Goal: Contribute content

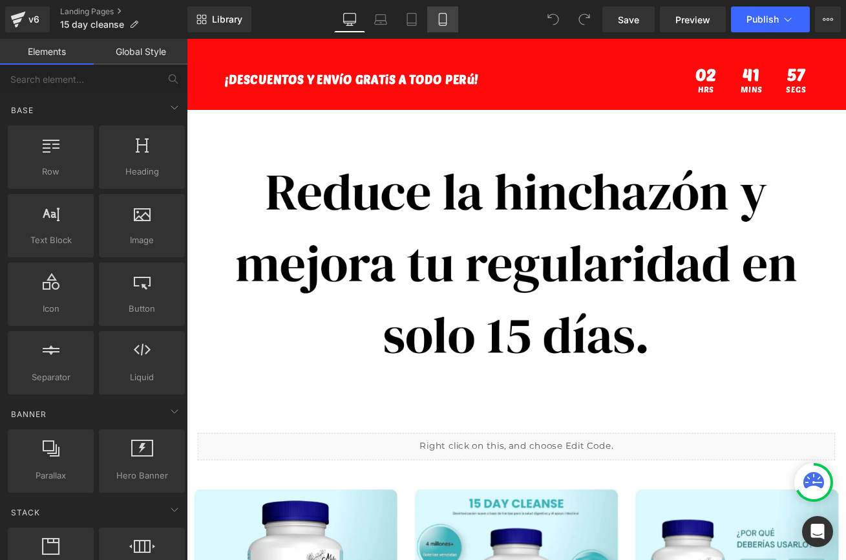
click at [450, 23] on link "Mobile" at bounding box center [442, 19] width 31 height 26
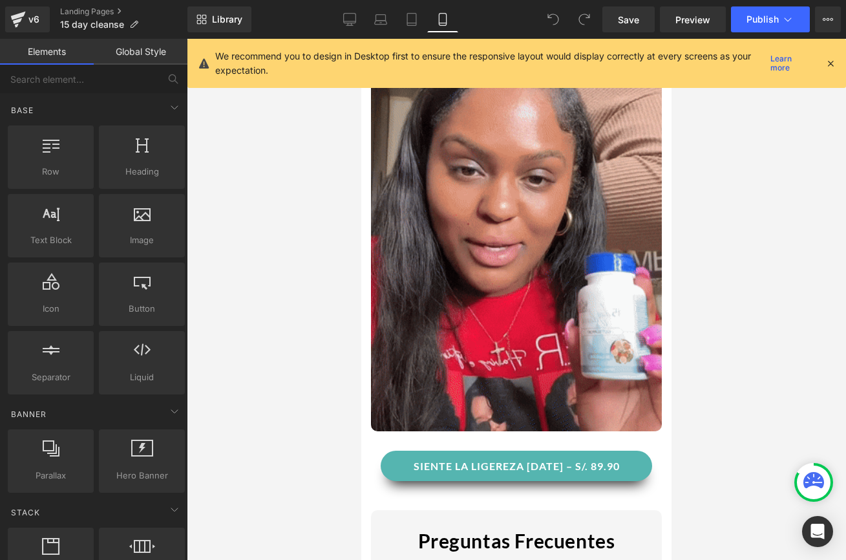
scroll to position [811, 0]
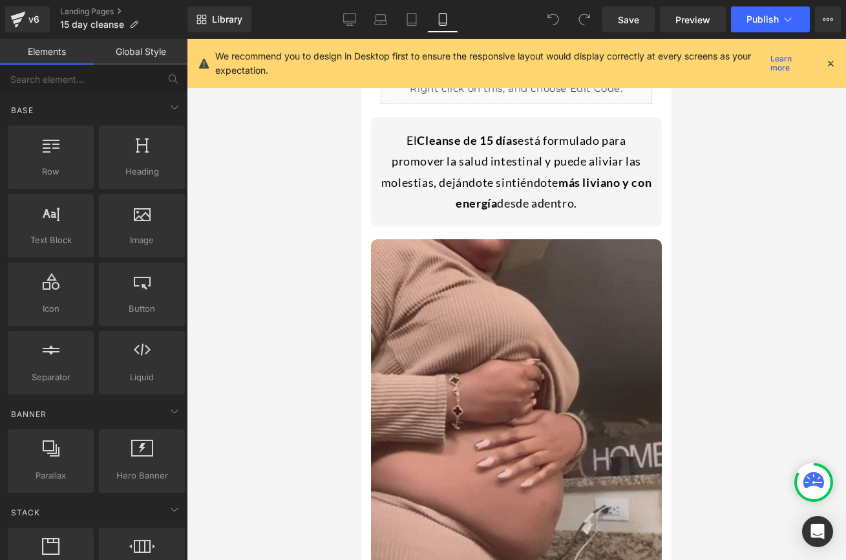
click at [388, 156] on div "El Cleanse de 15 días está formulado para promover la salud intestinal y puede …" at bounding box center [516, 171] width 271 height 97
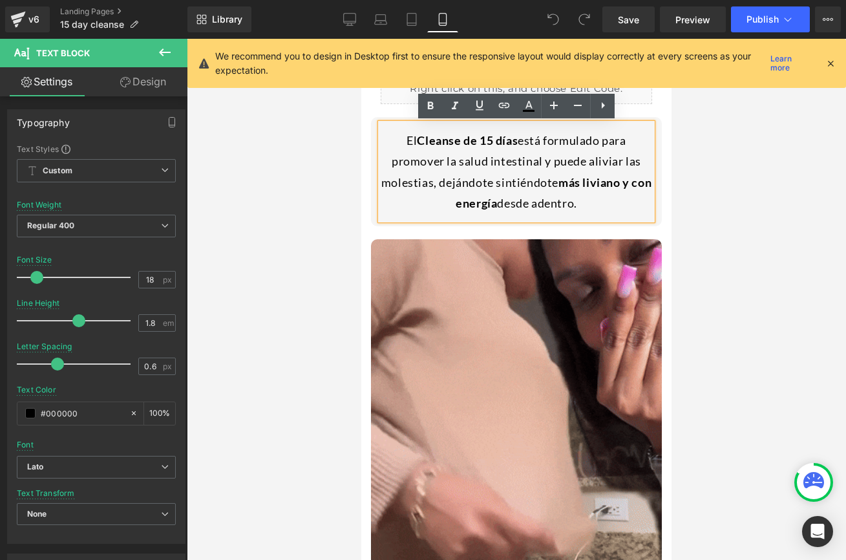
click at [693, 145] on div at bounding box center [516, 299] width 659 height 521
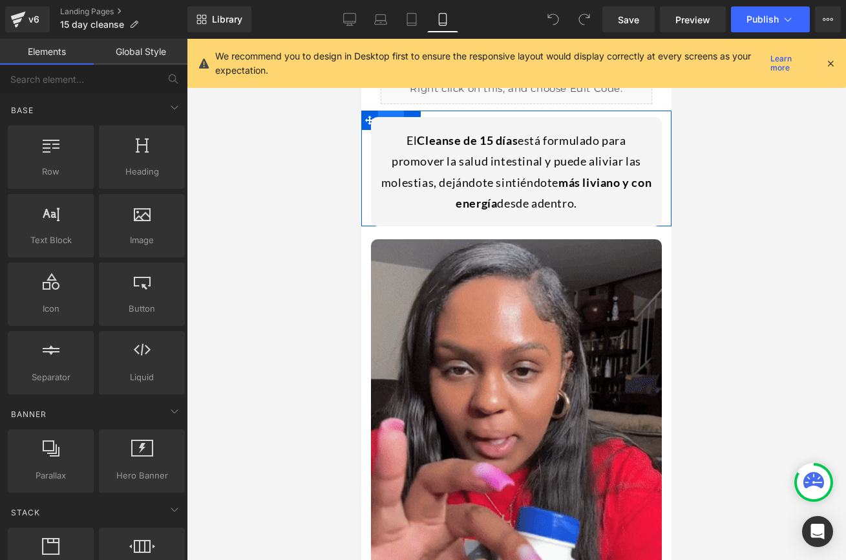
click at [393, 112] on span "Row" at bounding box center [391, 119] width 26 height 19
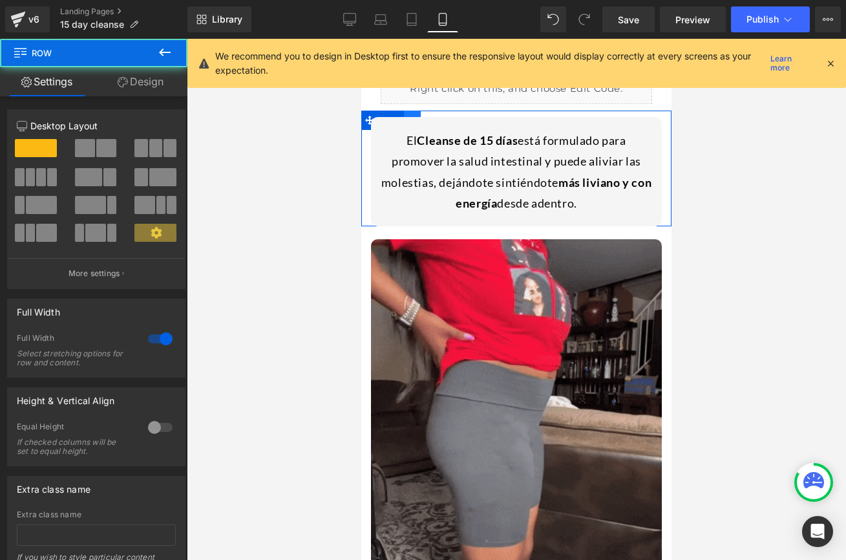
click at [413, 112] on link at bounding box center [412, 119] width 17 height 19
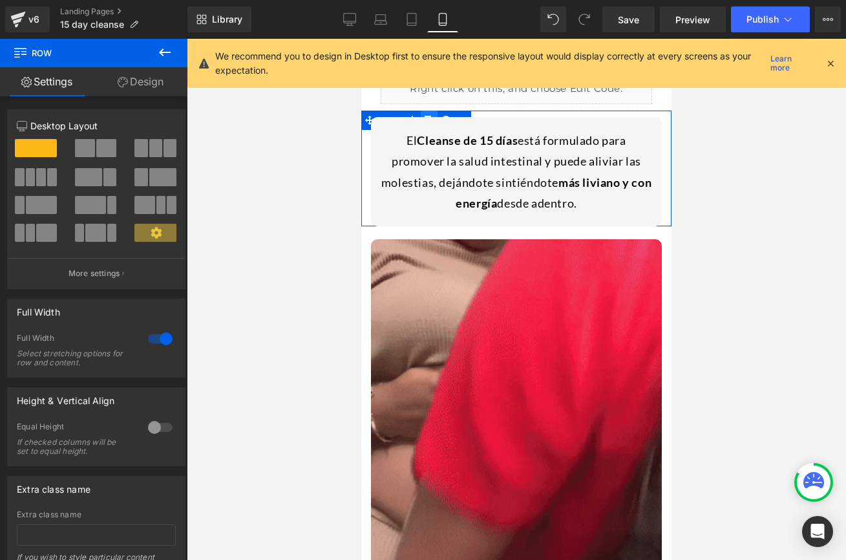
click at [425, 113] on link at bounding box center [429, 119] width 17 height 19
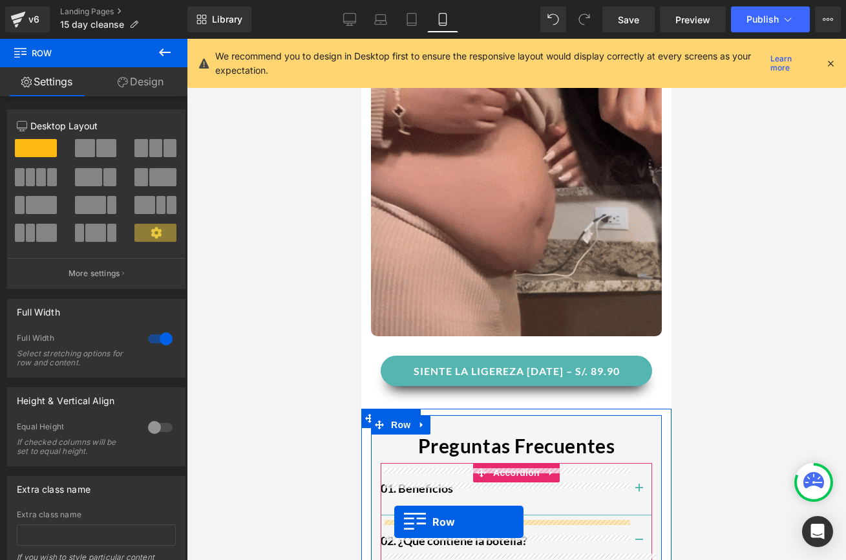
scroll to position [1250, 0]
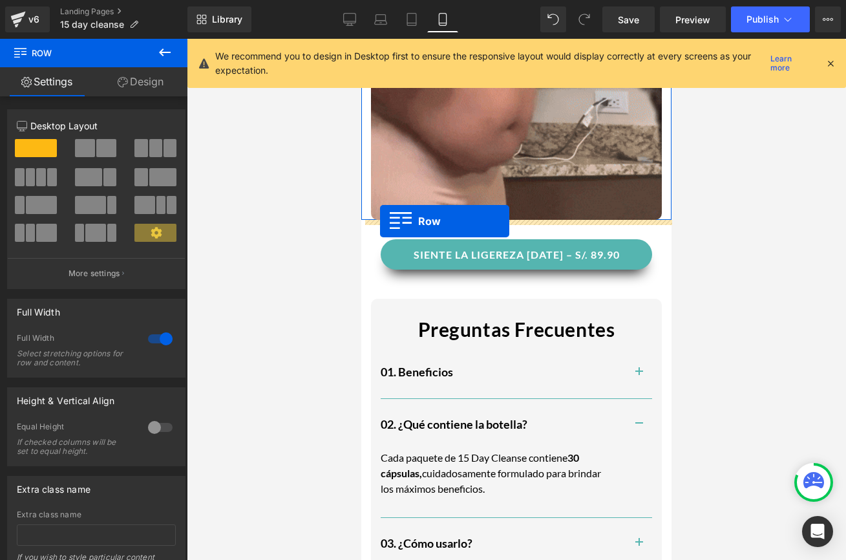
drag, startPoint x: 364, startPoint y: 231, endPoint x: 380, endPoint y: 221, distance: 18.6
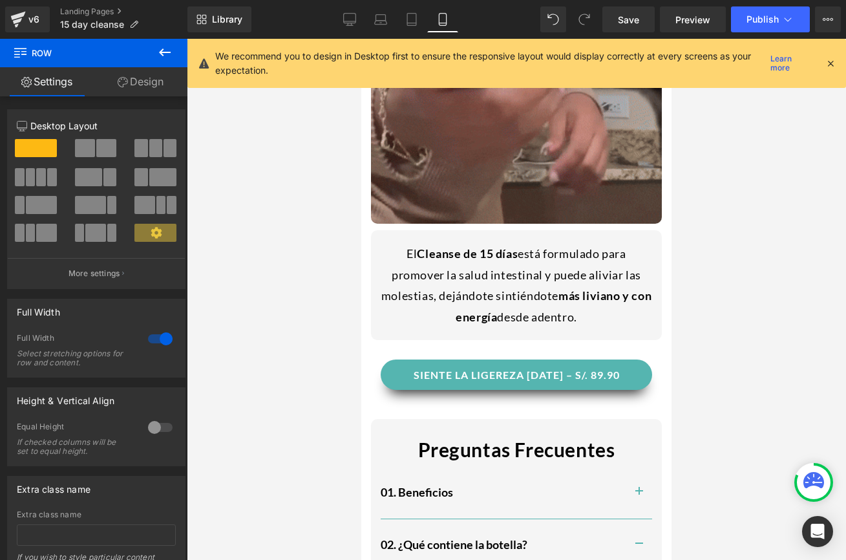
scroll to position [1205, 0]
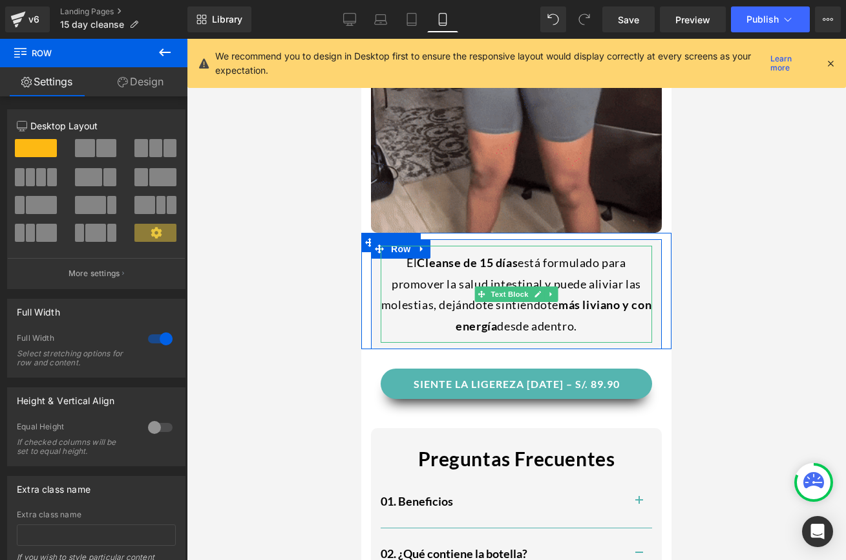
click at [418, 269] on strong "Cleanse de 15 días" at bounding box center [467, 262] width 101 height 14
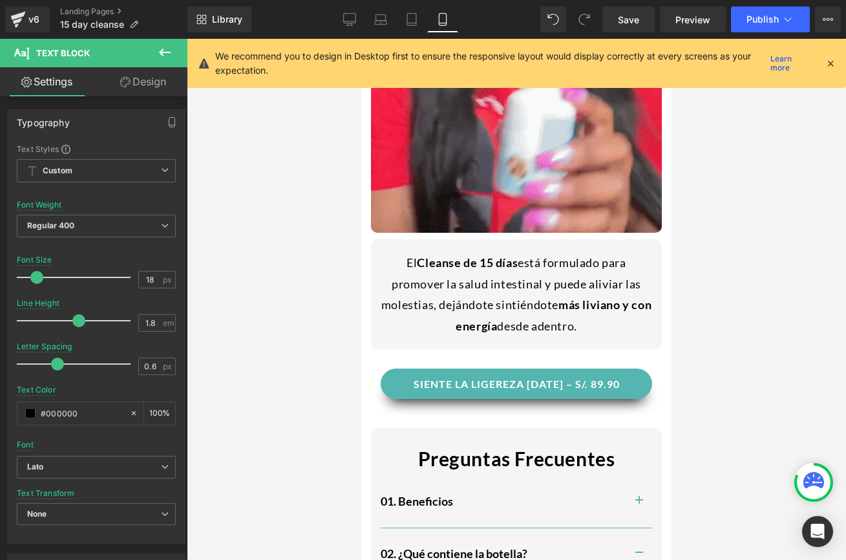
click at [171, 59] on icon at bounding box center [165, 53] width 16 height 16
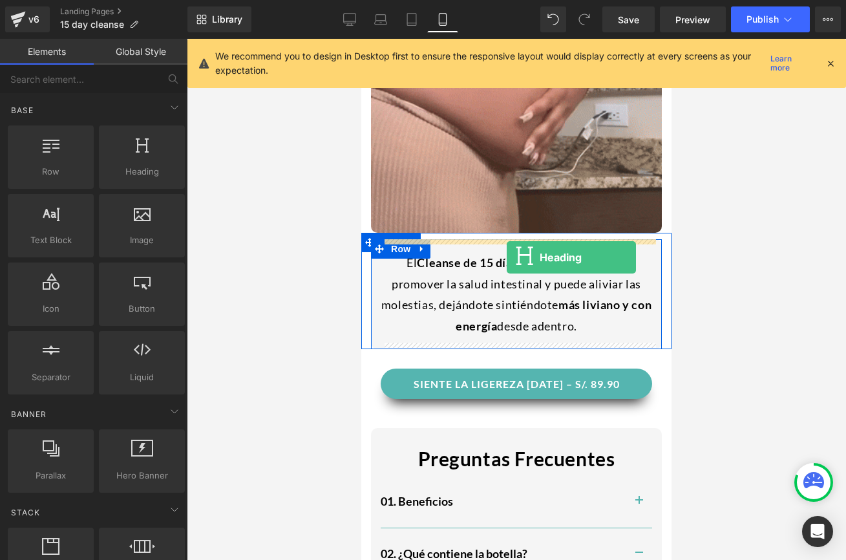
drag, startPoint x: 490, startPoint y: 182, endPoint x: 507, endPoint y: 257, distance: 76.8
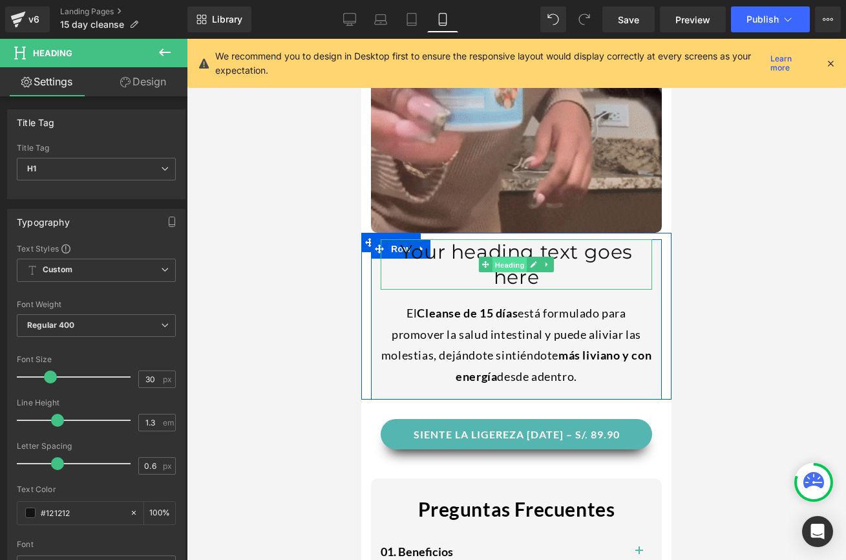
click at [523, 257] on span "Heading" at bounding box center [509, 265] width 35 height 16
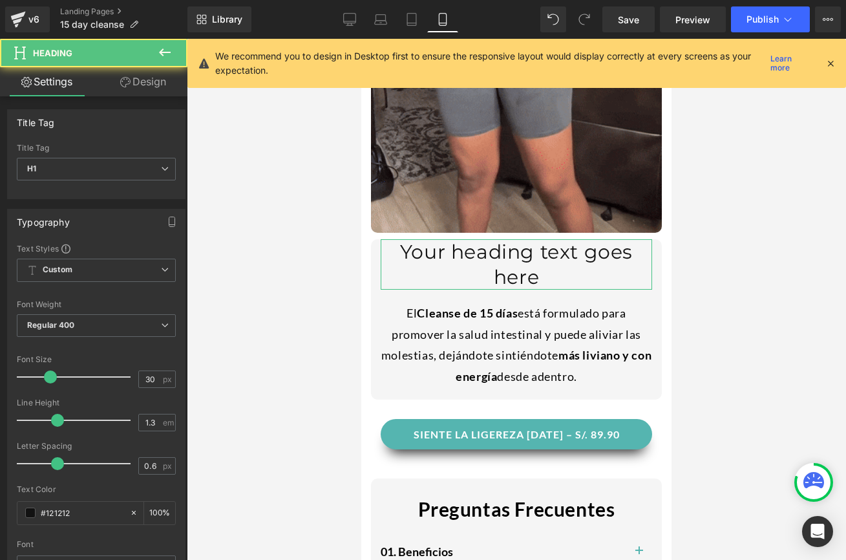
click at [160, 86] on link "Design" at bounding box center [143, 81] width 94 height 29
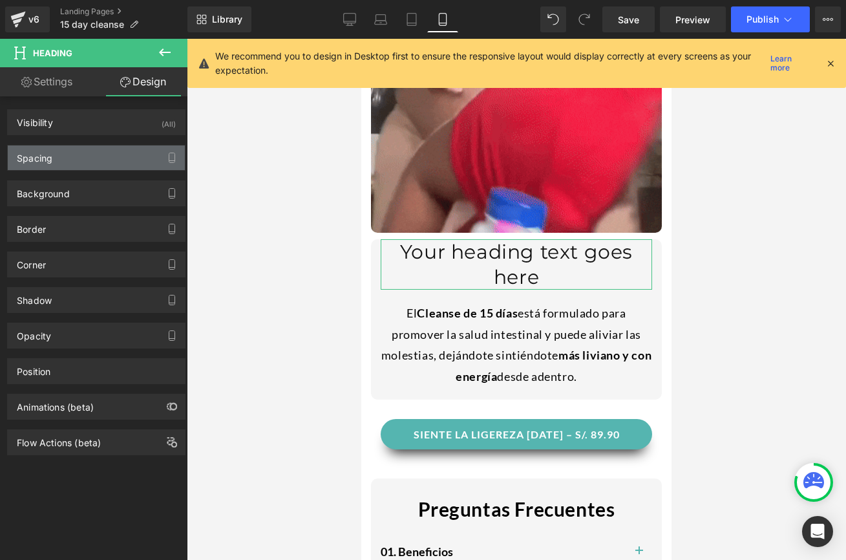
click at [68, 165] on div "Spacing" at bounding box center [96, 157] width 177 height 25
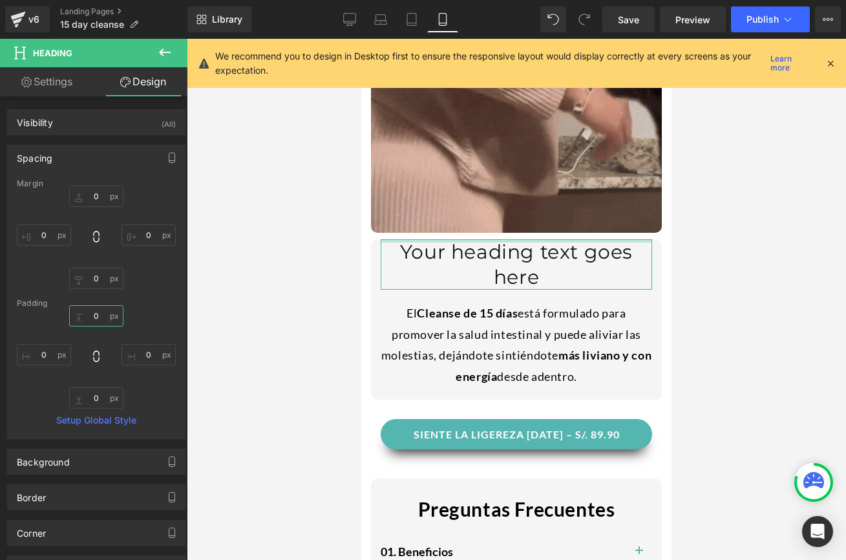
click at [100, 312] on input "0" at bounding box center [96, 315] width 54 height 21
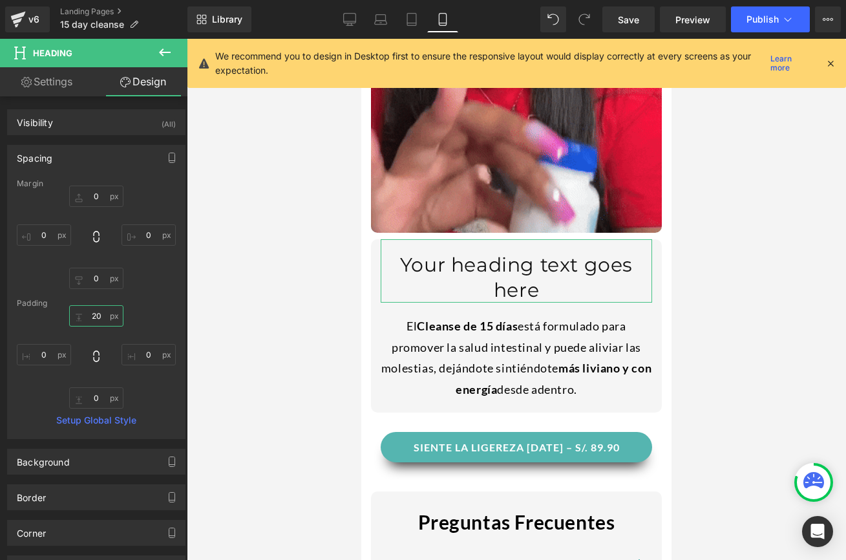
type input "20"
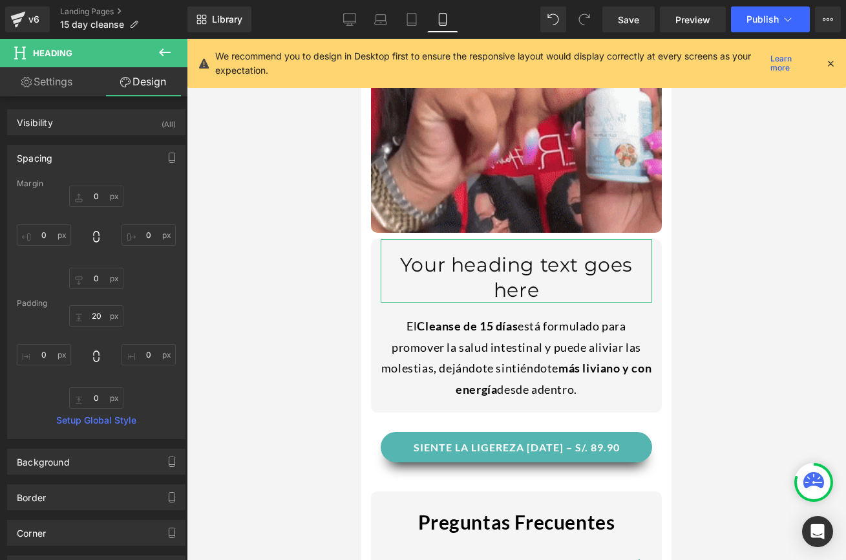
click at [78, 83] on link "Settings" at bounding box center [47, 81] width 94 height 29
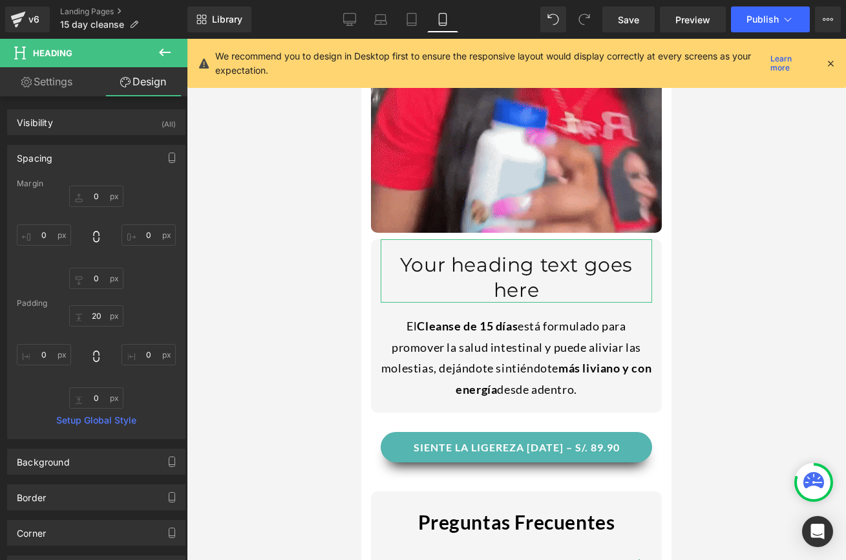
type input "100"
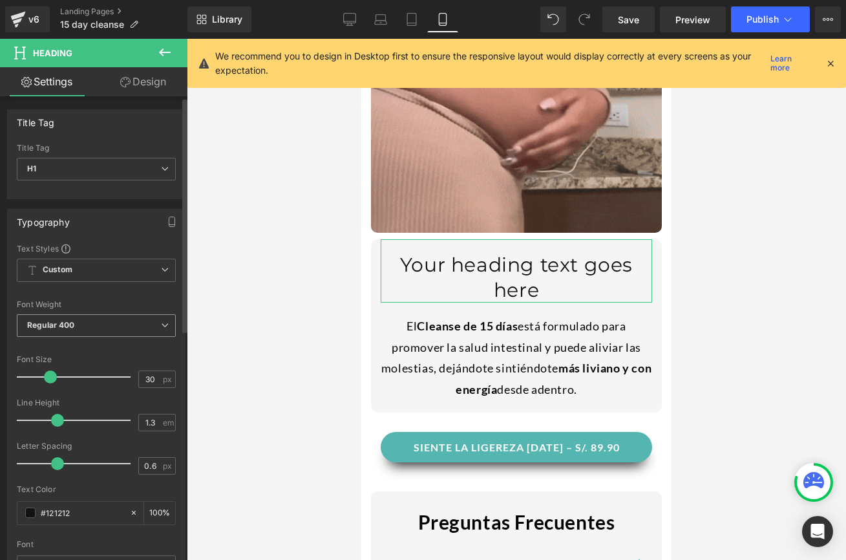
scroll to position [28, 0]
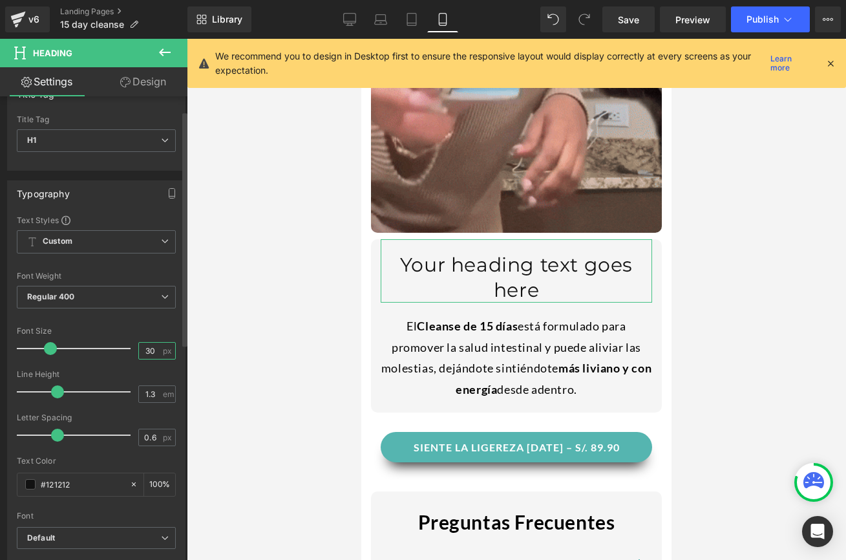
click at [145, 345] on input "30" at bounding box center [150, 350] width 23 height 16
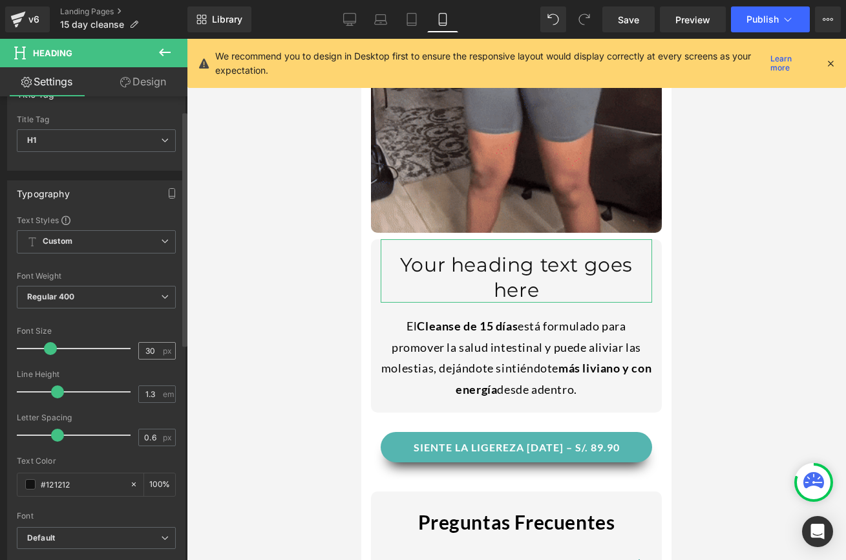
click at [158, 355] on div "30 px" at bounding box center [156, 350] width 37 height 17
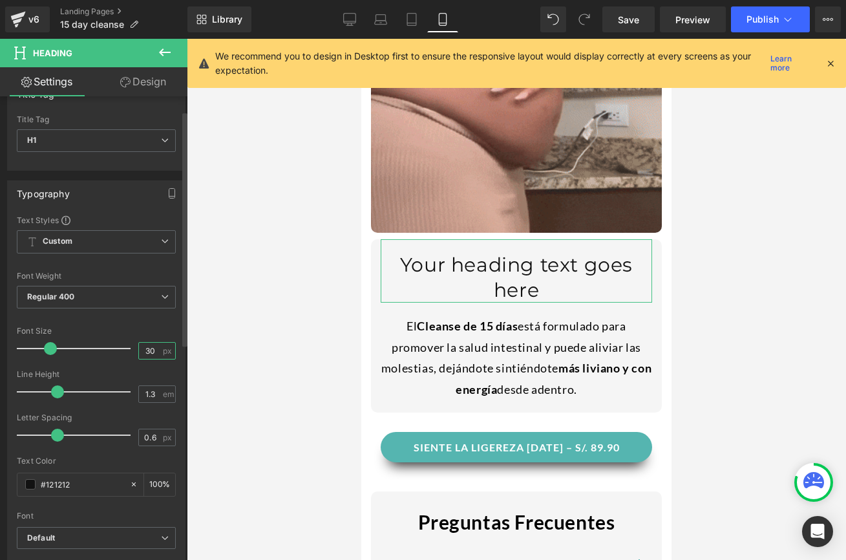
click at [151, 351] on input "30" at bounding box center [150, 350] width 23 height 16
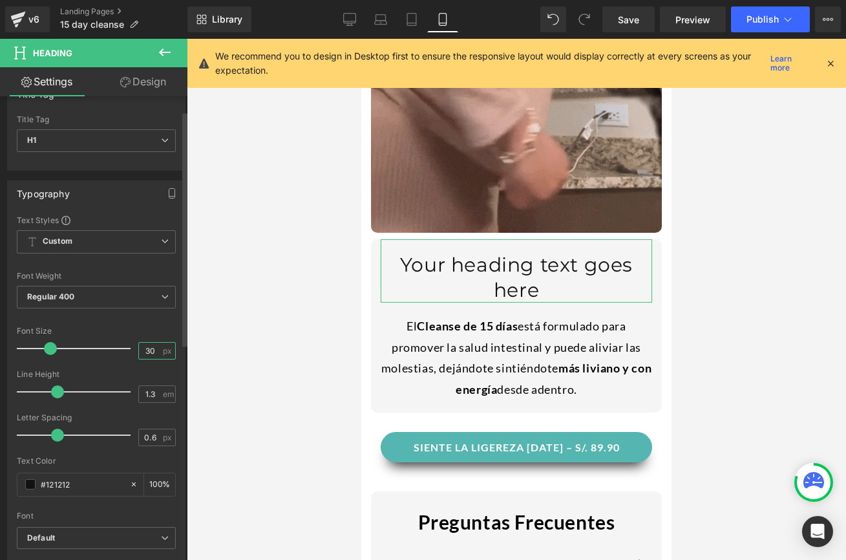
click at [151, 351] on input "30" at bounding box center [150, 350] width 23 height 16
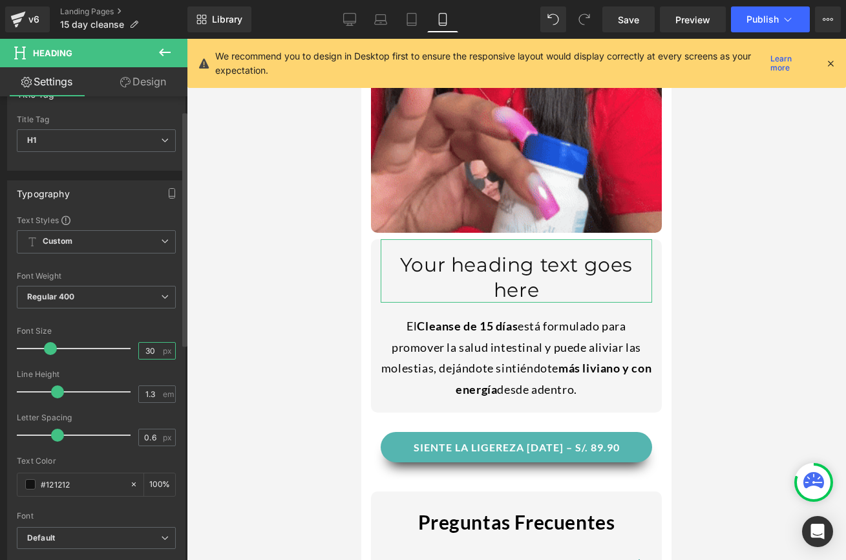
click at [146, 351] on input "30" at bounding box center [150, 350] width 23 height 16
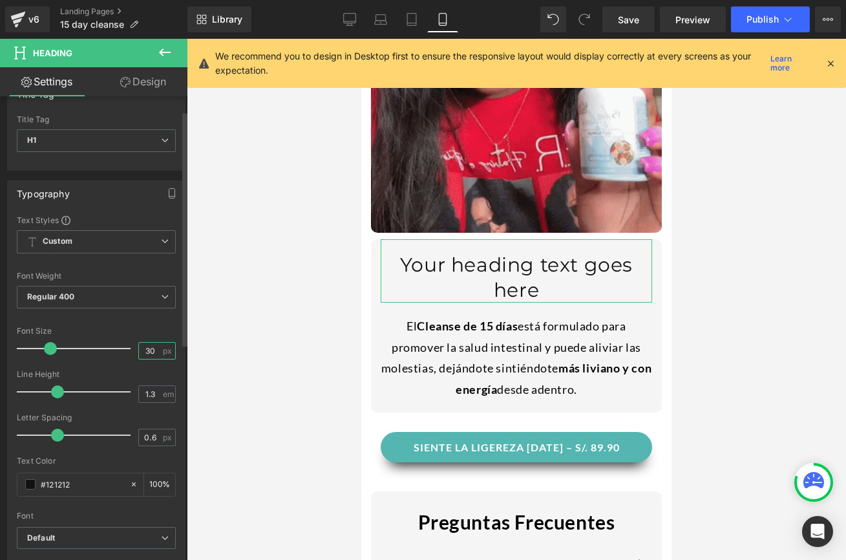
click at [146, 351] on input "30" at bounding box center [150, 350] width 23 height 16
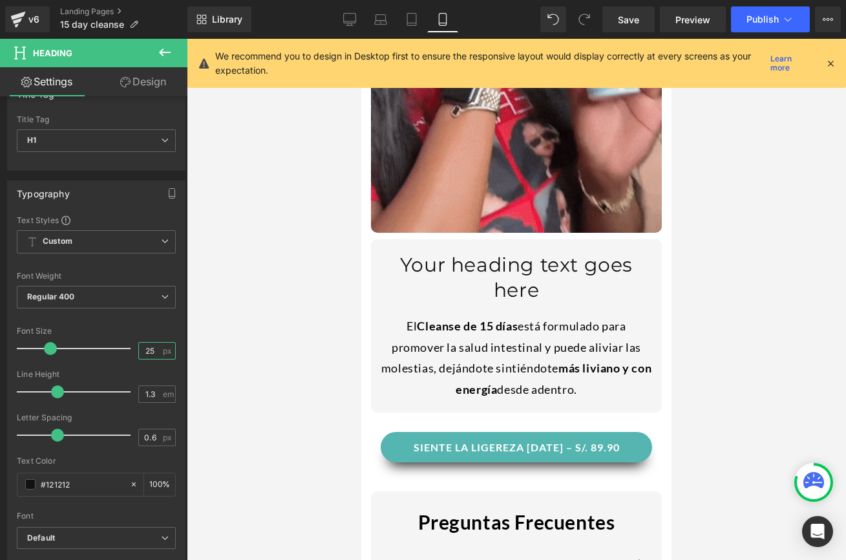
type input "25"
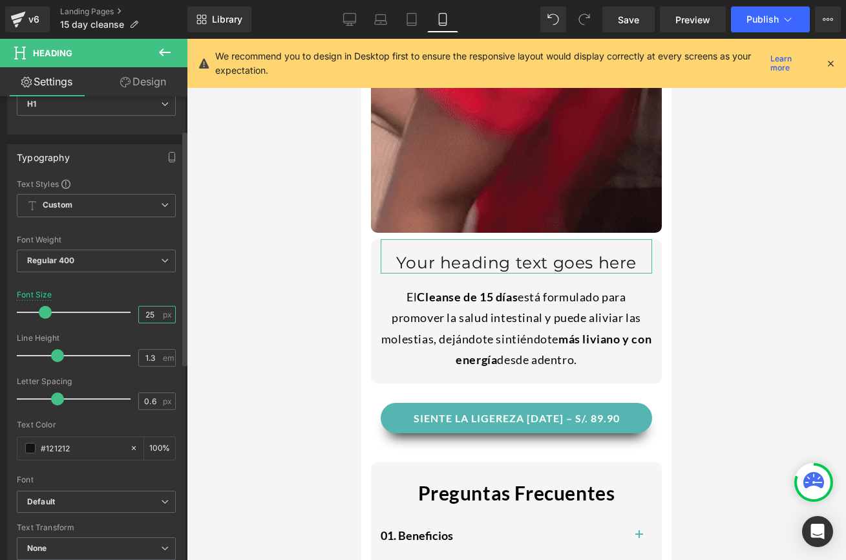
scroll to position [70, 0]
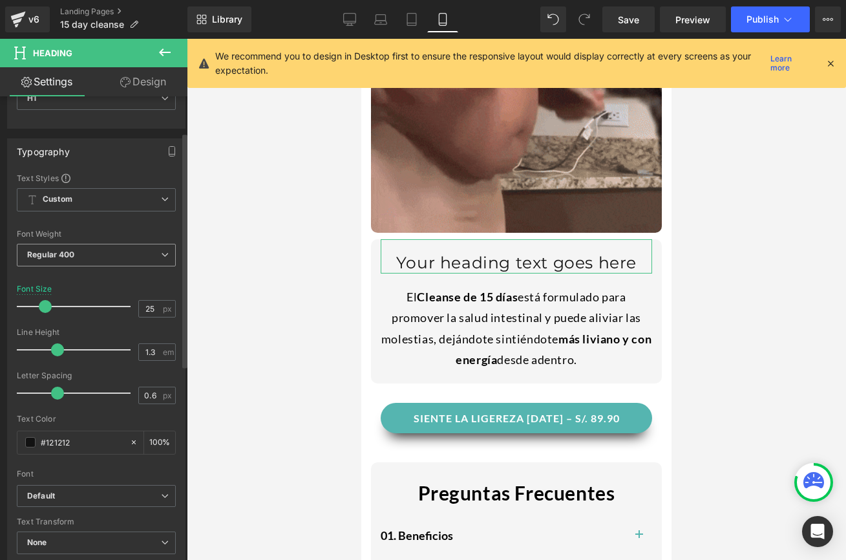
click at [92, 247] on span "Regular 400" at bounding box center [96, 255] width 159 height 23
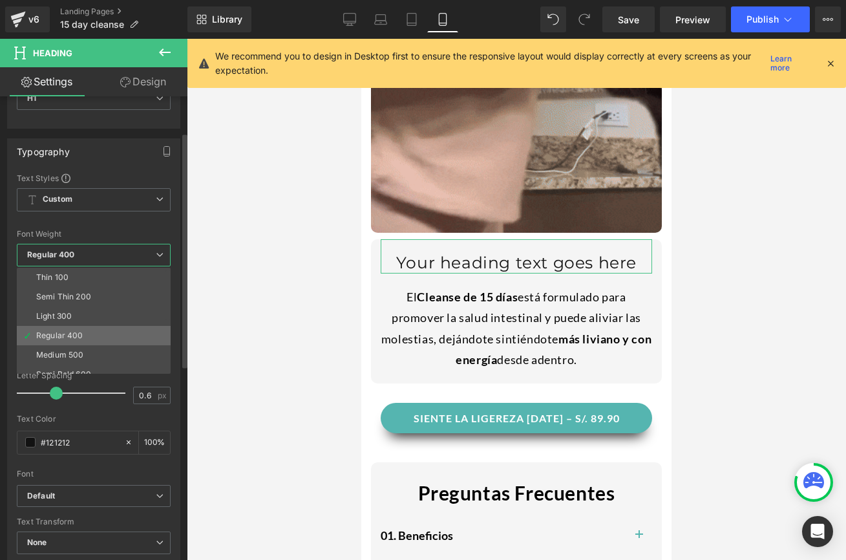
scroll to position [16, 0]
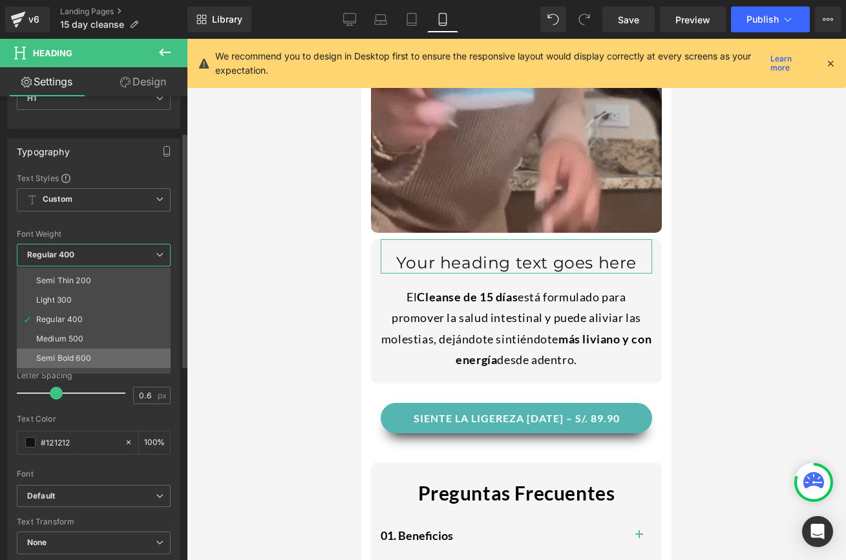
click at [54, 353] on div "Semi Bold 600" at bounding box center [63, 357] width 55 height 9
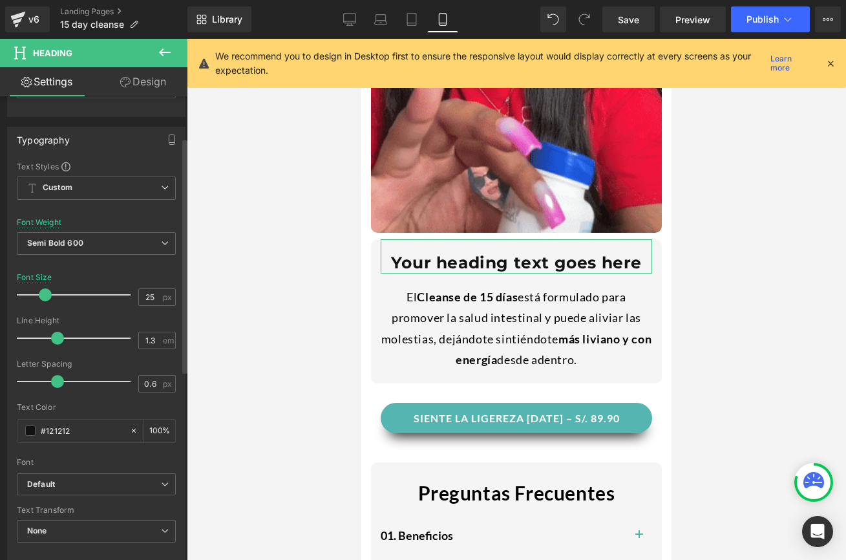
scroll to position [81, 0]
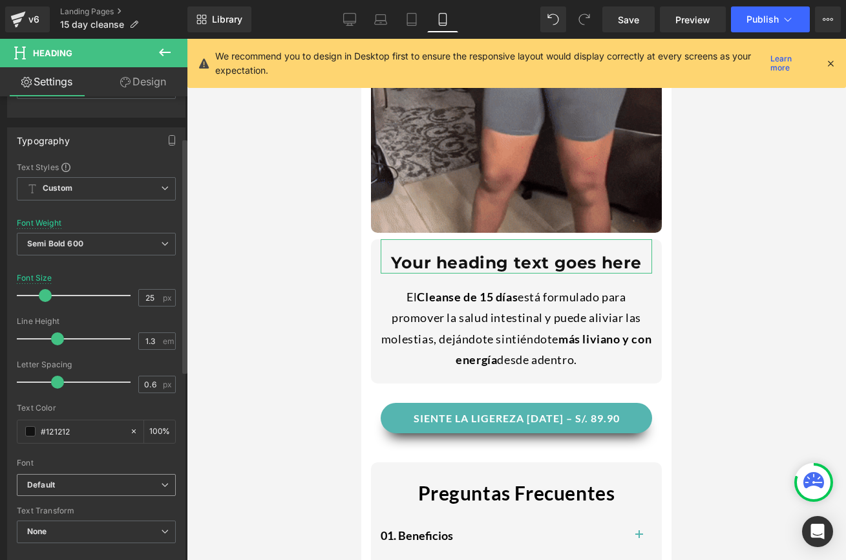
click at [58, 479] on b "Default" at bounding box center [94, 484] width 134 height 11
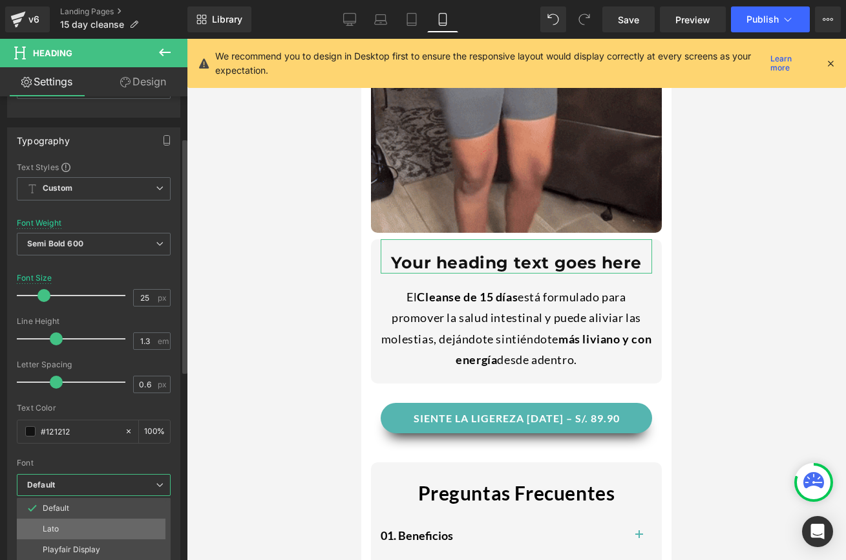
click at [53, 530] on p "Lato" at bounding box center [51, 528] width 16 height 9
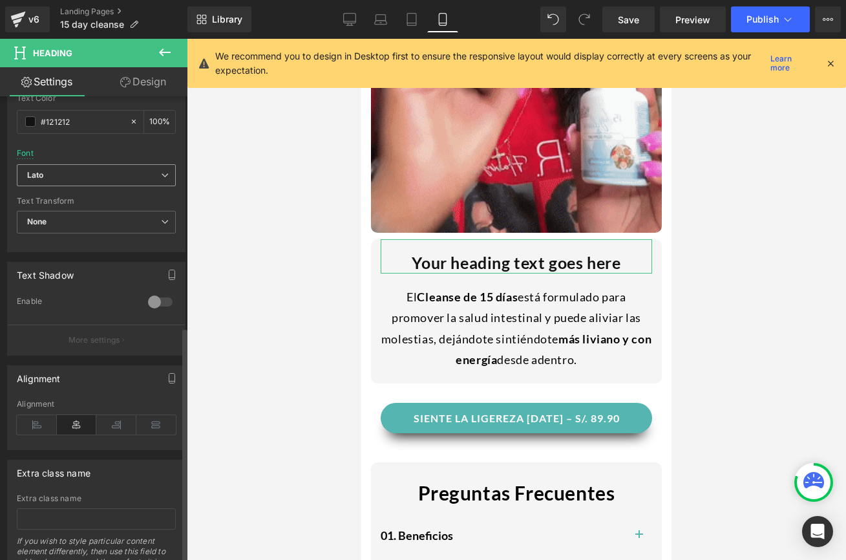
scroll to position [454, 0]
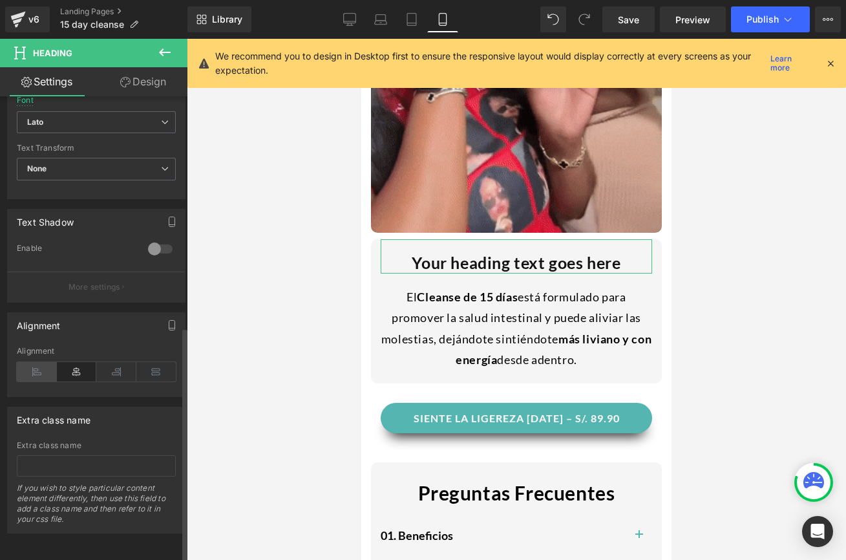
click at [37, 371] on icon at bounding box center [37, 371] width 40 height 19
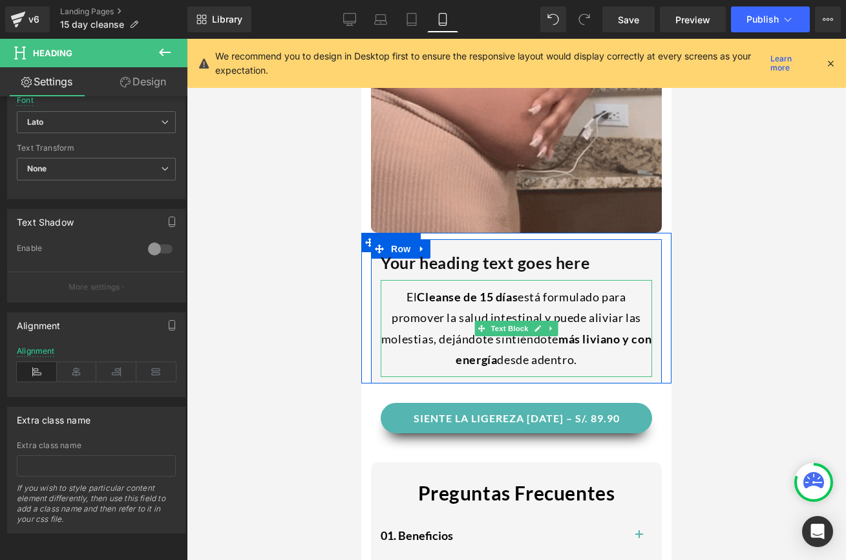
click at [476, 305] on div "El Cleanse de 15 días está formulado para promover la salud intestinal y puede …" at bounding box center [516, 328] width 271 height 97
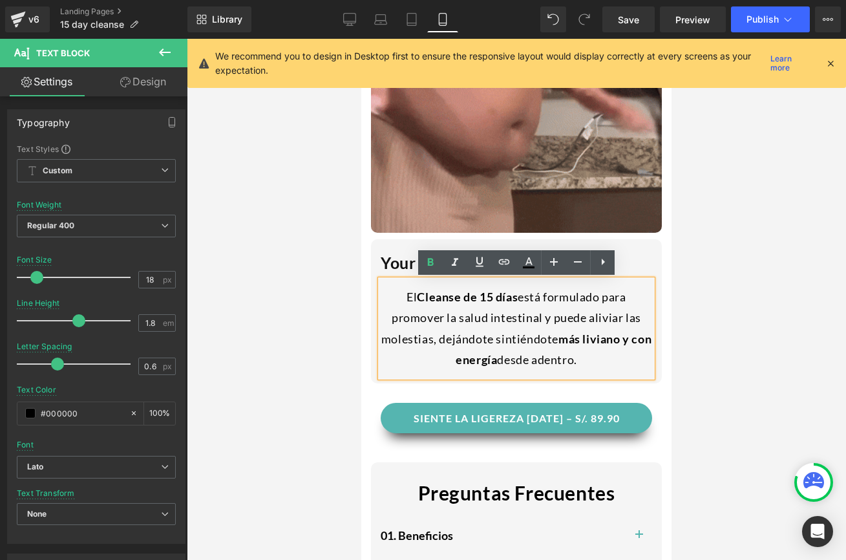
click at [291, 393] on div at bounding box center [516, 299] width 659 height 521
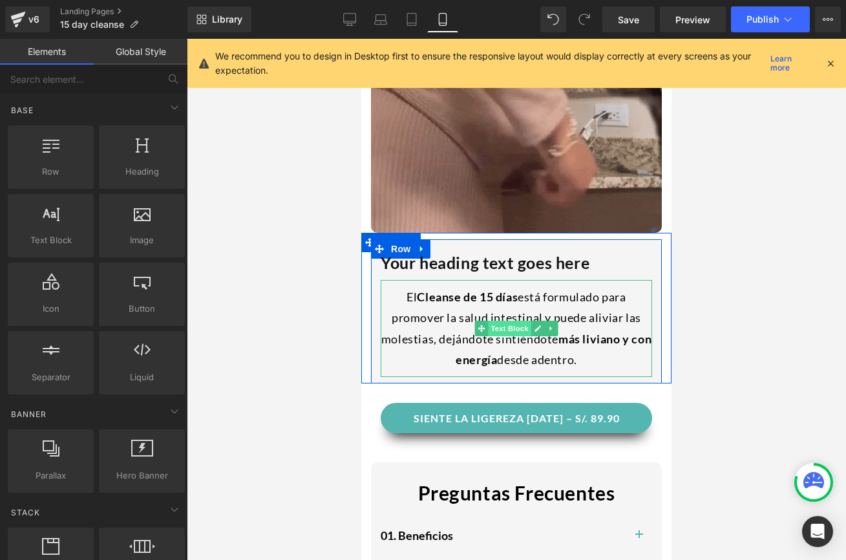
click at [517, 328] on span "Text Block" at bounding box center [509, 328] width 43 height 16
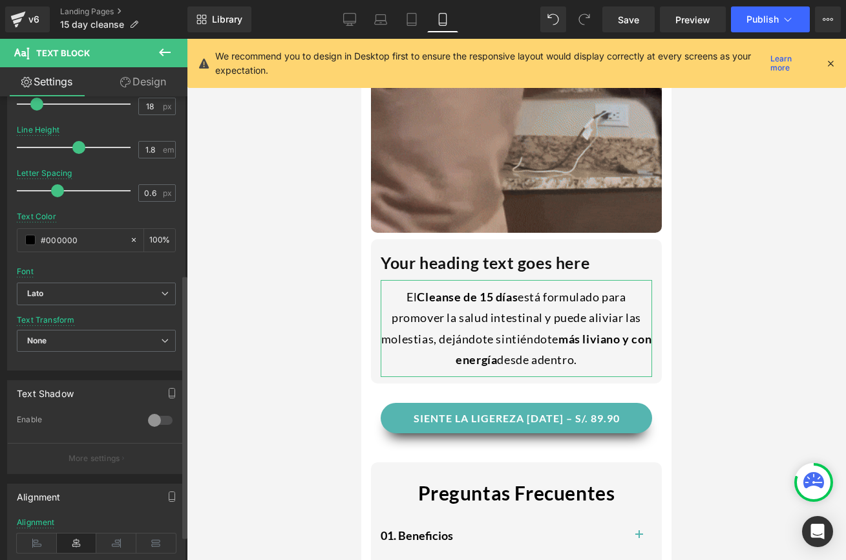
scroll to position [355, 0]
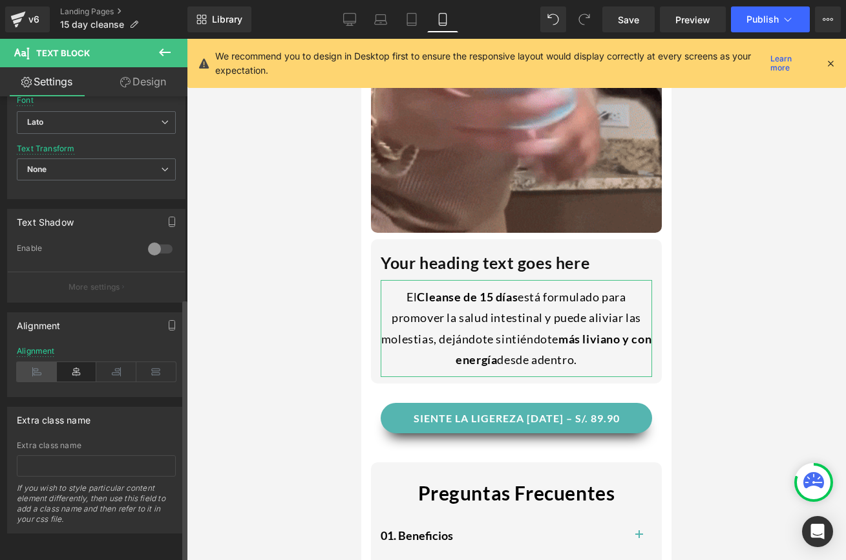
click at [49, 363] on icon at bounding box center [37, 371] width 40 height 19
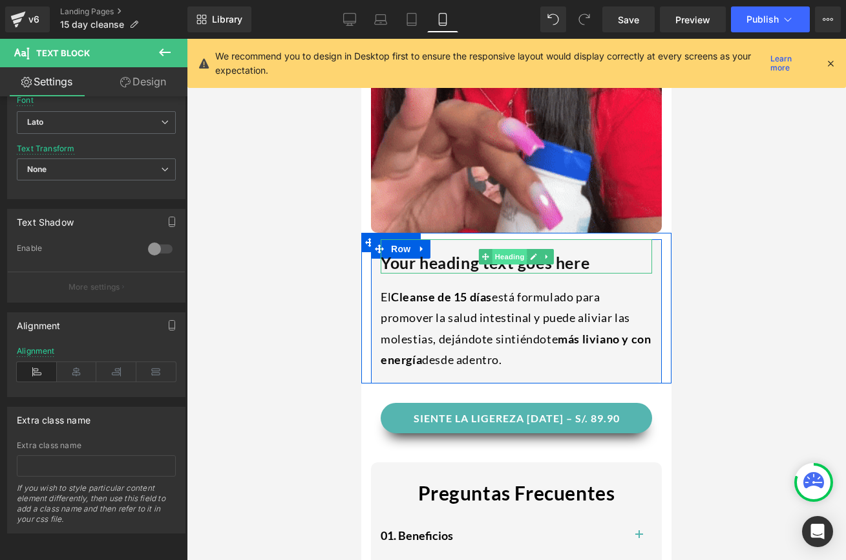
click at [512, 251] on span "Heading" at bounding box center [509, 257] width 35 height 16
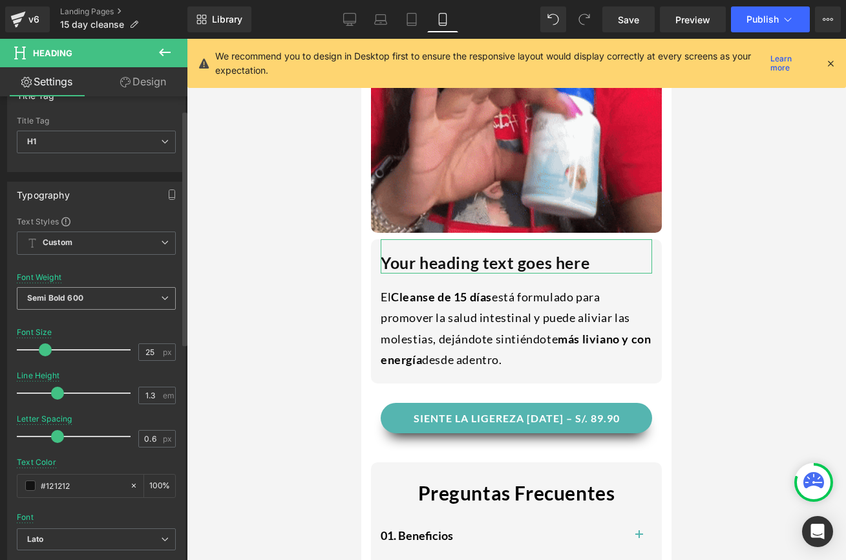
scroll to position [22, 0]
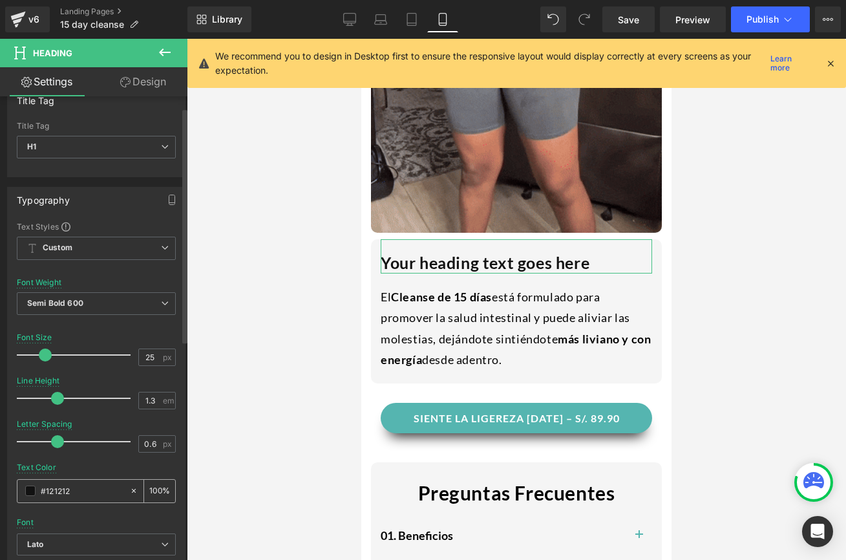
click at [33, 488] on span at bounding box center [30, 490] width 10 height 10
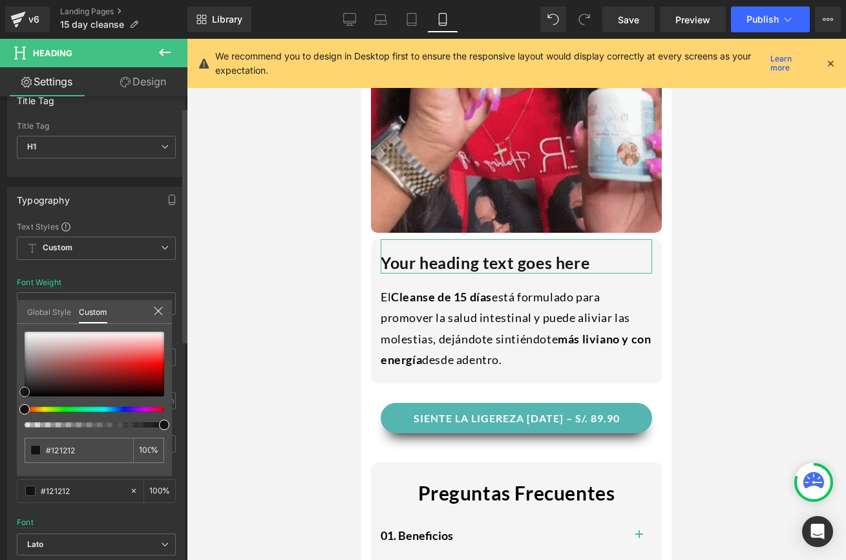
type input "#0f0f0f"
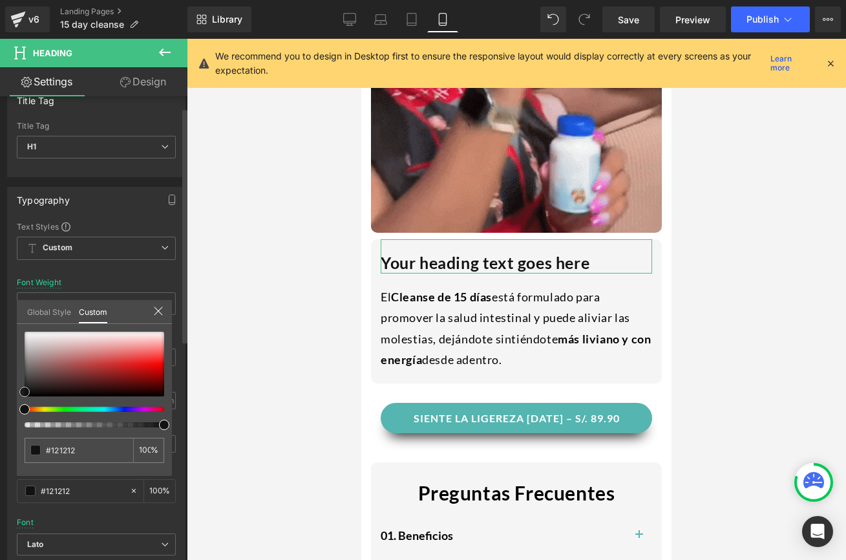
type input "#0f0f0f"
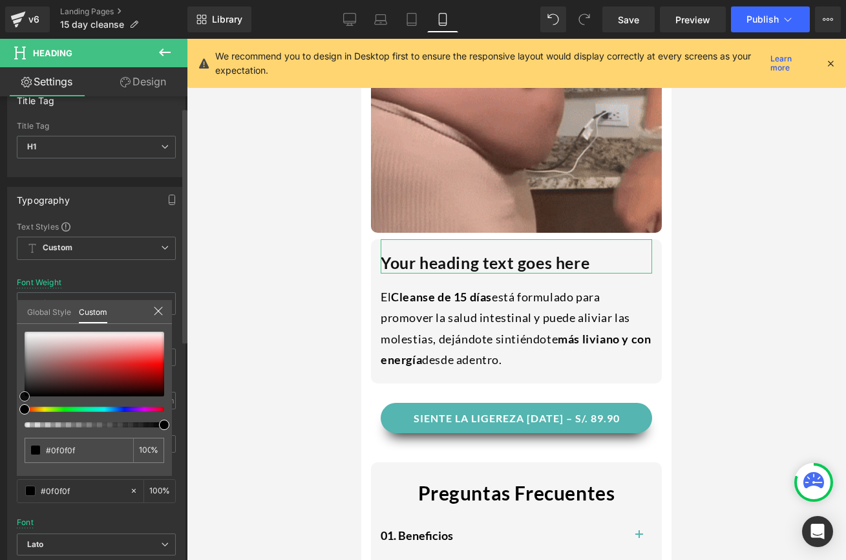
type input "#000000"
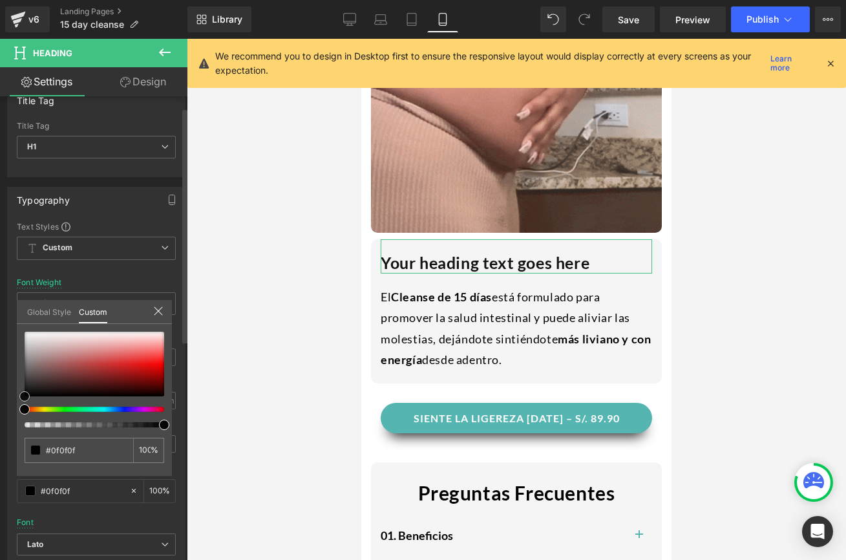
type input "#000000"
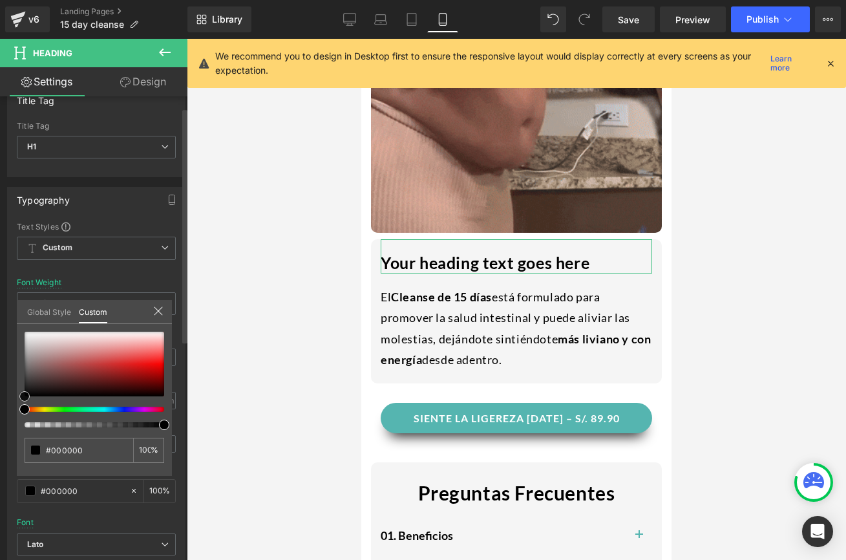
drag, startPoint x: 22, startPoint y: 392, endPoint x: 14, endPoint y: 419, distance: 27.8
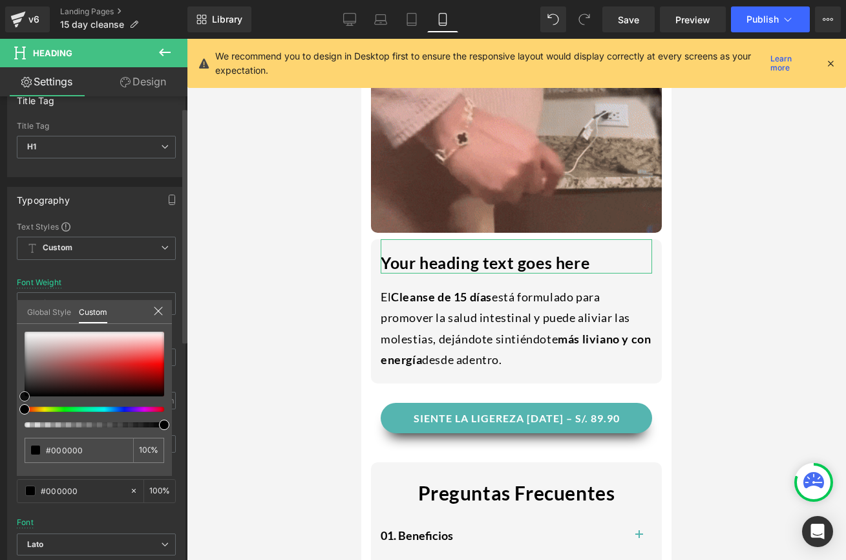
click at [14, 419] on div "Typography Text Styles Custom Custom Setup Global Style Custom Setup Global Sty…" at bounding box center [96, 399] width 193 height 444
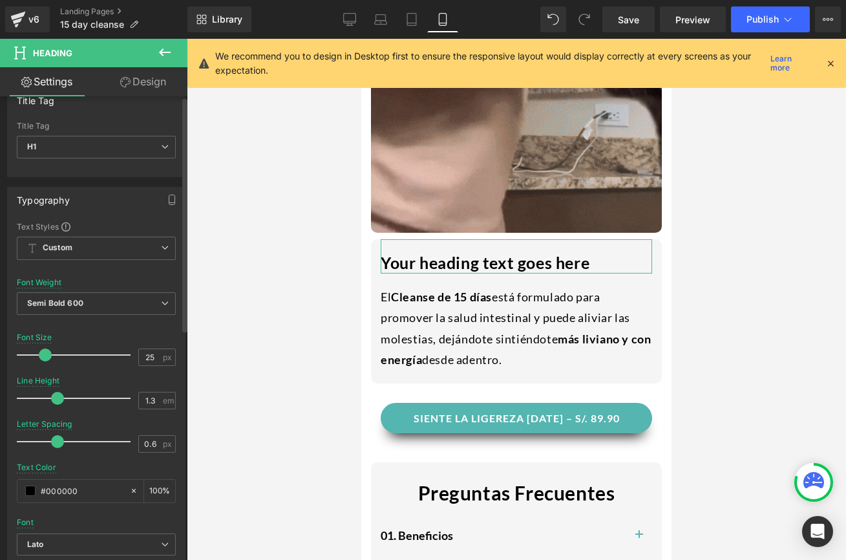
scroll to position [0, 0]
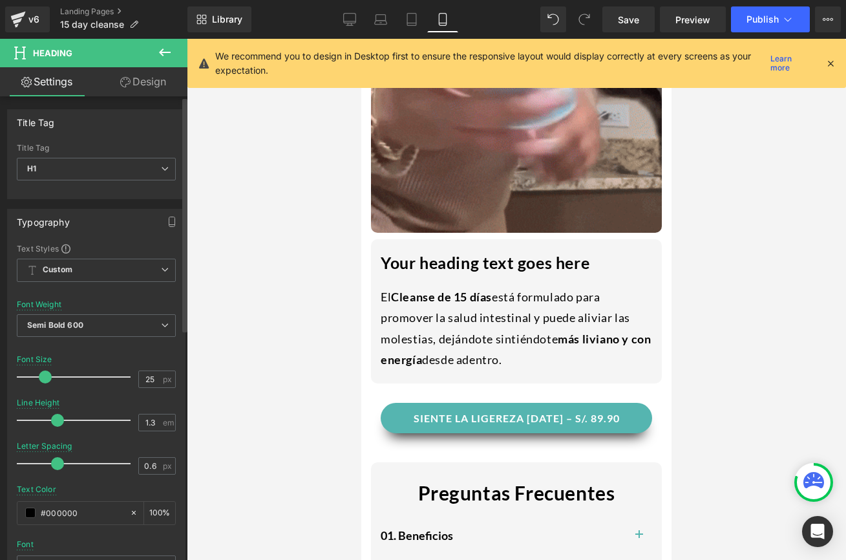
click at [690, 315] on div at bounding box center [516, 299] width 659 height 521
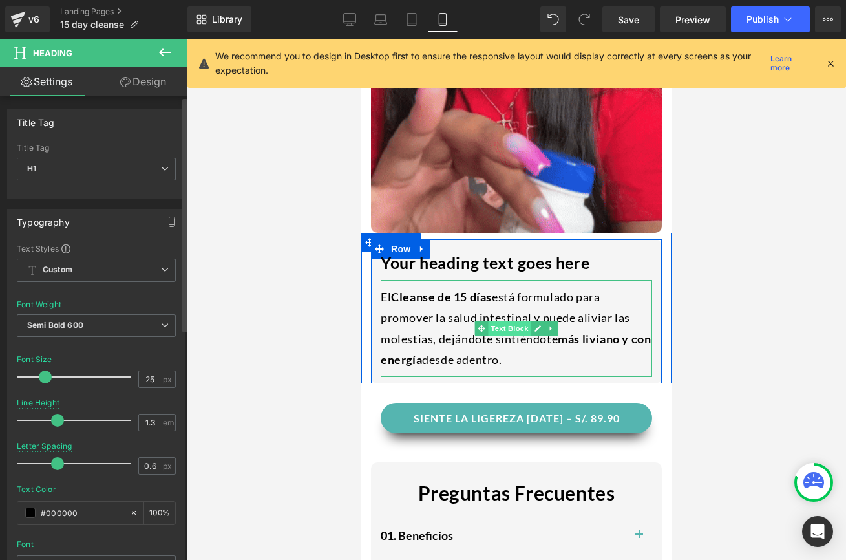
click at [508, 322] on span "Text Block" at bounding box center [509, 328] width 43 height 16
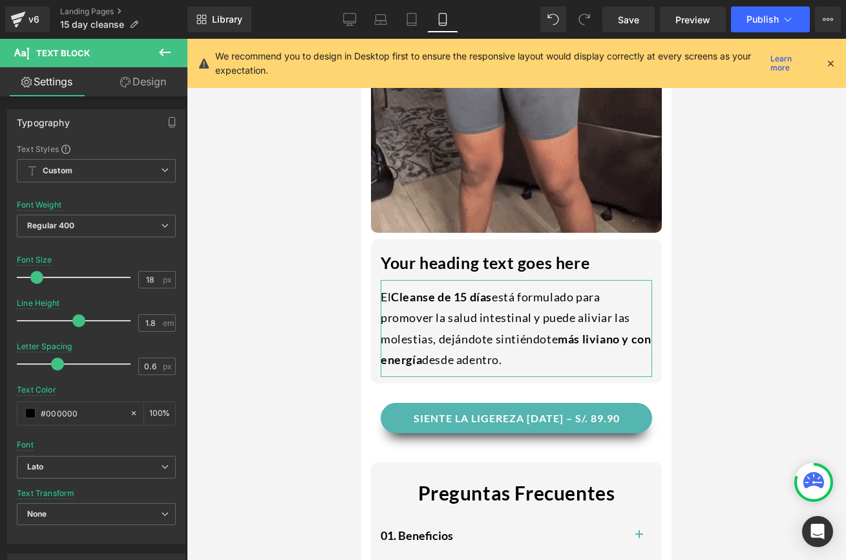
click at [125, 87] on link "Design" at bounding box center [143, 81] width 94 height 29
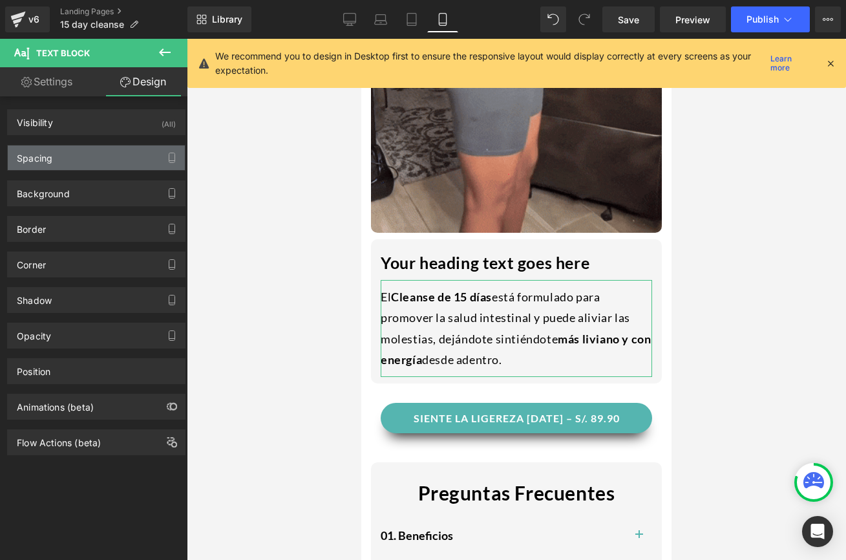
click at [78, 164] on div "Spacing" at bounding box center [96, 157] width 177 height 25
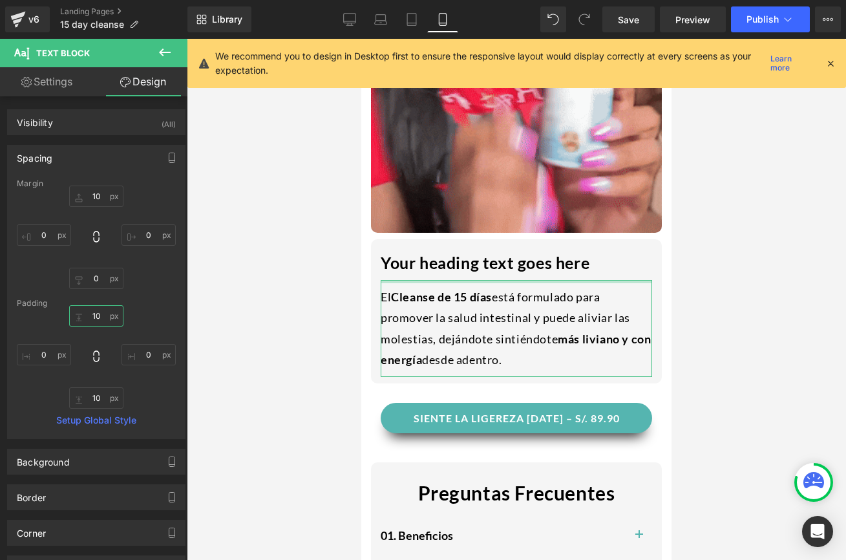
click at [95, 320] on input "10" at bounding box center [96, 315] width 54 height 21
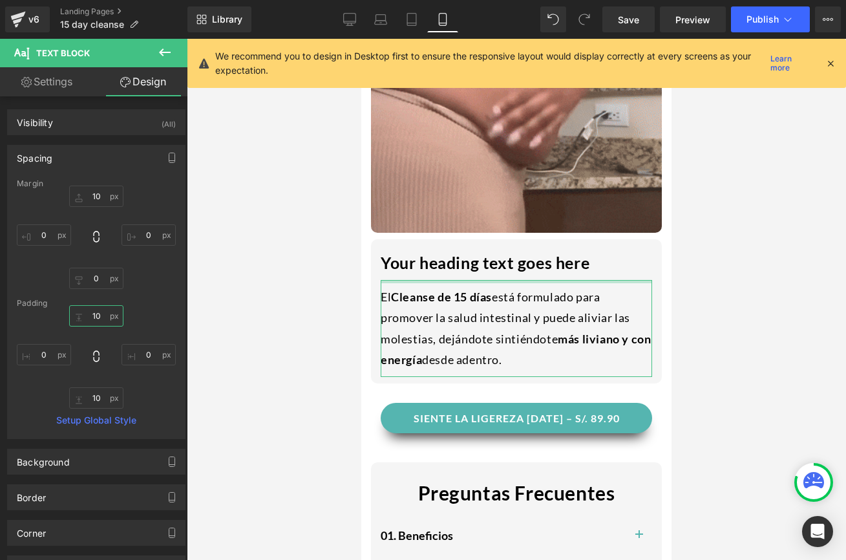
click at [95, 320] on input "10" at bounding box center [96, 315] width 54 height 21
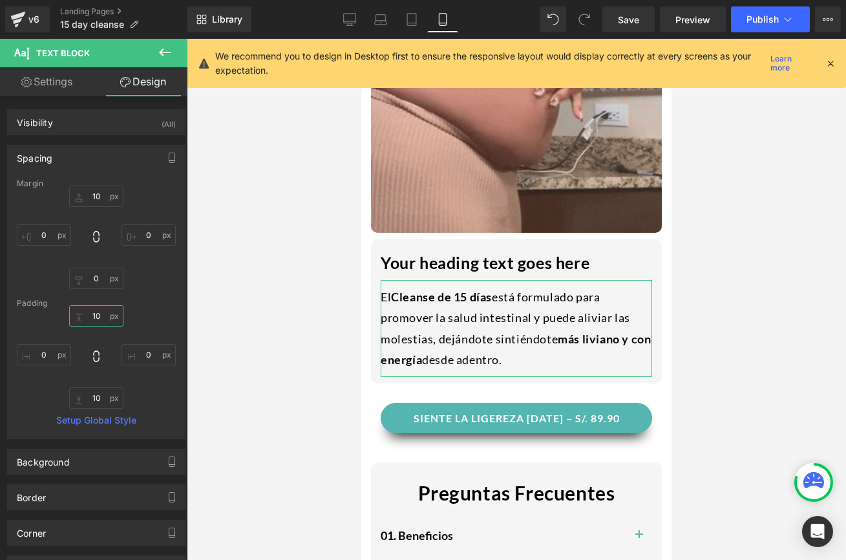
type input "0"
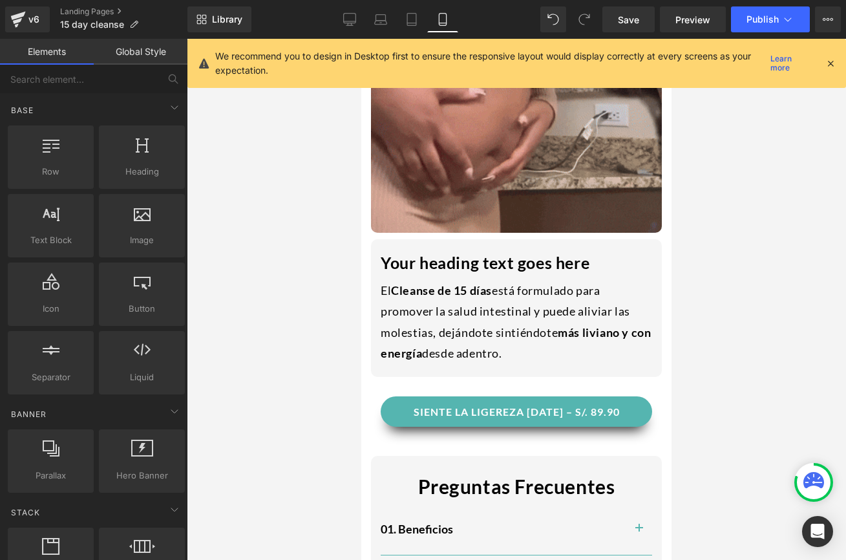
click at [356, 269] on div at bounding box center [516, 299] width 659 height 521
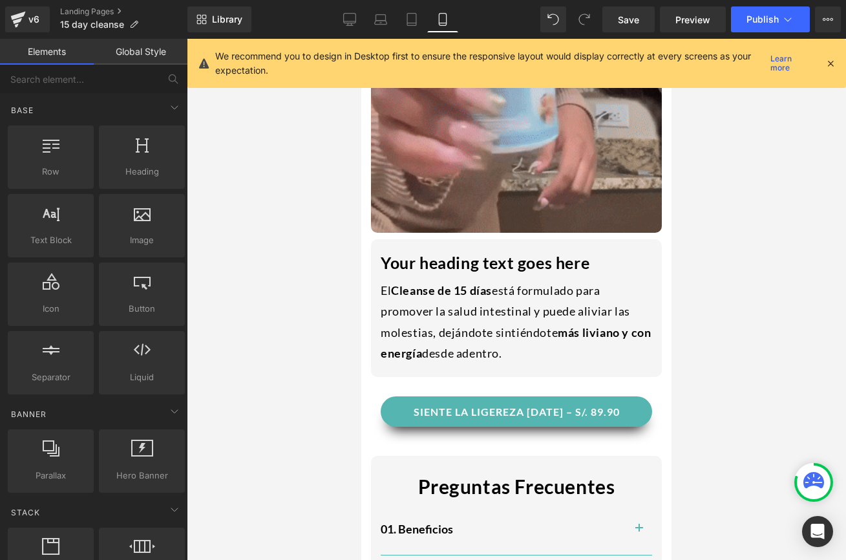
click at [467, 266] on h1 "Your heading text goes here" at bounding box center [516, 262] width 271 height 21
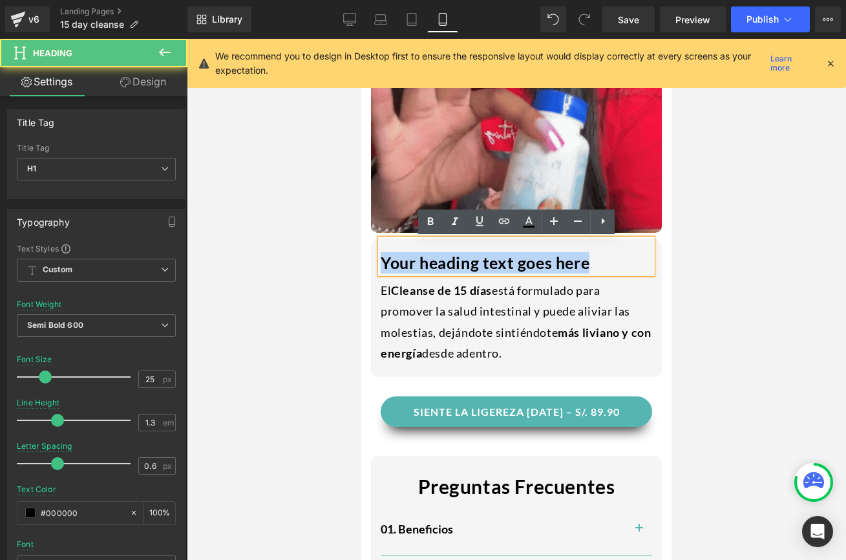
drag, startPoint x: 600, startPoint y: 267, endPoint x: 354, endPoint y: 262, distance: 245.6
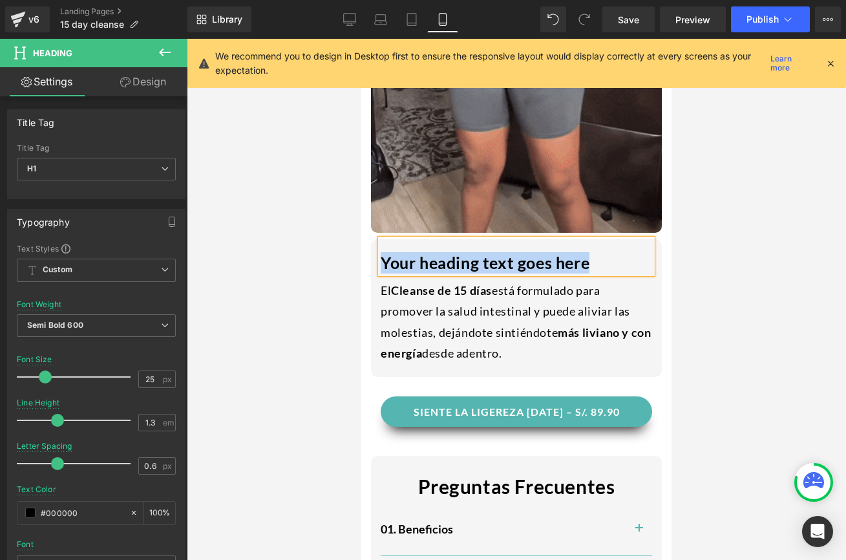
paste div
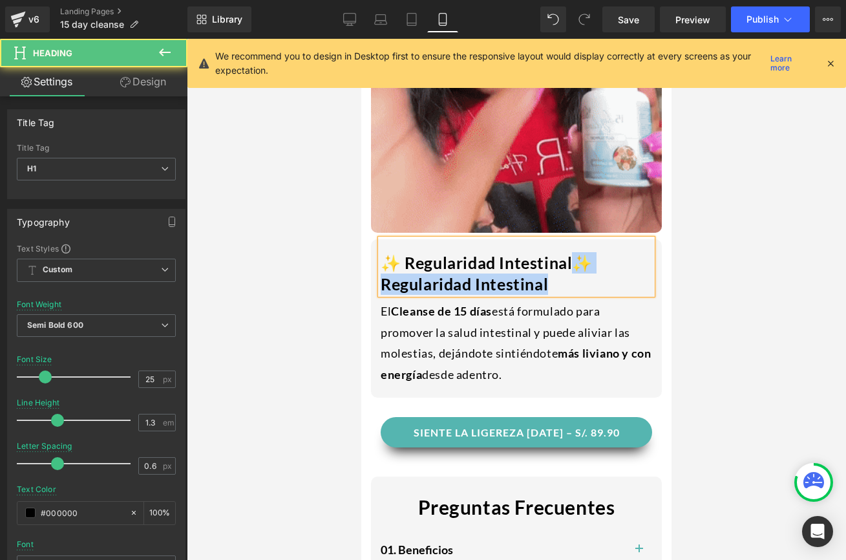
drag, startPoint x: 559, startPoint y: 282, endPoint x: 571, endPoint y: 271, distance: 16.4
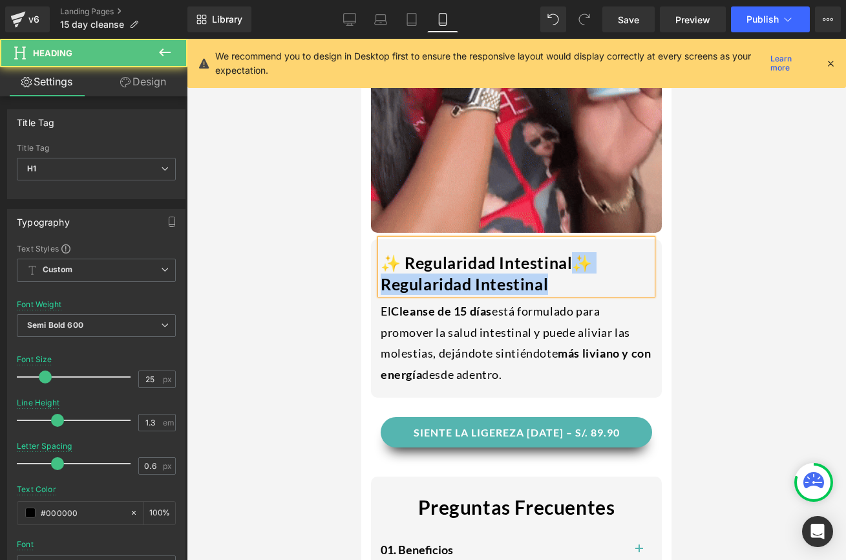
click at [571, 271] on h1 "✨ Regularidad Intestinal✨ Regularidad Intestinal" at bounding box center [516, 273] width 271 height 42
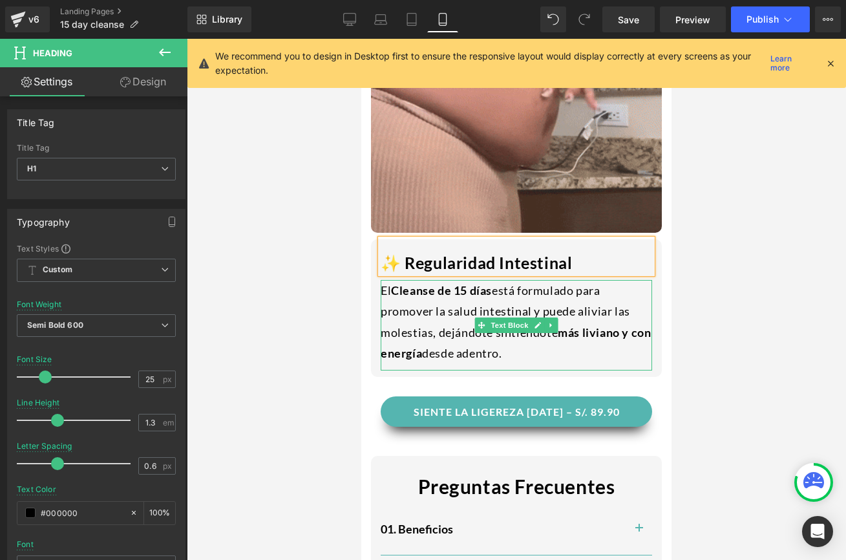
click at [494, 345] on div "El Cleanse de 15 días está formulado para promover la salud intestinal y puede …" at bounding box center [516, 325] width 271 height 90
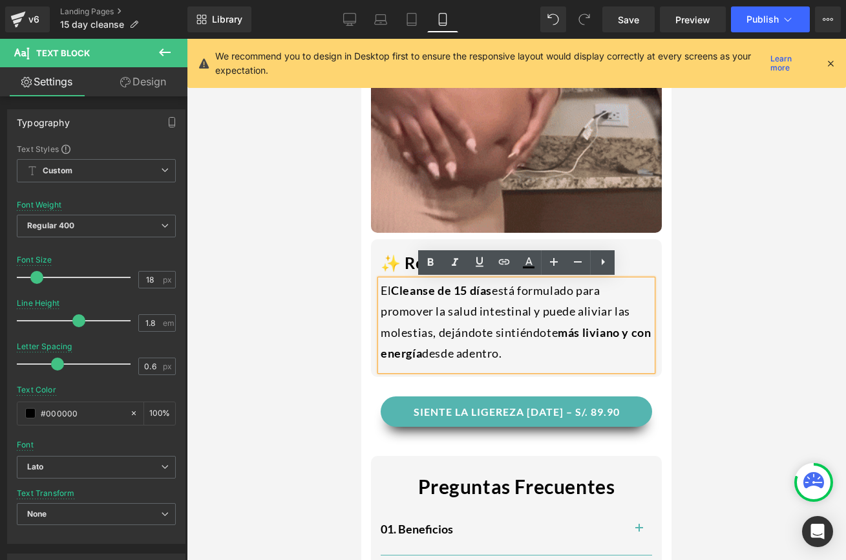
drag, startPoint x: 541, startPoint y: 356, endPoint x: 335, endPoint y: 275, distance: 222.2
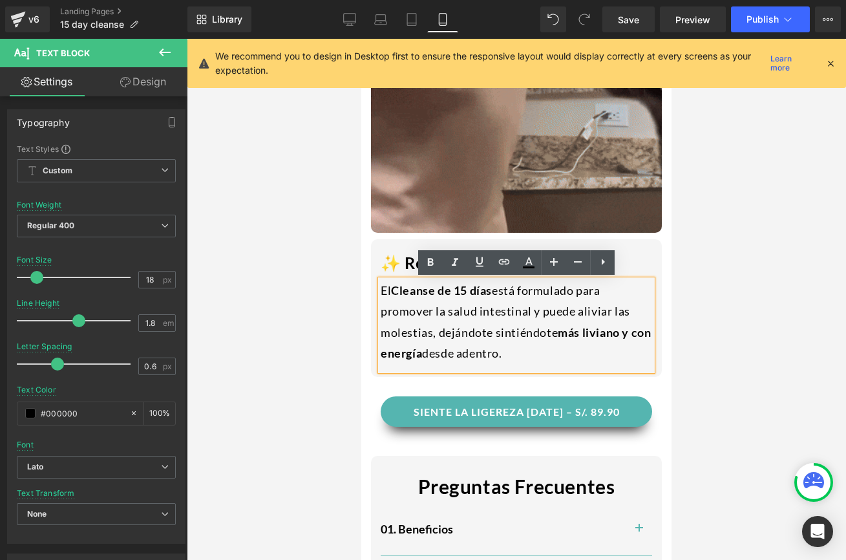
paste div
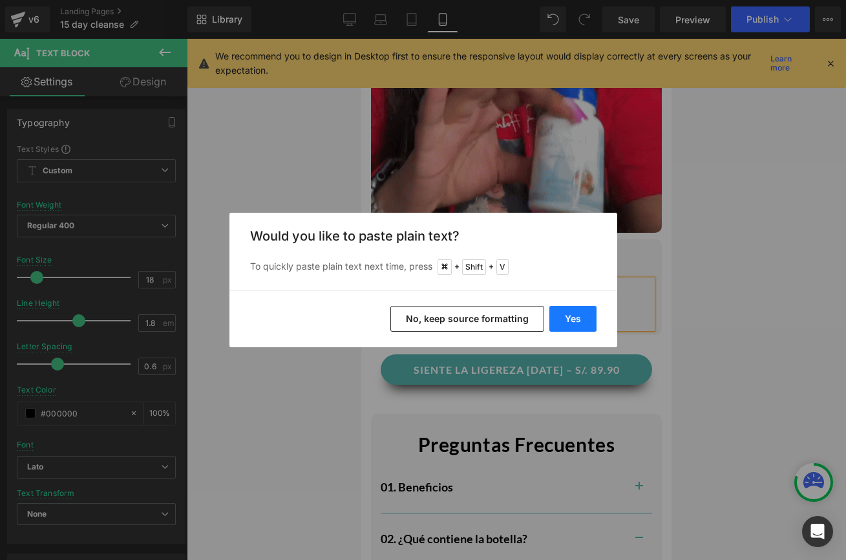
click at [567, 308] on button "Yes" at bounding box center [572, 319] width 47 height 26
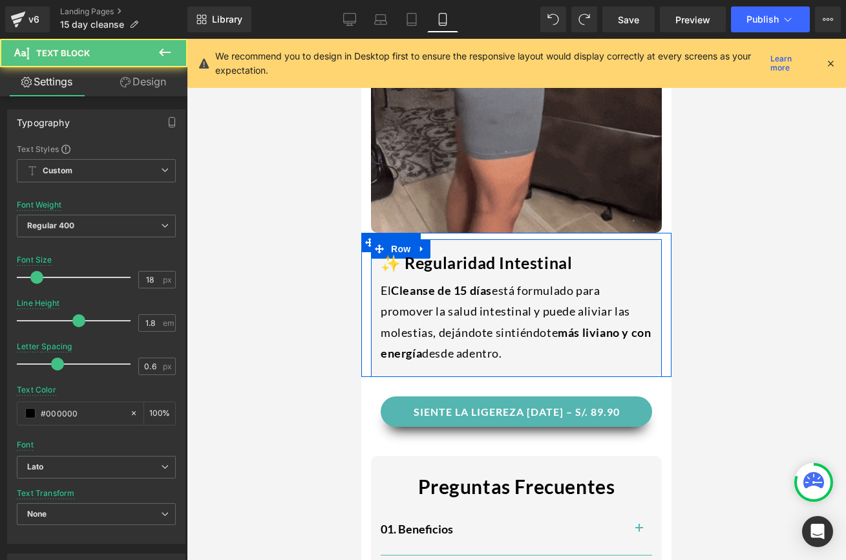
drag, startPoint x: 539, startPoint y: 357, endPoint x: 371, endPoint y: 295, distance: 179.3
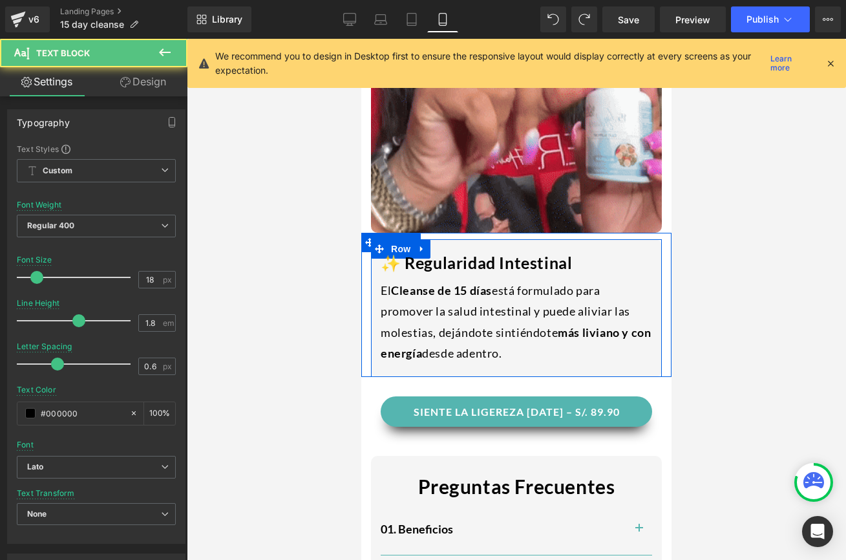
click at [371, 295] on div "✨ Regularidad Intestinal Heading El Cleanse de 15 días está formulado para prom…" at bounding box center [516, 304] width 291 height 131
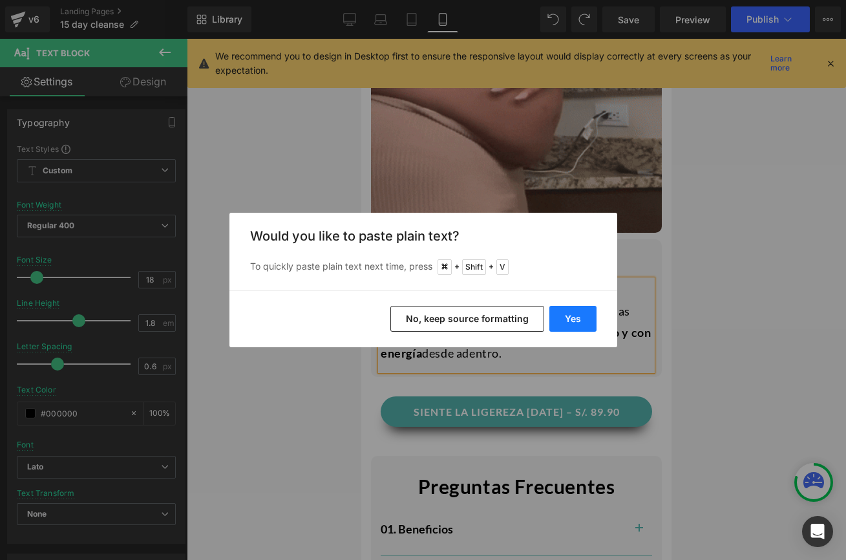
click at [557, 326] on button "Yes" at bounding box center [572, 319] width 47 height 26
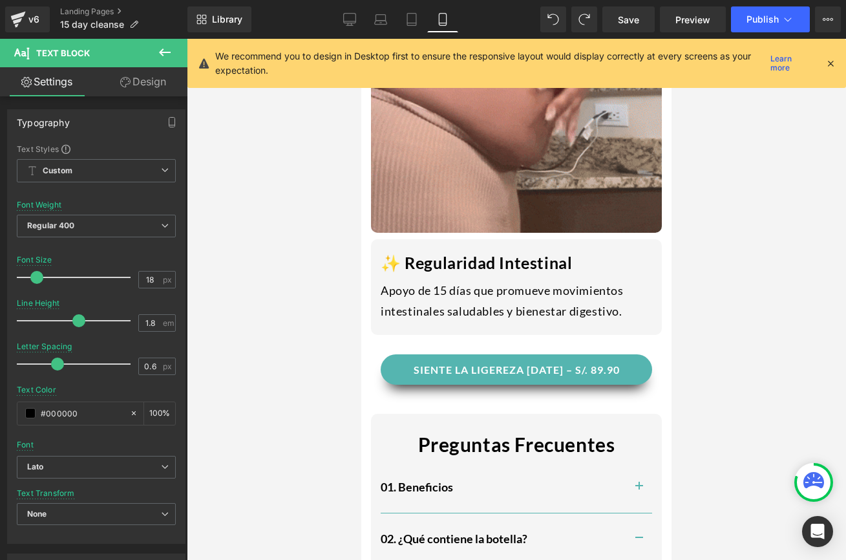
click at [315, 319] on div at bounding box center [516, 299] width 659 height 521
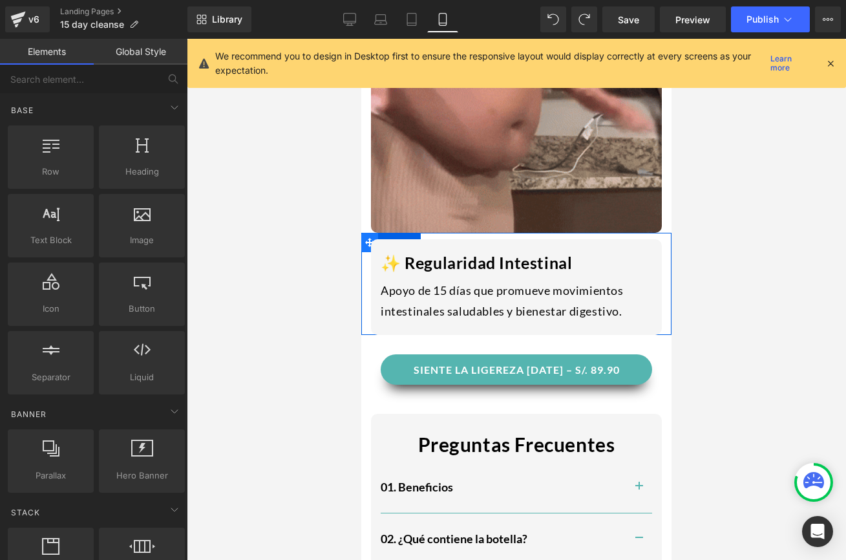
click at [365, 240] on icon at bounding box center [369, 243] width 9 height 10
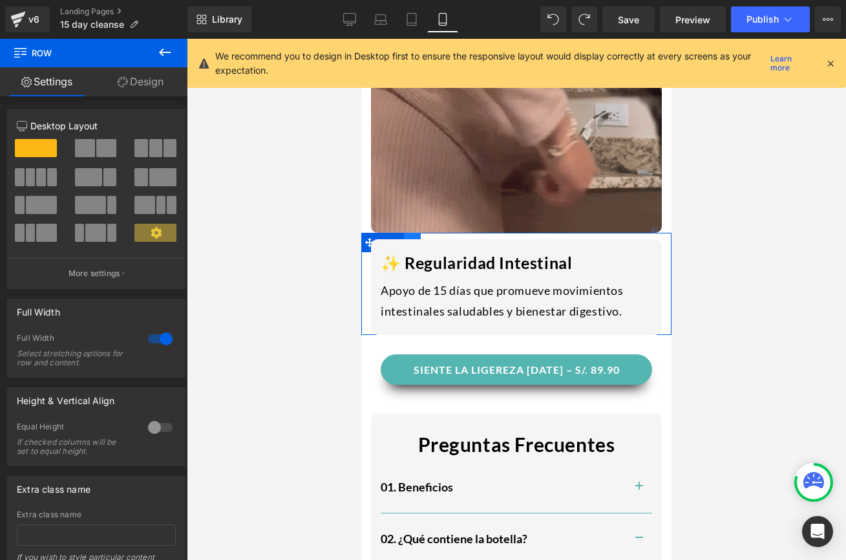
click at [413, 235] on link at bounding box center [412, 242] width 17 height 19
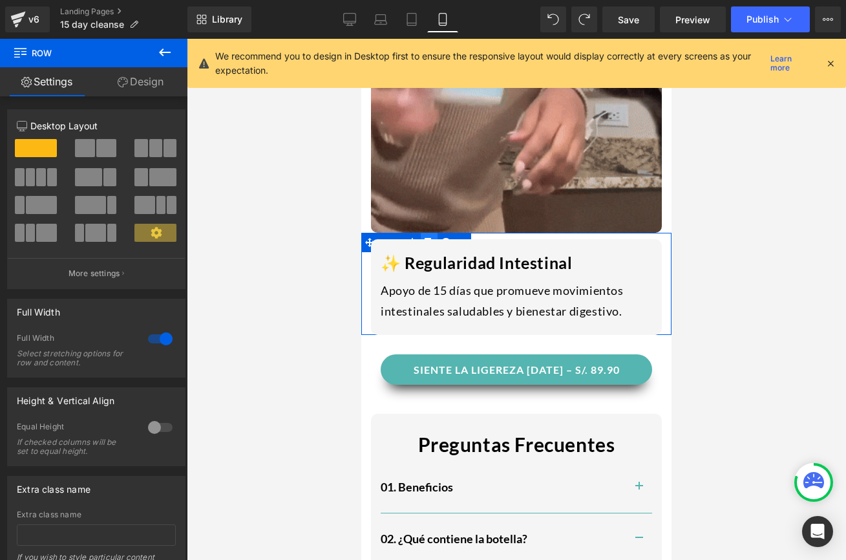
click at [432, 236] on link at bounding box center [429, 242] width 17 height 19
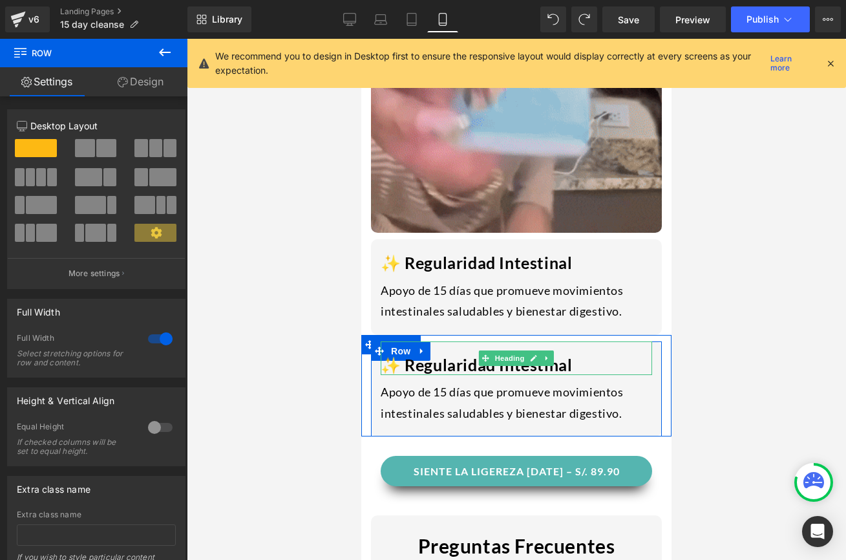
click at [575, 362] on h1 "✨ Regularidad Intestinal" at bounding box center [516, 364] width 271 height 21
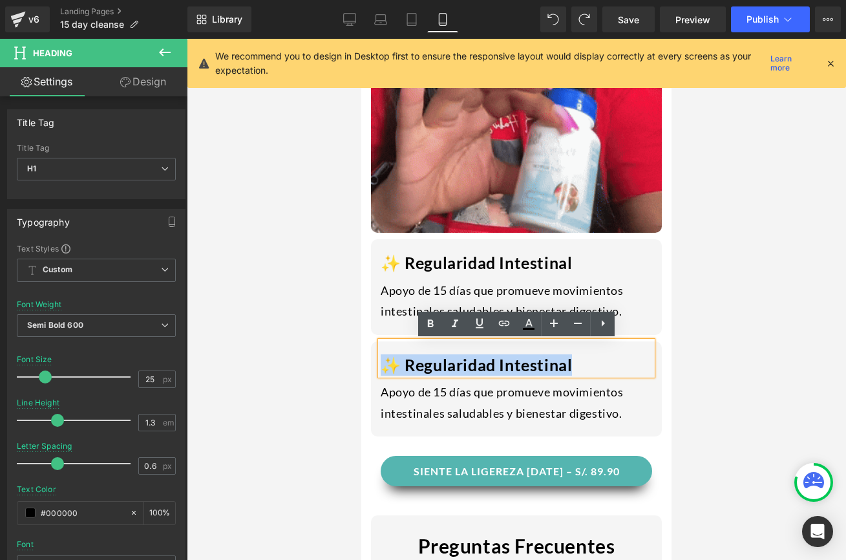
drag, startPoint x: 575, startPoint y: 363, endPoint x: 383, endPoint y: 367, distance: 191.9
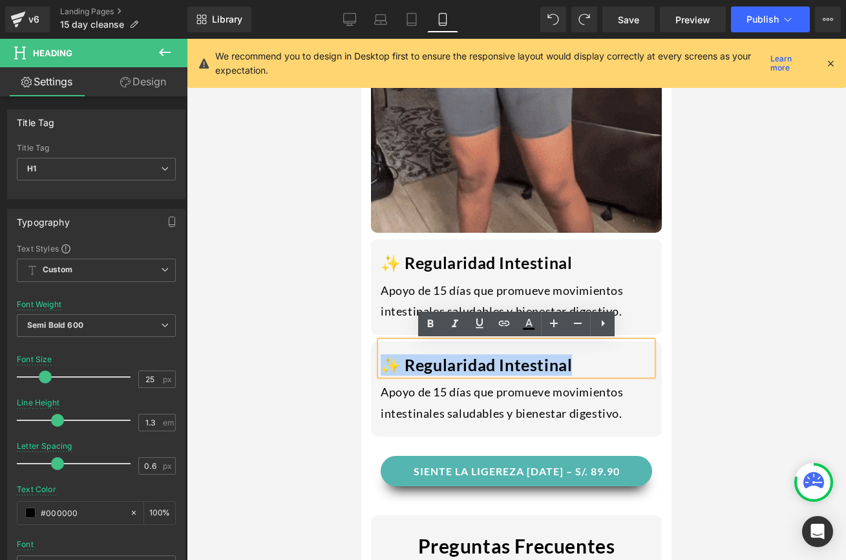
click at [383, 367] on h1 "✨ Regularidad Intestinal" at bounding box center [516, 364] width 271 height 21
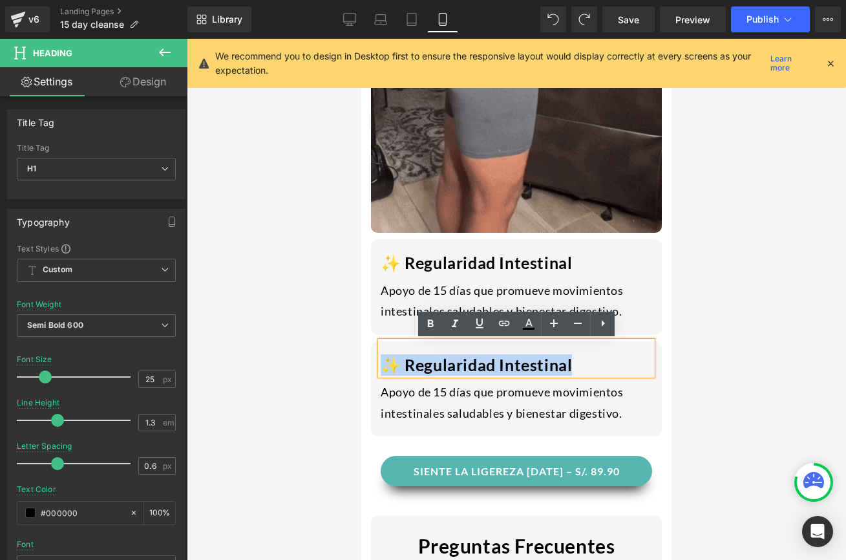
paste div
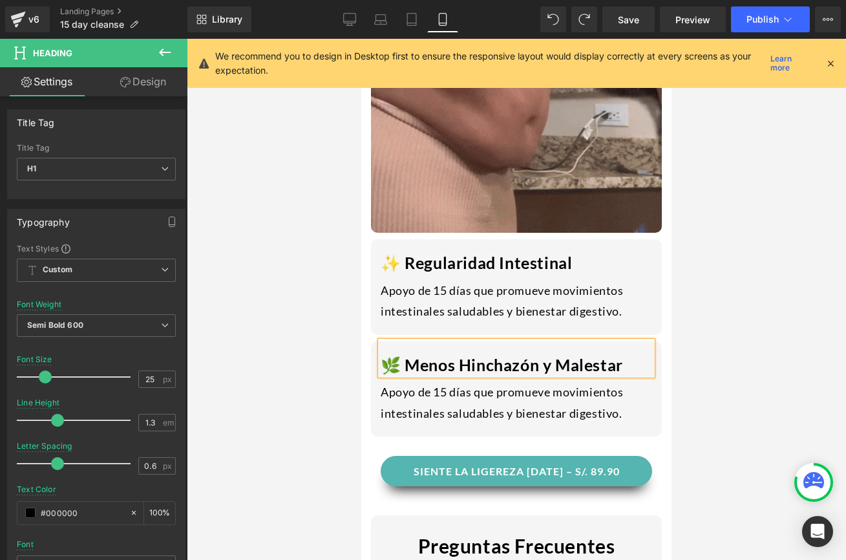
click at [499, 390] on div "Apoyo de 15 días que promueve movimientos intestinales saludables y bienestar d…" at bounding box center [516, 405] width 271 height 48
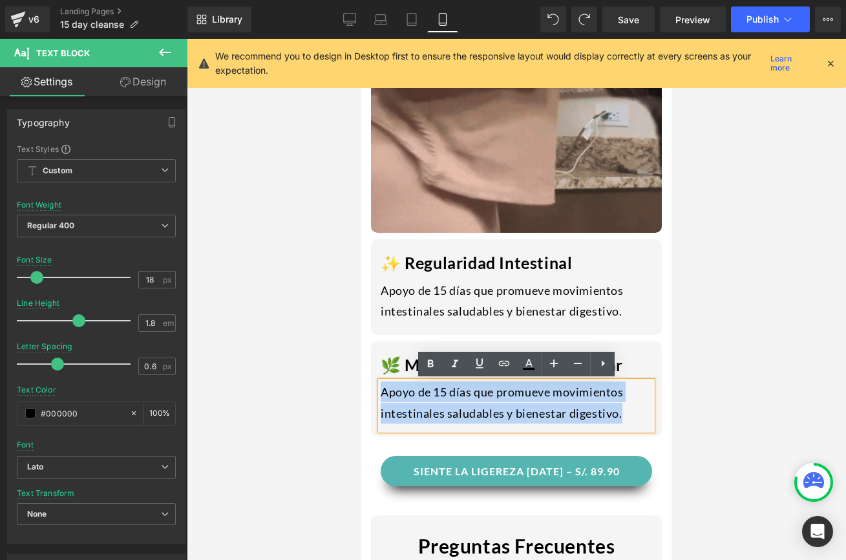
drag, startPoint x: 626, startPoint y: 419, endPoint x: 344, endPoint y: 399, distance: 282.4
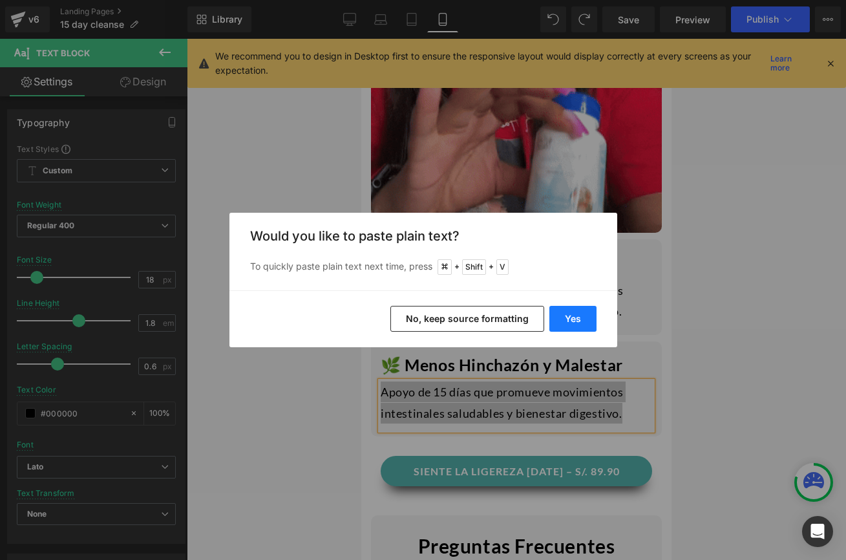
click at [583, 313] on button "Yes" at bounding box center [572, 319] width 47 height 26
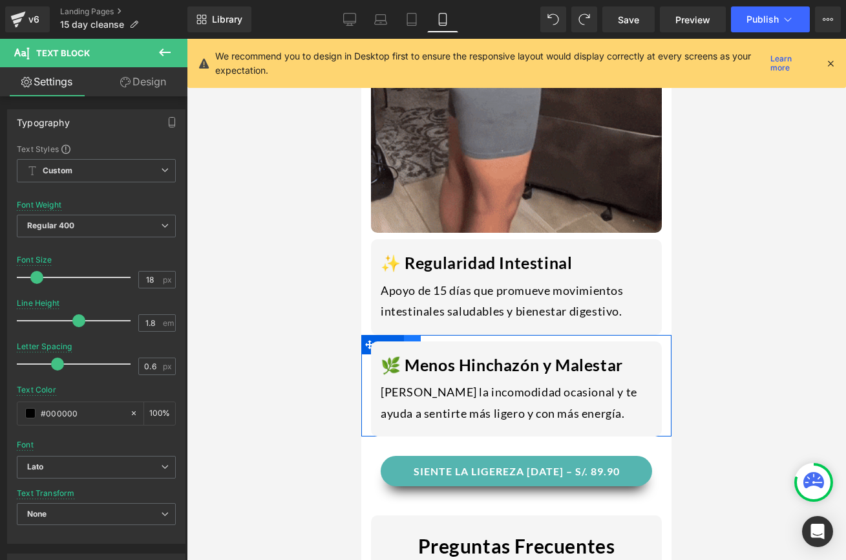
click at [408, 335] on link at bounding box center [412, 344] width 17 height 19
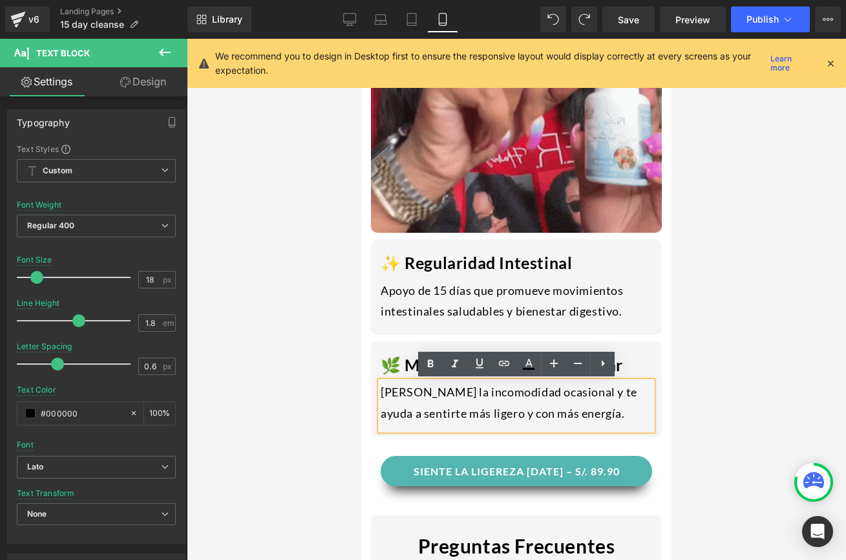
click at [340, 347] on div at bounding box center [516, 299] width 659 height 521
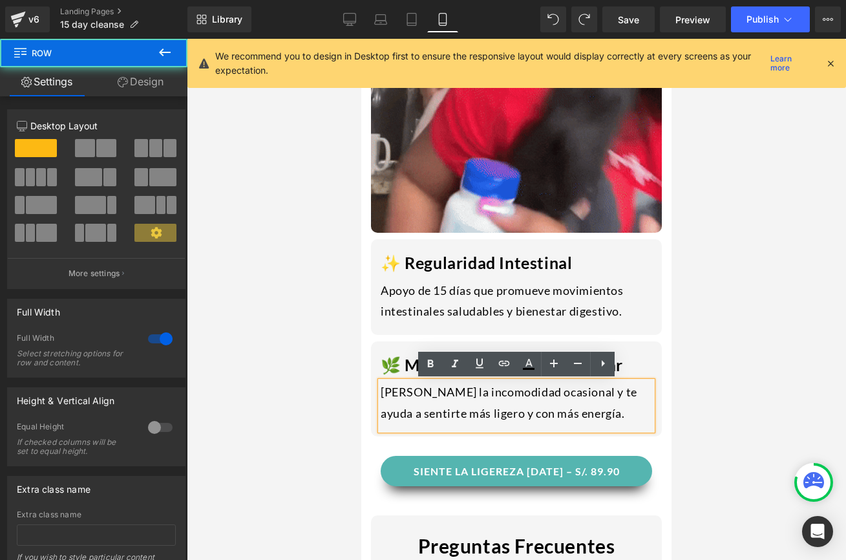
click at [361, 336] on div "🌿 Menos [PERSON_NAME] y Malestar Heading Alivia la incomodidad ocasional y te a…" at bounding box center [516, 385] width 310 height 101
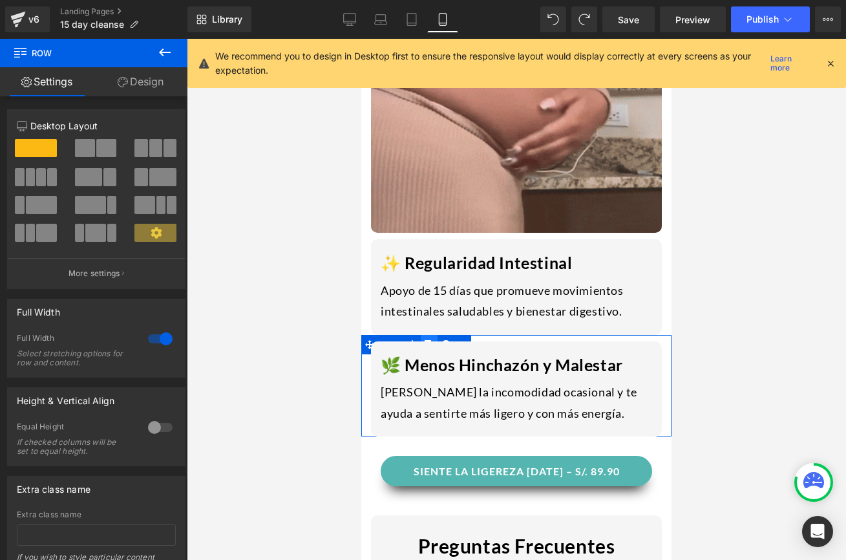
click at [428, 337] on link at bounding box center [429, 344] width 17 height 19
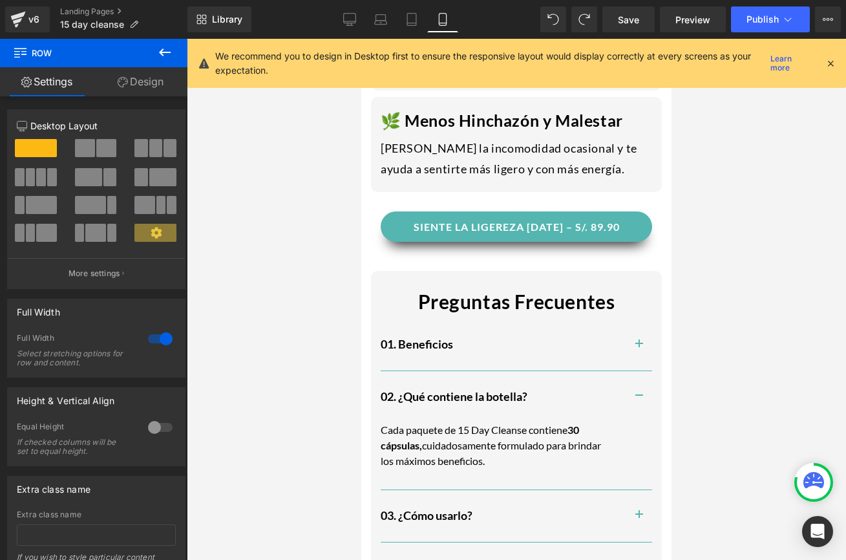
click at [466, 201] on div "SIENTE LA LIGEREZA [DATE] – S/. 89.90 (P) Cart Button Product 32px" at bounding box center [516, 228] width 310 height 72
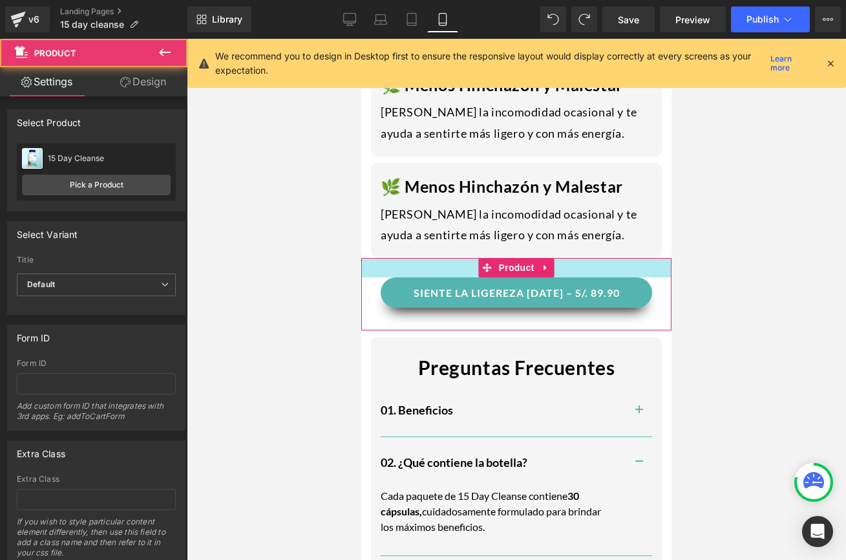
scroll to position [1458, 0]
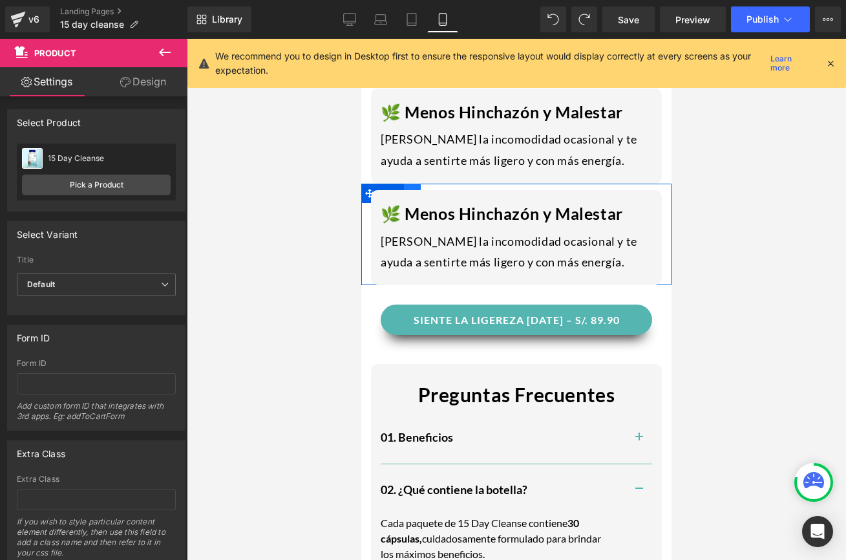
click at [409, 185] on link at bounding box center [412, 192] width 17 height 19
click at [424, 185] on link at bounding box center [429, 192] width 17 height 19
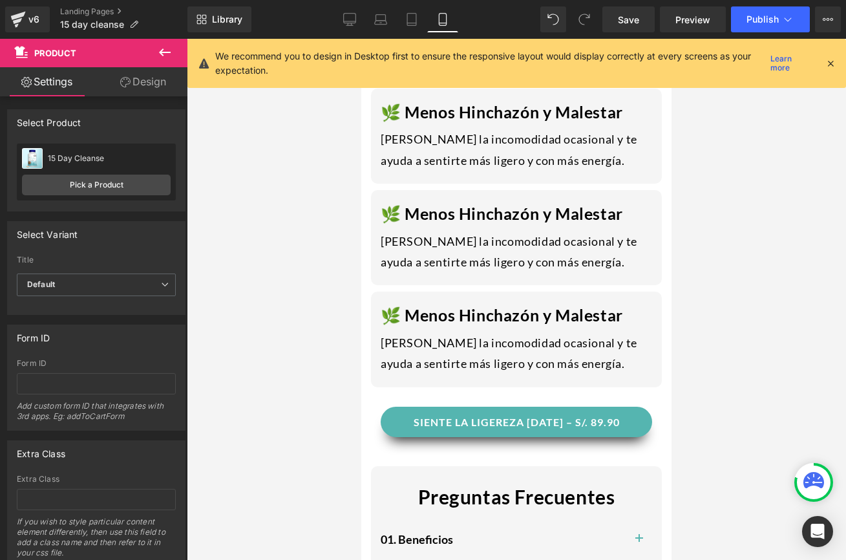
click at [443, 209] on h1 "🌿 Menos Hinchazón y Malestar" at bounding box center [516, 213] width 271 height 21
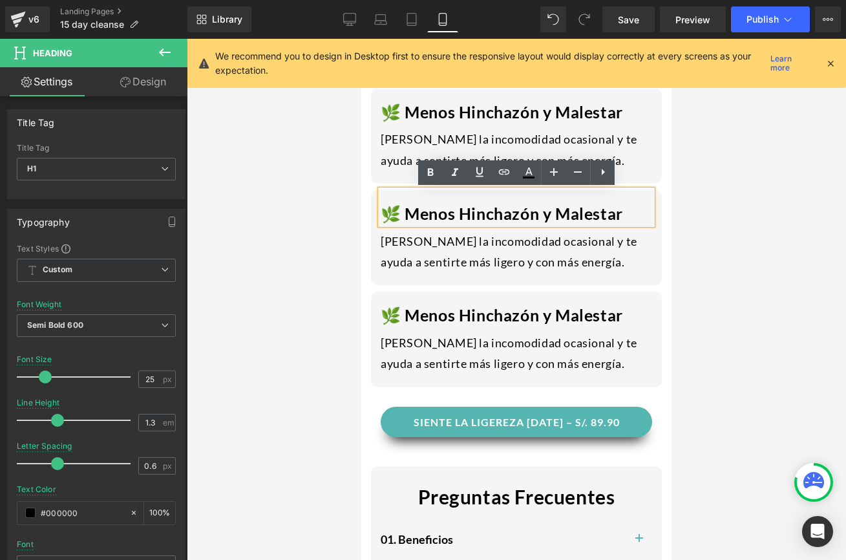
click at [612, 213] on h1 "🌿 Menos Hinchazón y Malestar" at bounding box center [516, 213] width 271 height 21
drag, startPoint x: 623, startPoint y: 213, endPoint x: 386, endPoint y: 207, distance: 236.5
click at [386, 207] on h1 "🌿 Menos Hinchazón y Malestar" at bounding box center [516, 213] width 271 height 21
paste div
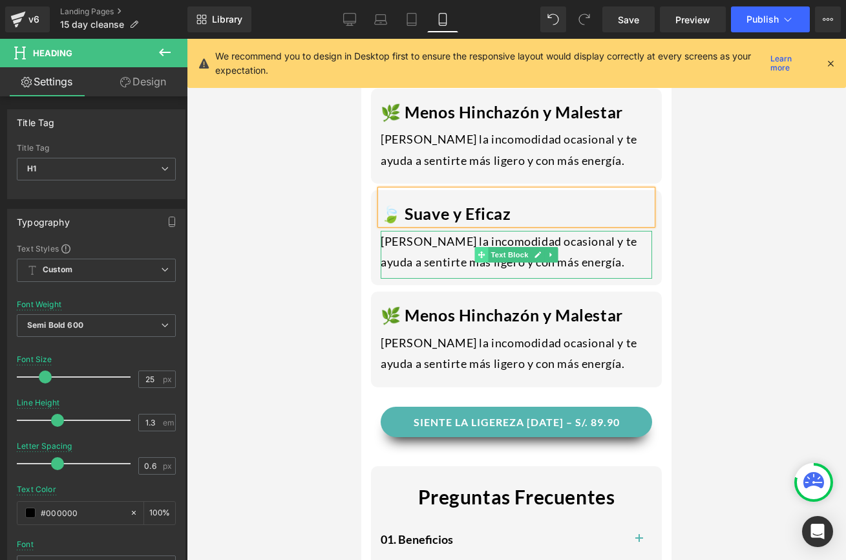
click at [478, 253] on icon at bounding box center [480, 255] width 7 height 8
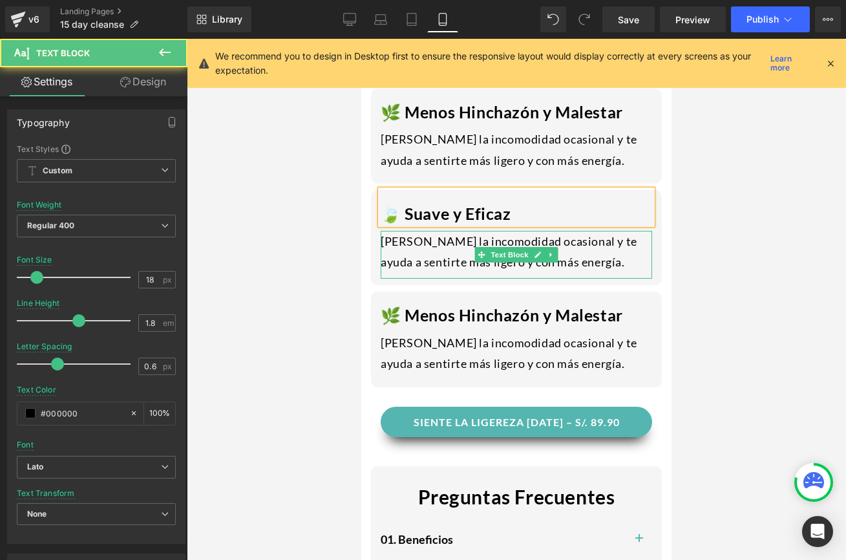
click at [580, 264] on div "[PERSON_NAME] la incomodidad ocasional y te ayuda a sentirte más ligero y con m…" at bounding box center [516, 255] width 271 height 48
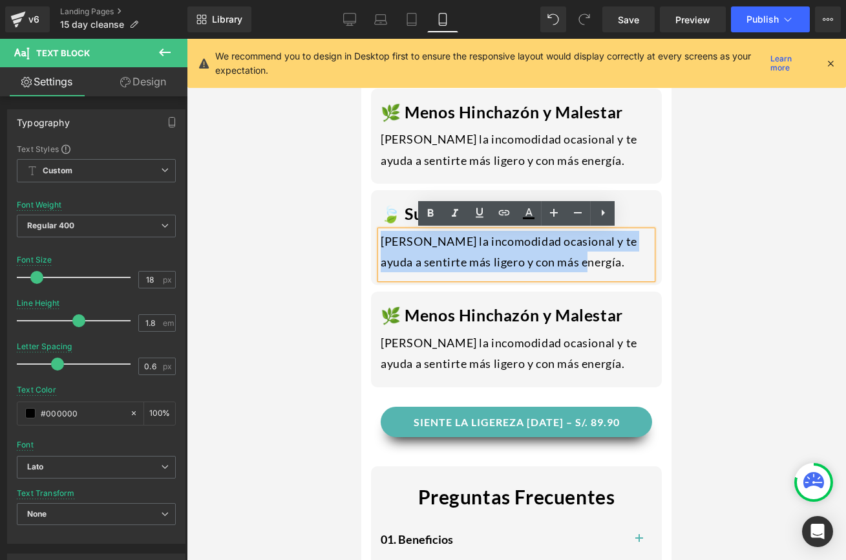
drag, startPoint x: 594, startPoint y: 264, endPoint x: 357, endPoint y: 235, distance: 238.2
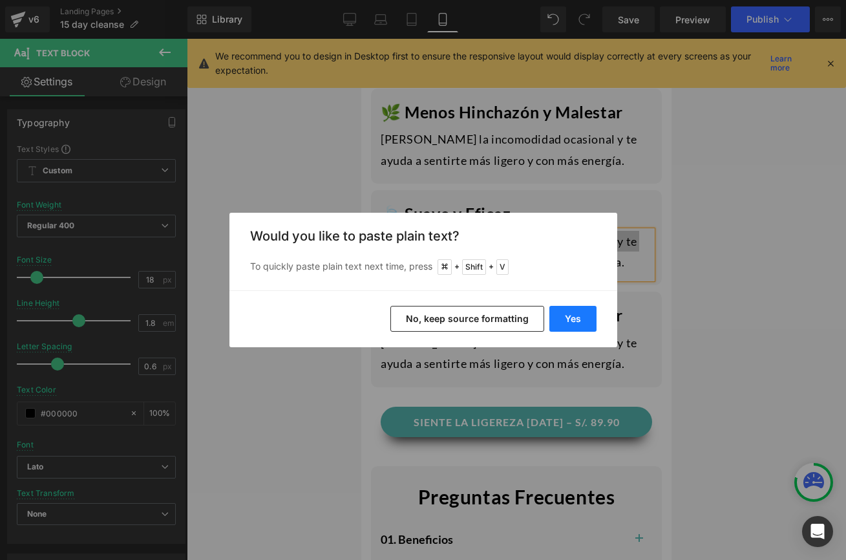
click at [575, 328] on button "Yes" at bounding box center [572, 319] width 47 height 26
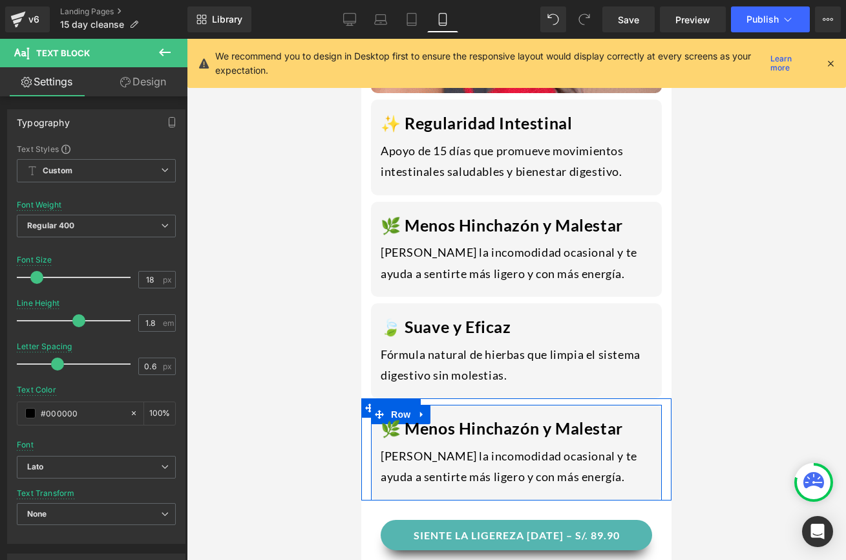
scroll to position [1436, 0]
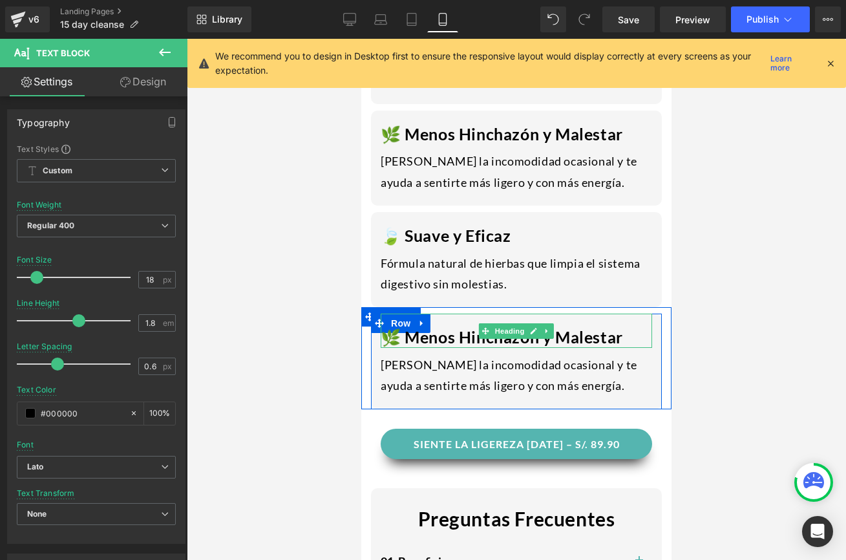
click at [467, 339] on h1 "🌿 Menos Hinchazón y Malestar" at bounding box center [516, 336] width 271 height 21
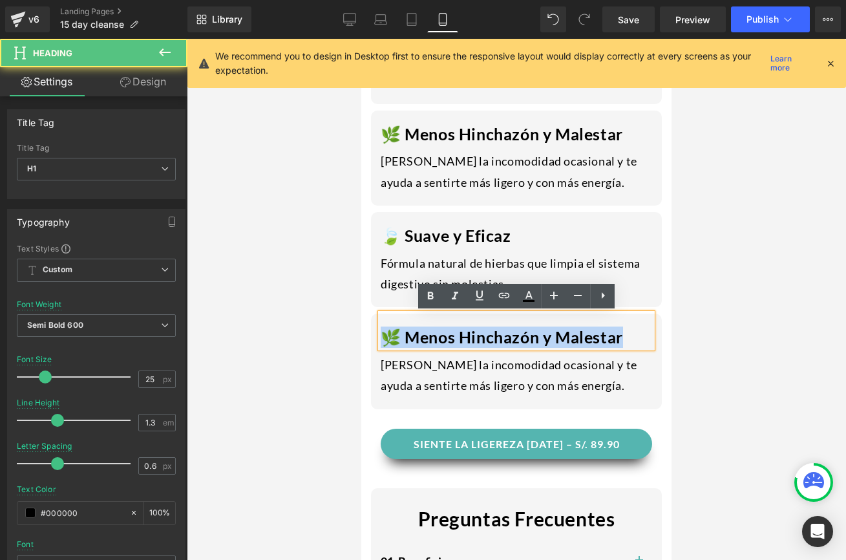
drag, startPoint x: 633, startPoint y: 333, endPoint x: 383, endPoint y: 315, distance: 250.0
click at [383, 315] on div "🌿 Menos Hinchazón y Malestar" at bounding box center [516, 330] width 271 height 34
paste div
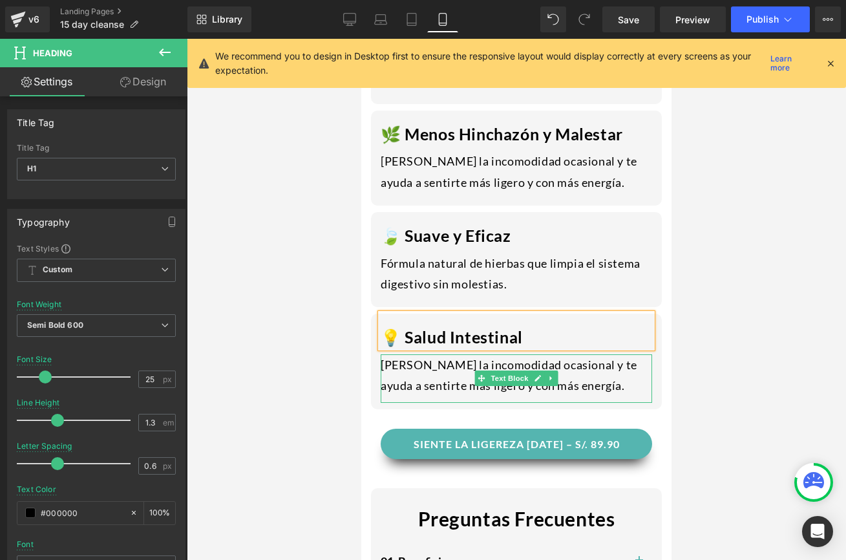
click at [488, 368] on div "[PERSON_NAME] la incomodidad ocasional y te ayuda a sentirte más ligero y con m…" at bounding box center [516, 378] width 271 height 48
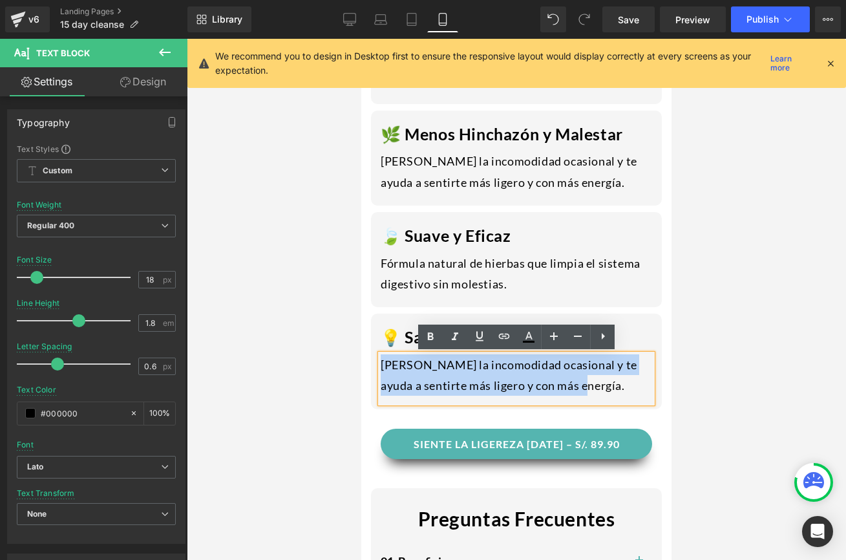
drag, startPoint x: 611, startPoint y: 388, endPoint x: 377, endPoint y: 352, distance: 236.6
click at [377, 352] on div "💡 Salud Intestinal Heading Alivia la incomodidad ocasional y te ayuda a sentirt…" at bounding box center [516, 357] width 291 height 89
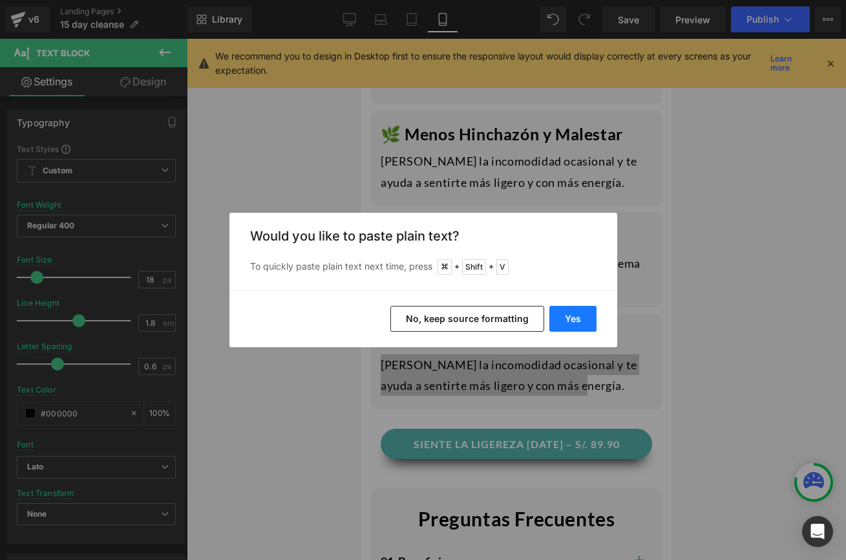
click at [581, 322] on button "Yes" at bounding box center [572, 319] width 47 height 26
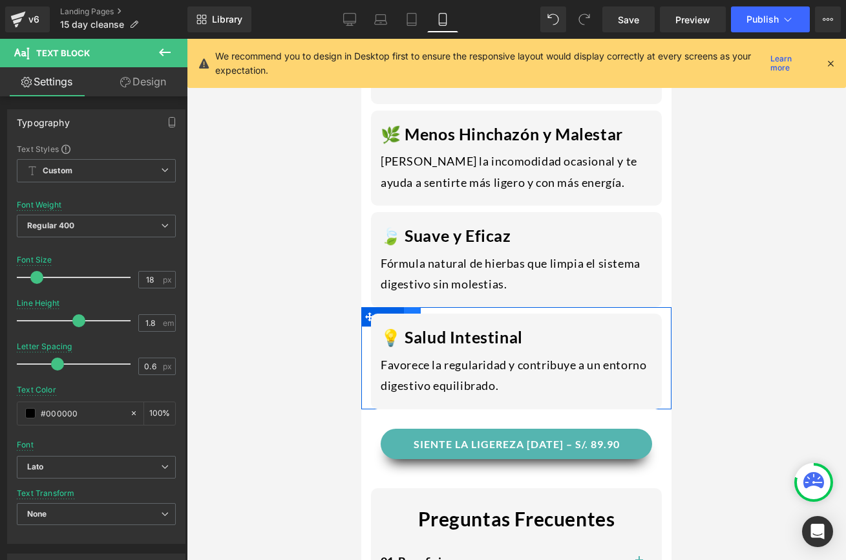
click at [407, 309] on link at bounding box center [412, 316] width 17 height 19
click at [424, 311] on link at bounding box center [429, 316] width 17 height 19
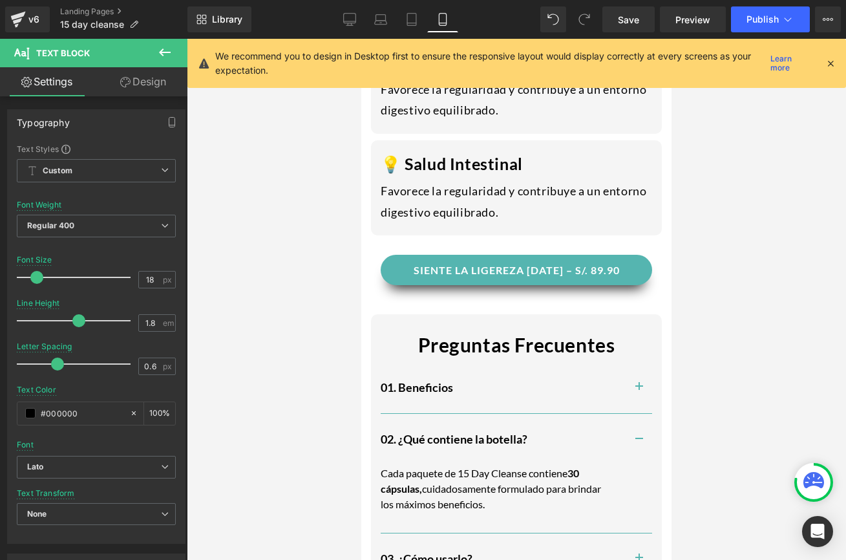
scroll to position [1753, 0]
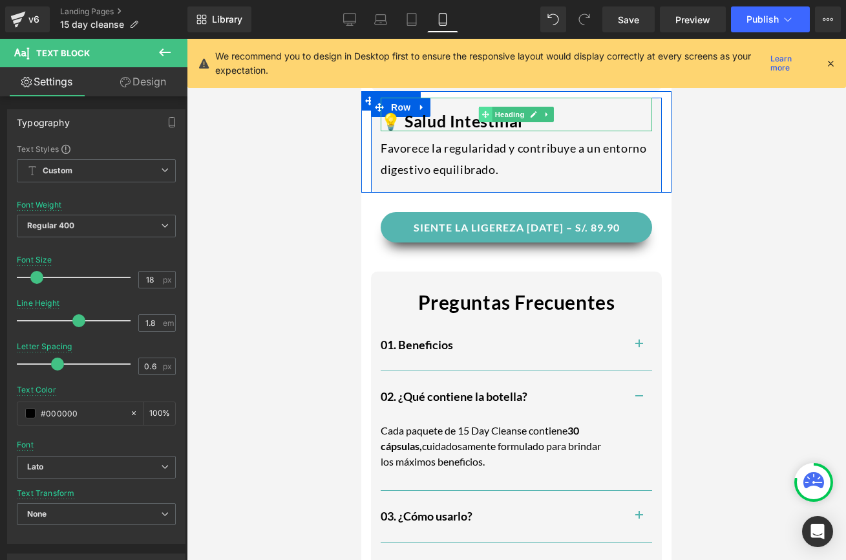
click at [479, 119] on span at bounding box center [486, 115] width 14 height 16
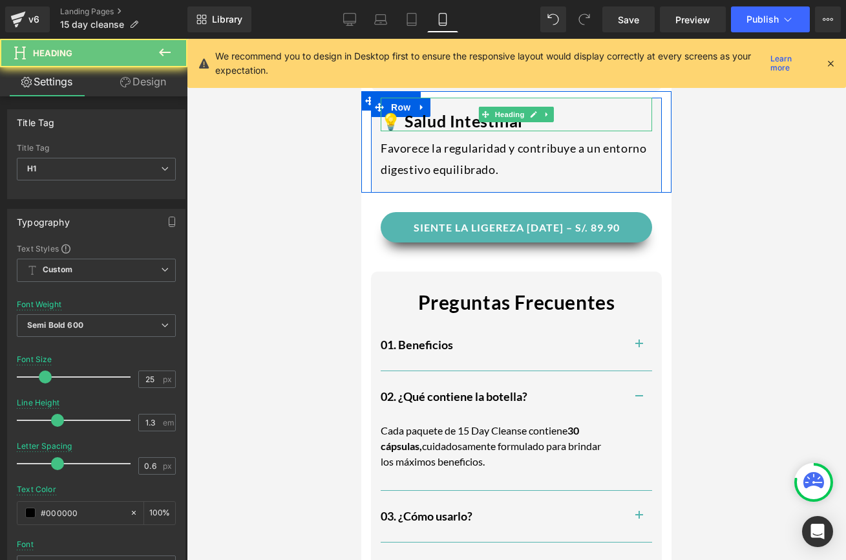
click at [565, 121] on h1 "💡 Salud Intestinal" at bounding box center [516, 120] width 271 height 21
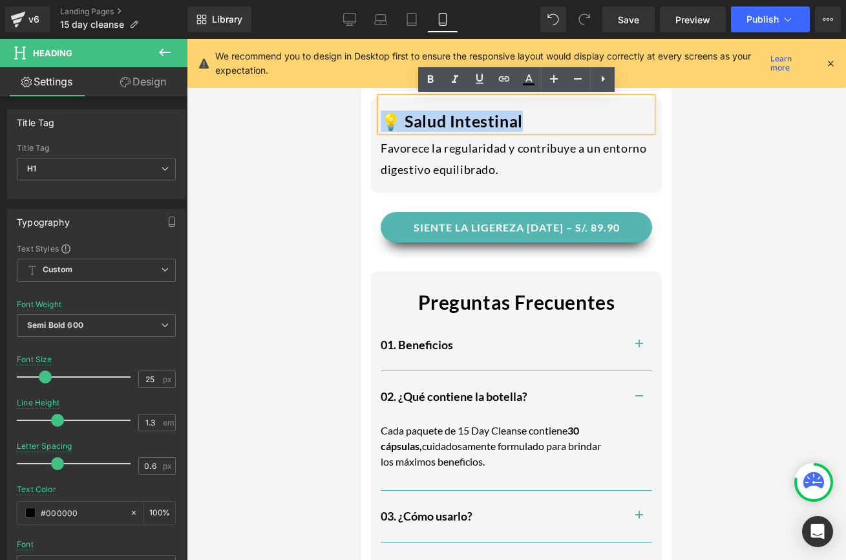
drag, startPoint x: 565, startPoint y: 121, endPoint x: 364, endPoint y: 115, distance: 201.7
click at [364, 115] on div "💡 Salud Intestinal Heading Favorece la regularidad y contribuye a un entorno di…" at bounding box center [516, 141] width 310 height 101
paste div
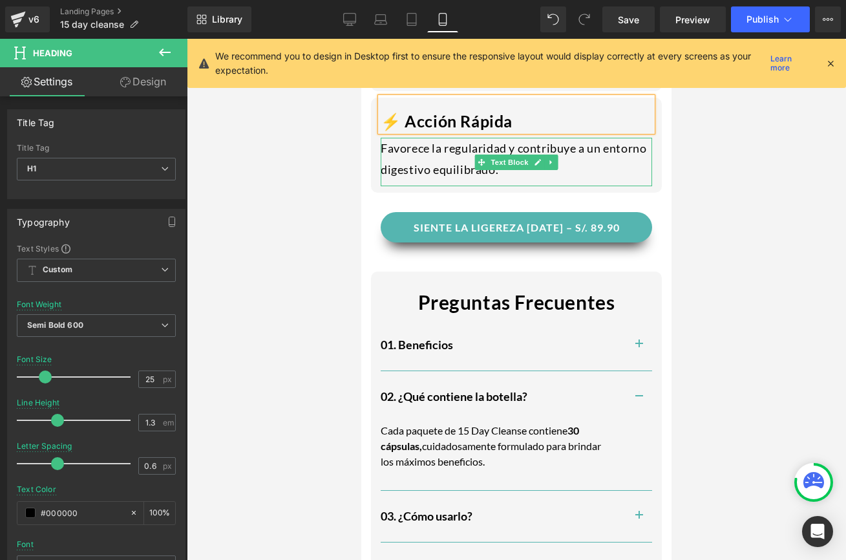
click at [488, 171] on div "Favorece la regularidad y contribuye a un entorno digestivo equilibrado." at bounding box center [516, 162] width 271 height 48
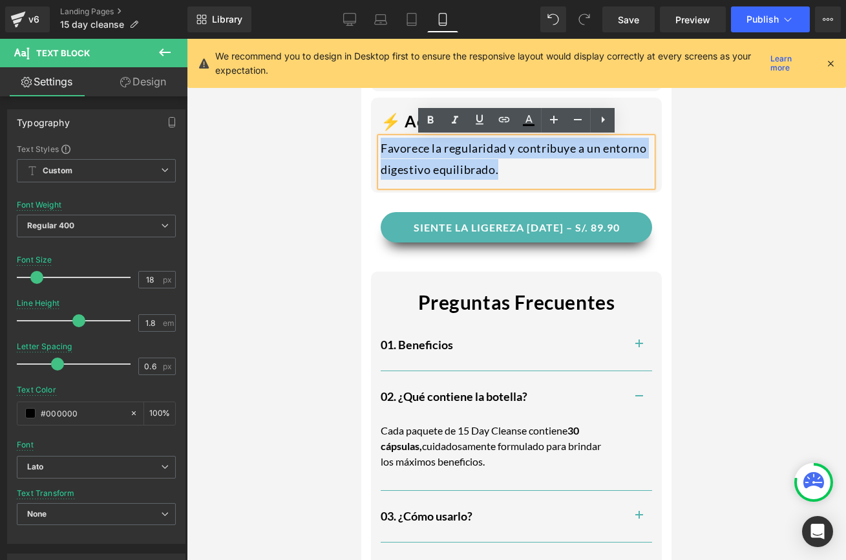
drag, startPoint x: 503, startPoint y: 171, endPoint x: 369, endPoint y: 145, distance: 136.2
click at [369, 145] on div "⚡ Acción Rápida Heading Favorece la regularidad y contribuye a un entorno diges…" at bounding box center [516, 141] width 310 height 101
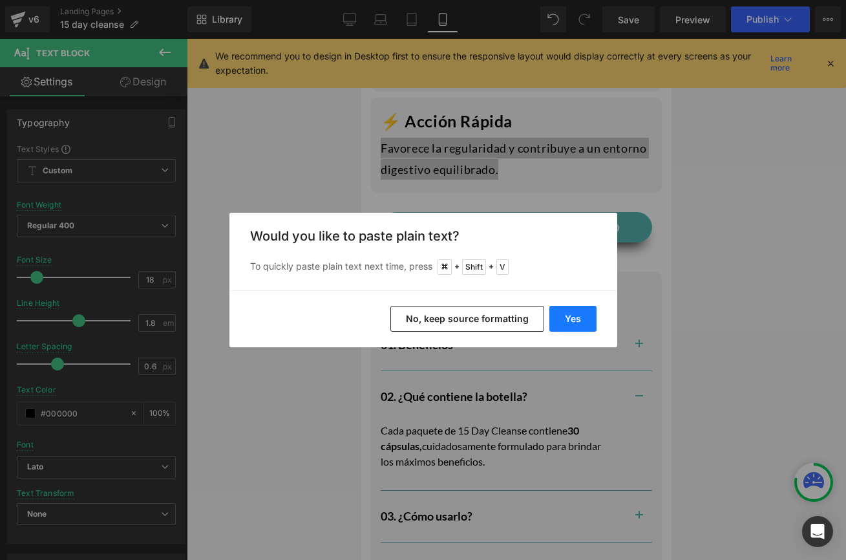
click at [569, 328] on button "Yes" at bounding box center [572, 319] width 47 height 26
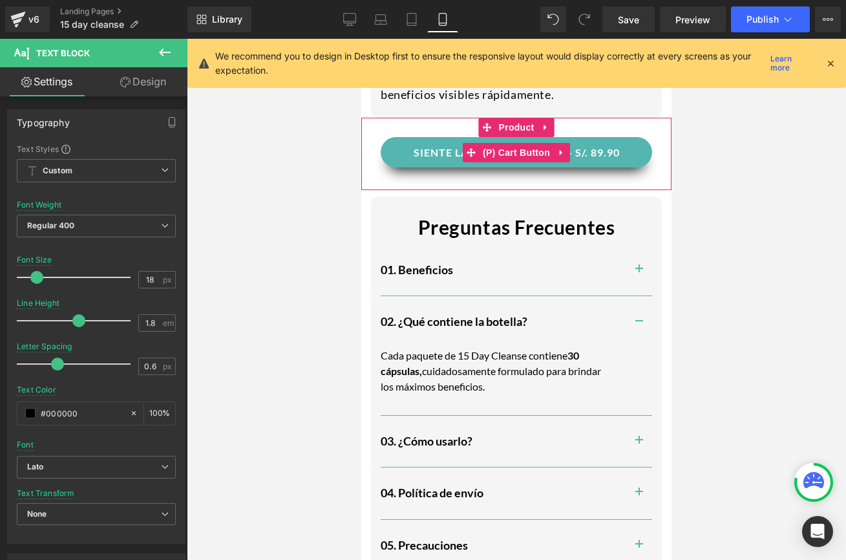
scroll to position [1813, 0]
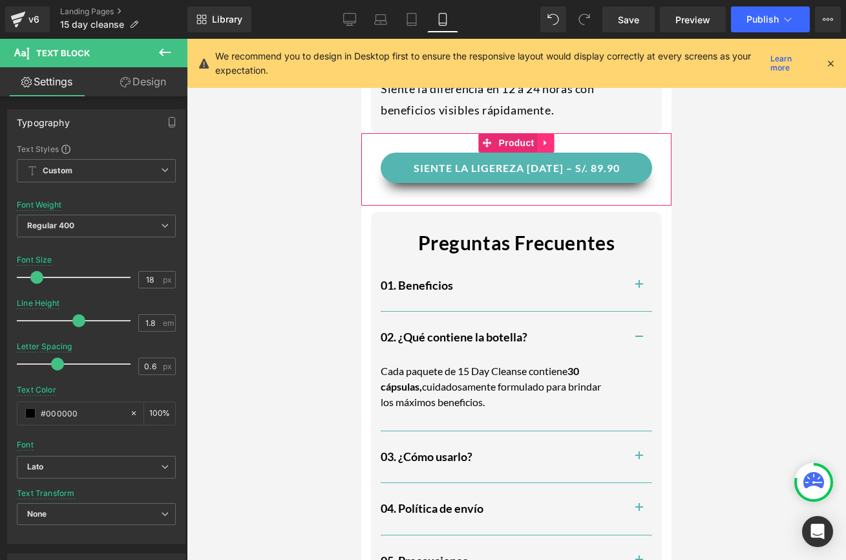
click at [542, 140] on icon at bounding box center [545, 143] width 9 height 10
click at [536, 139] on icon at bounding box center [537, 142] width 9 height 9
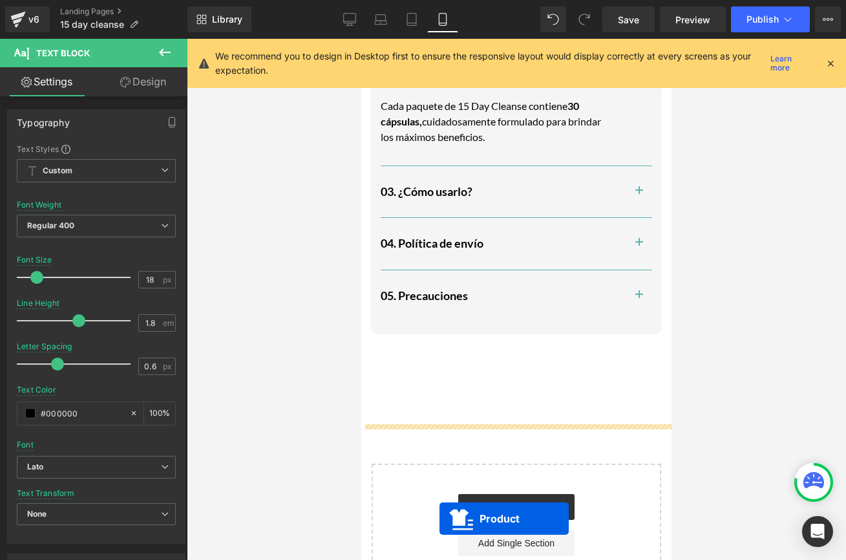
scroll to position [2175, 0]
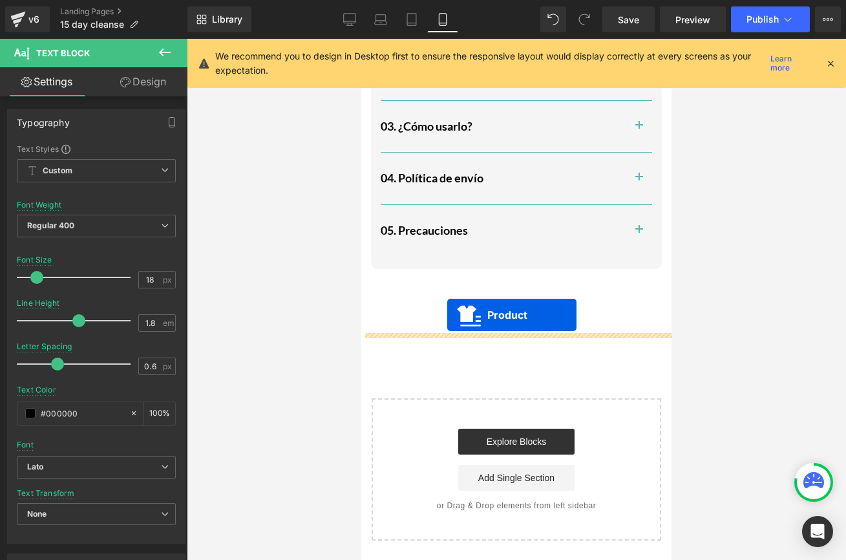
drag, startPoint x: 484, startPoint y: 212, endPoint x: 447, endPoint y: 315, distance: 109.1
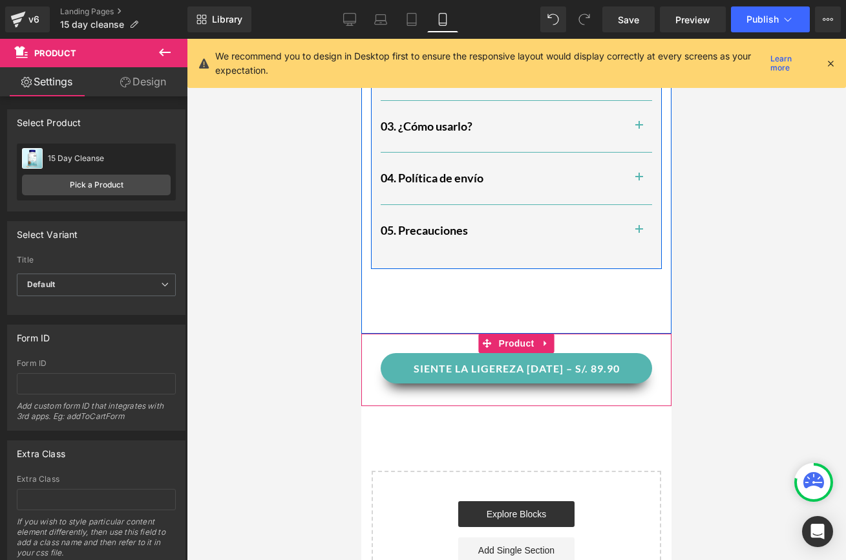
click at [373, 260] on div "Preguntas Frecuentes Text Block 01. Beneficios Heading Apoya la regularidad: La…" at bounding box center [516, 72] width 291 height 381
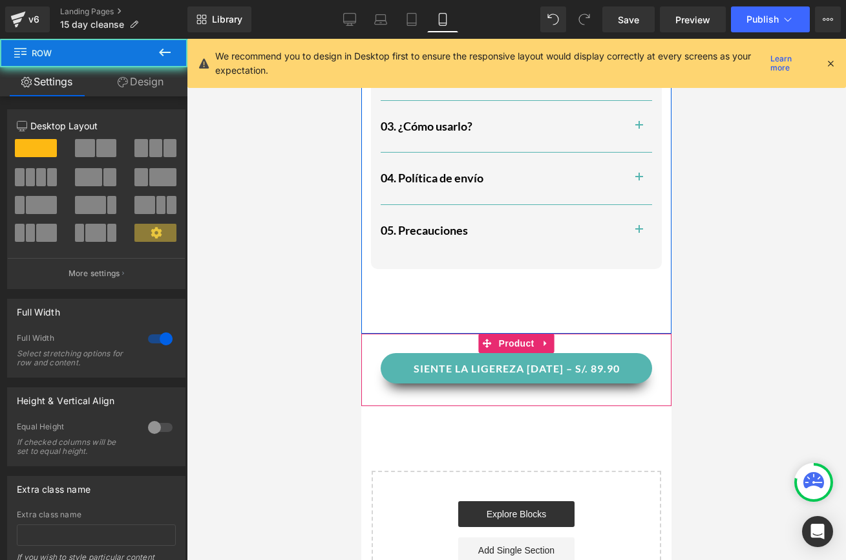
click at [368, 260] on div "Preguntas Frecuentes Text Block 01. Beneficios Heading Apoya la regularidad: La…" at bounding box center [516, 104] width 310 height 458
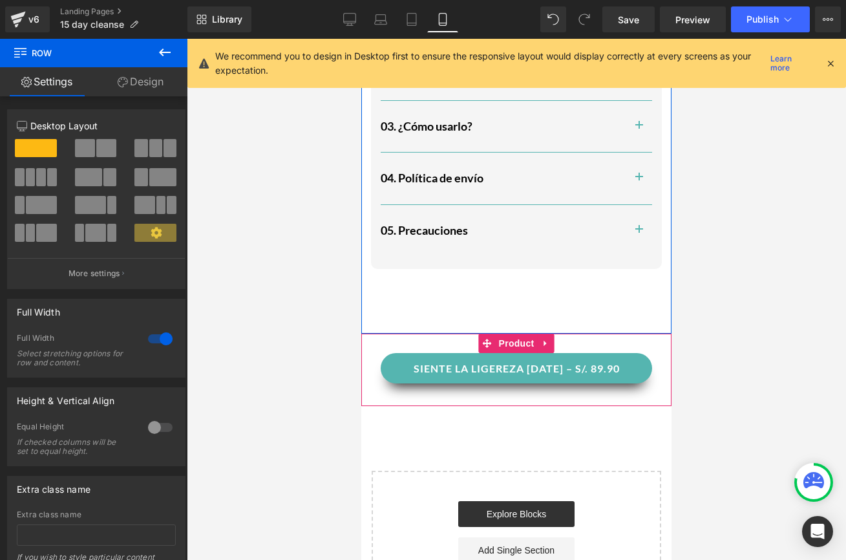
click at [118, 79] on icon at bounding box center [123, 82] width 10 height 10
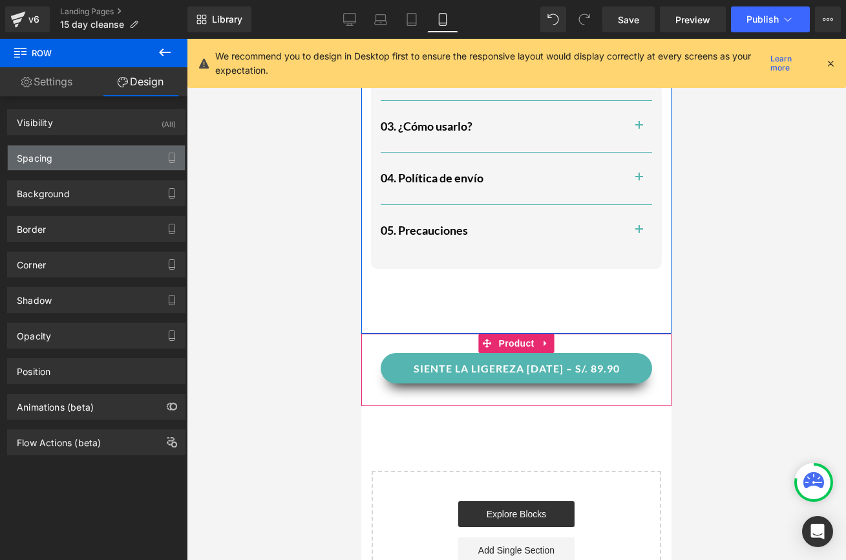
click at [54, 166] on div "Spacing" at bounding box center [96, 157] width 177 height 25
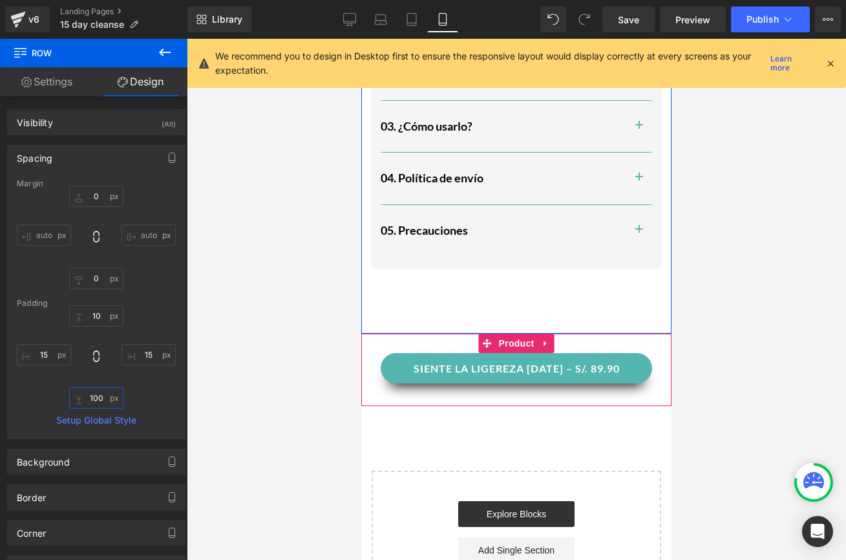
click at [96, 392] on input "text" at bounding box center [96, 397] width 54 height 21
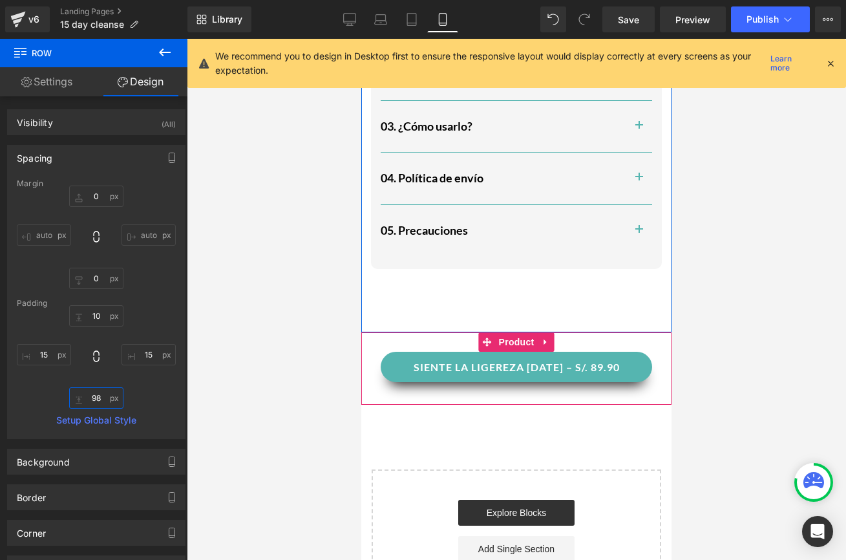
type input "9"
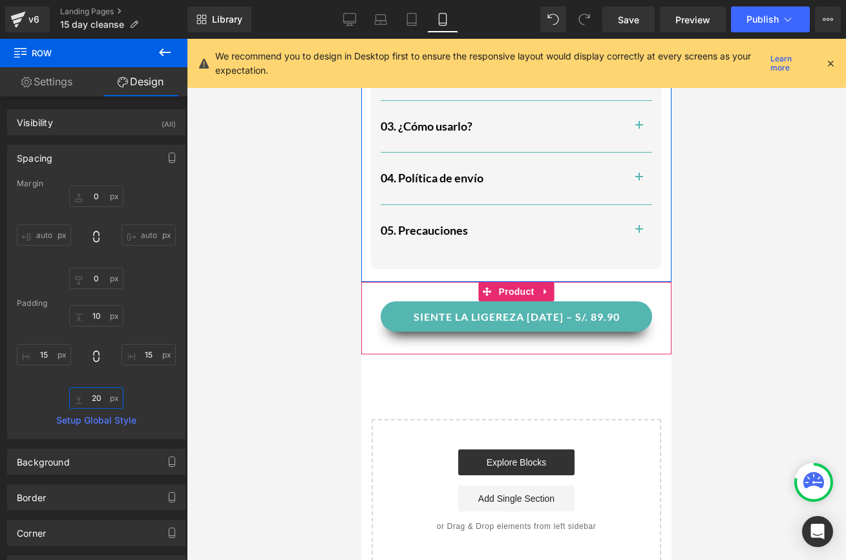
type input "2"
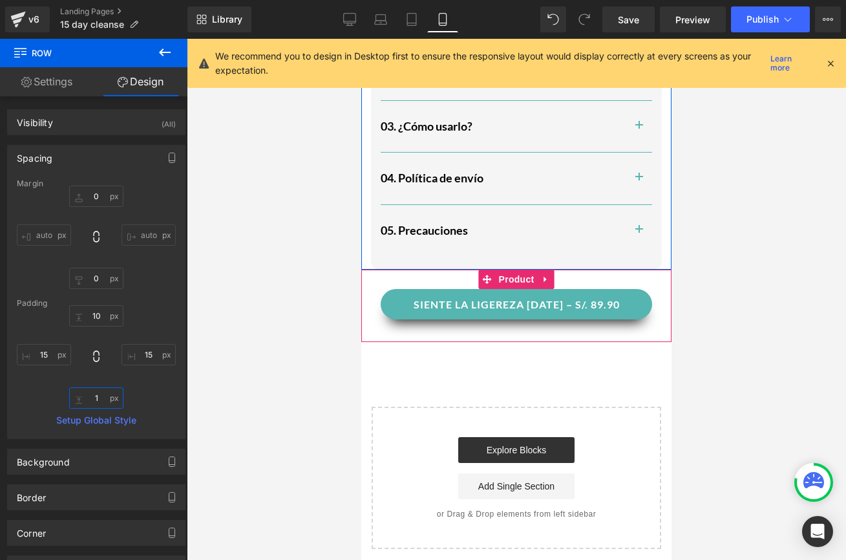
type input "10"
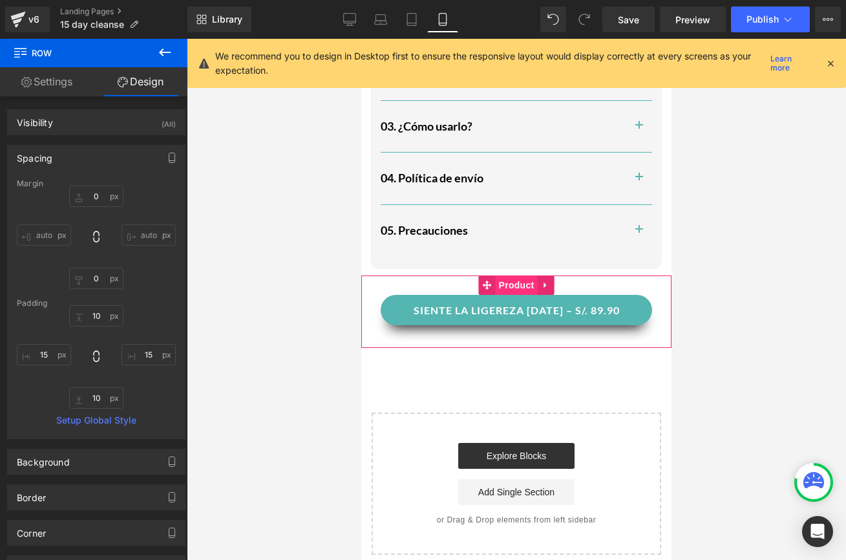
click at [510, 288] on span "Product" at bounding box center [517, 284] width 42 height 19
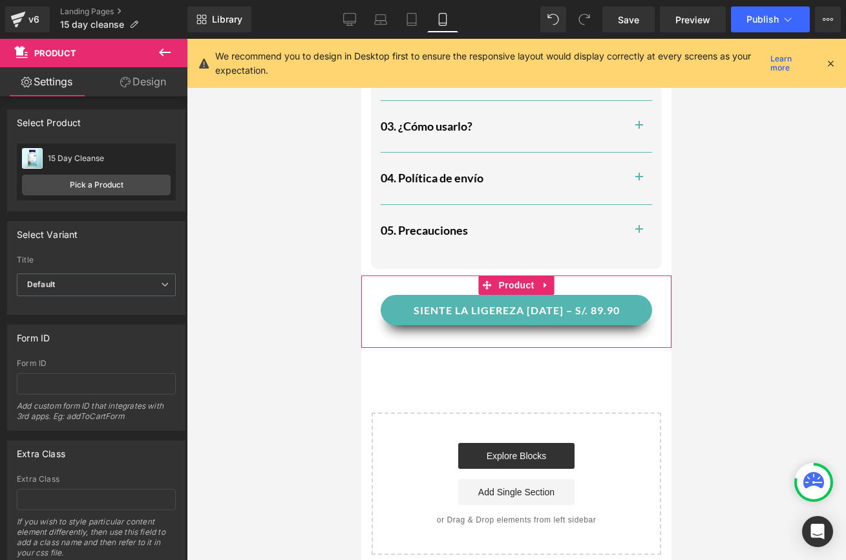
click at [154, 93] on link "Design" at bounding box center [143, 81] width 94 height 29
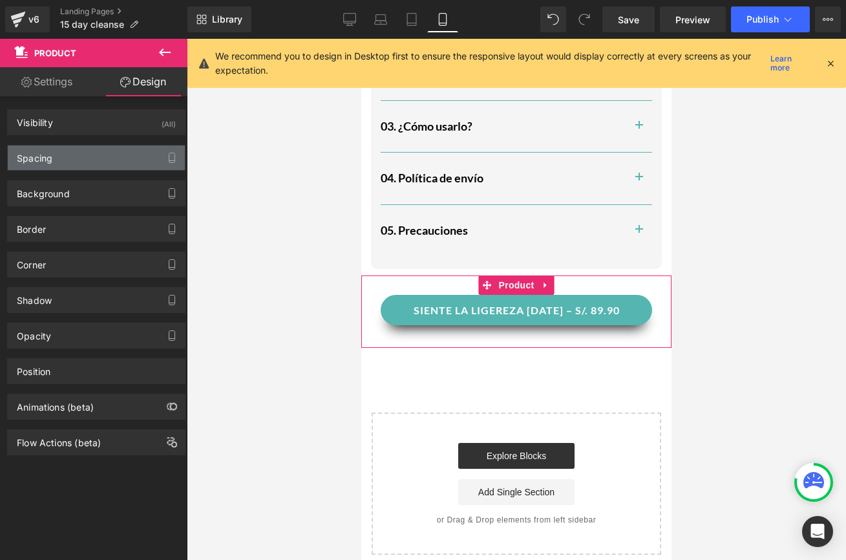
click at [80, 154] on div "Spacing" at bounding box center [96, 157] width 177 height 25
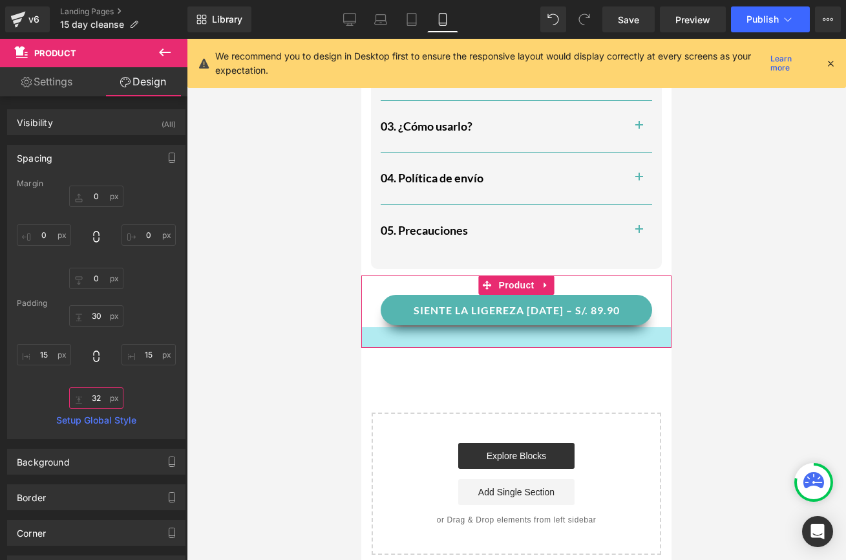
click at [98, 402] on input "32" at bounding box center [96, 397] width 54 height 21
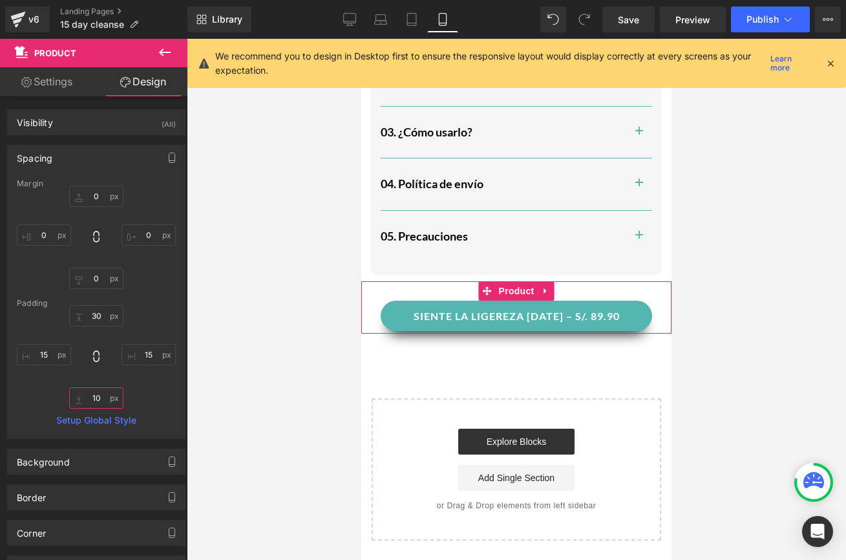
type input "100"
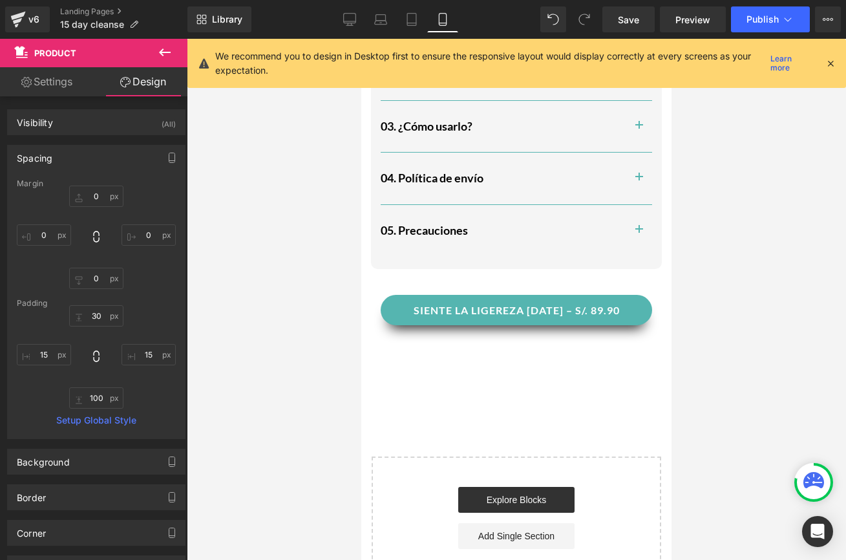
click at [705, 322] on div at bounding box center [516, 299] width 659 height 521
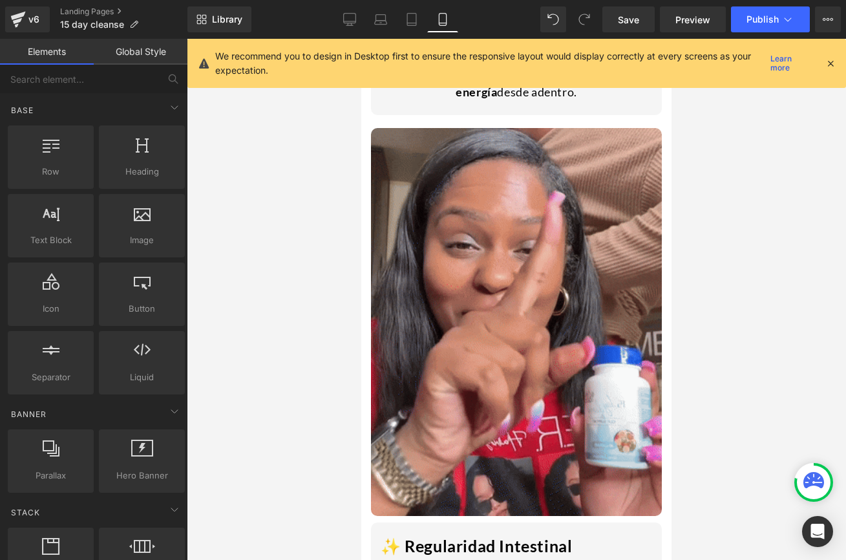
scroll to position [909, 0]
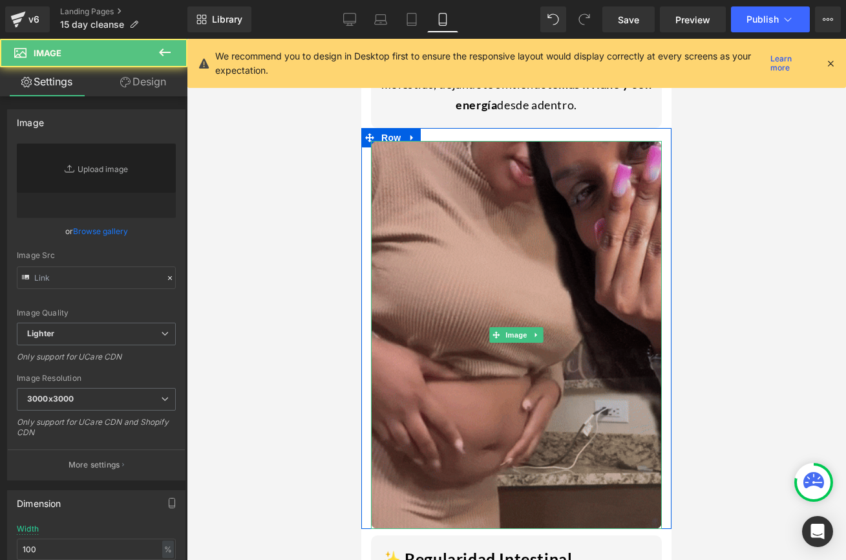
click at [396, 422] on img at bounding box center [516, 335] width 291 height 388
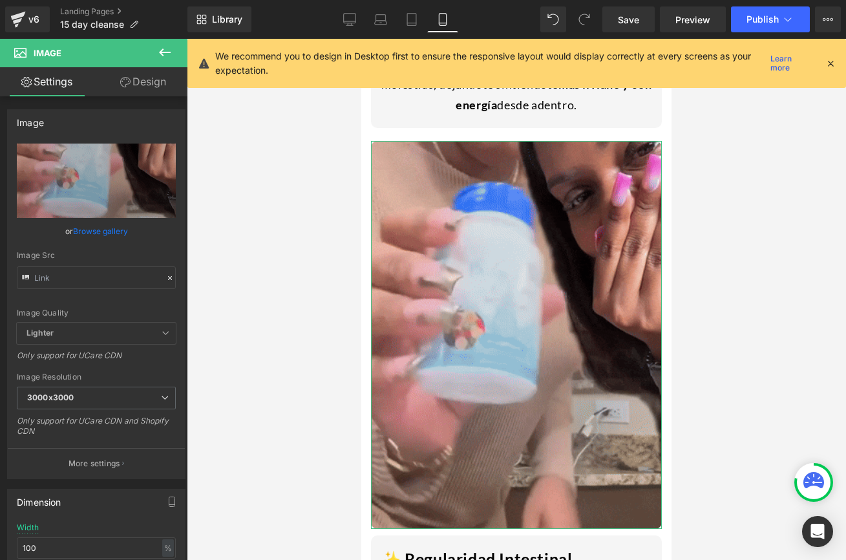
click at [149, 93] on link "Design" at bounding box center [143, 81] width 94 height 29
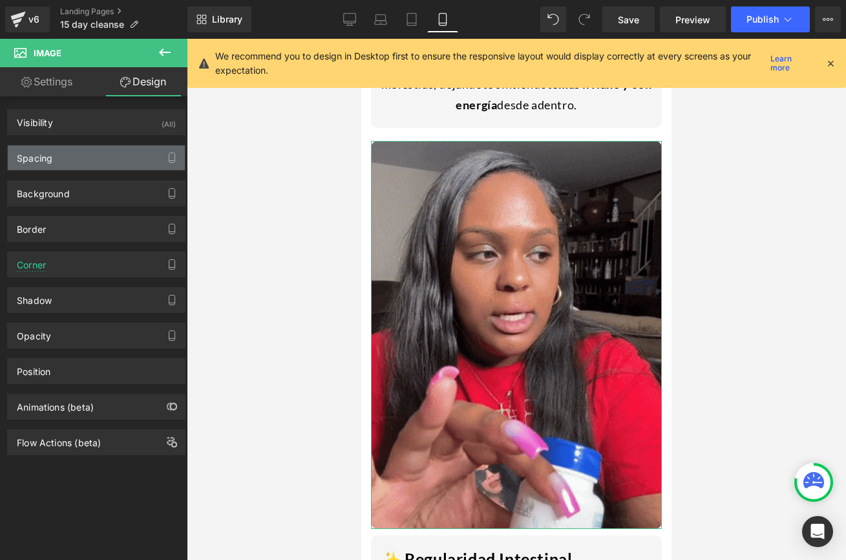
click at [89, 166] on div "Spacing" at bounding box center [96, 157] width 177 height 25
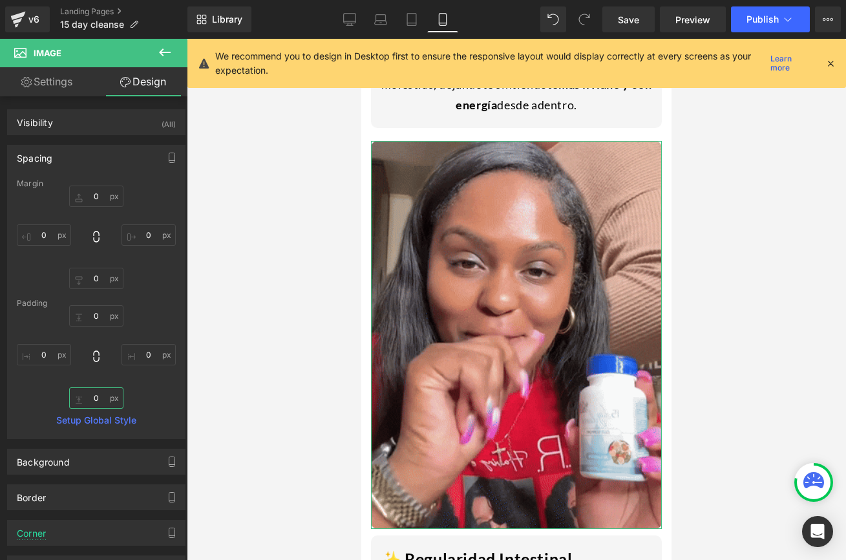
click at [93, 406] on input "text" at bounding box center [96, 397] width 54 height 21
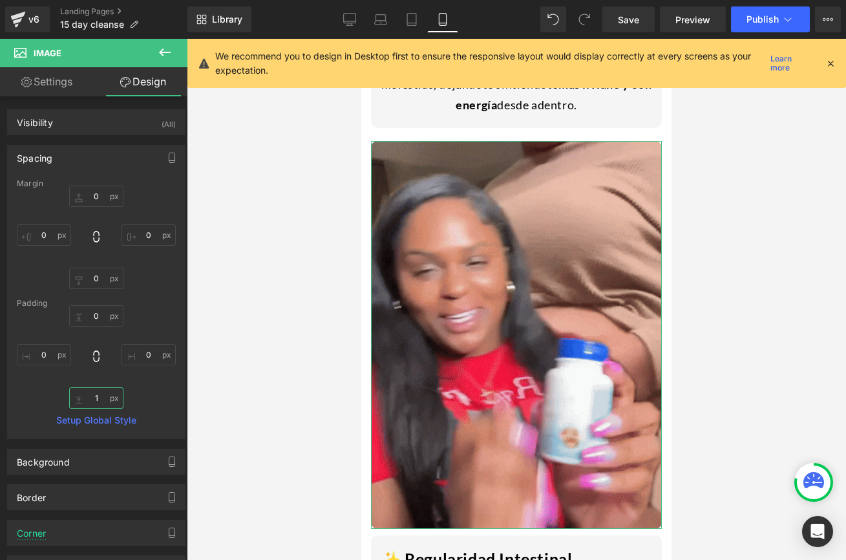
type input "10"
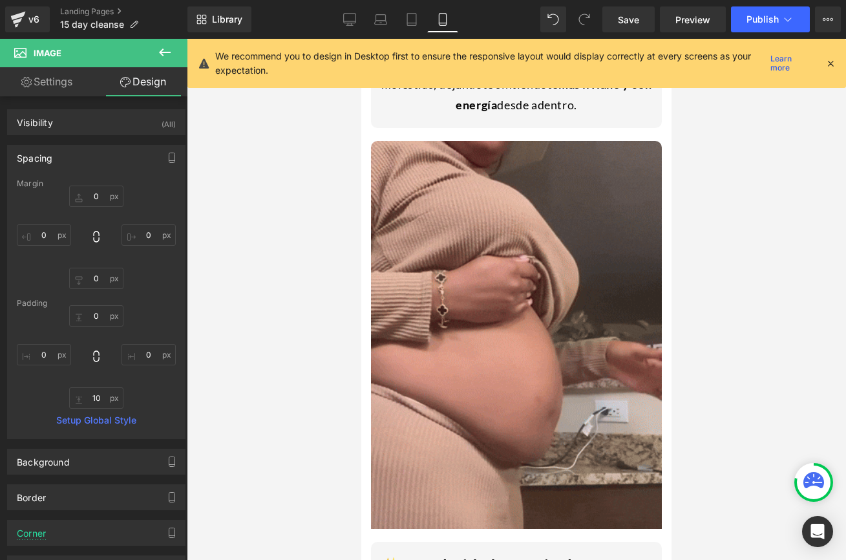
click at [721, 333] on div at bounding box center [516, 299] width 659 height 521
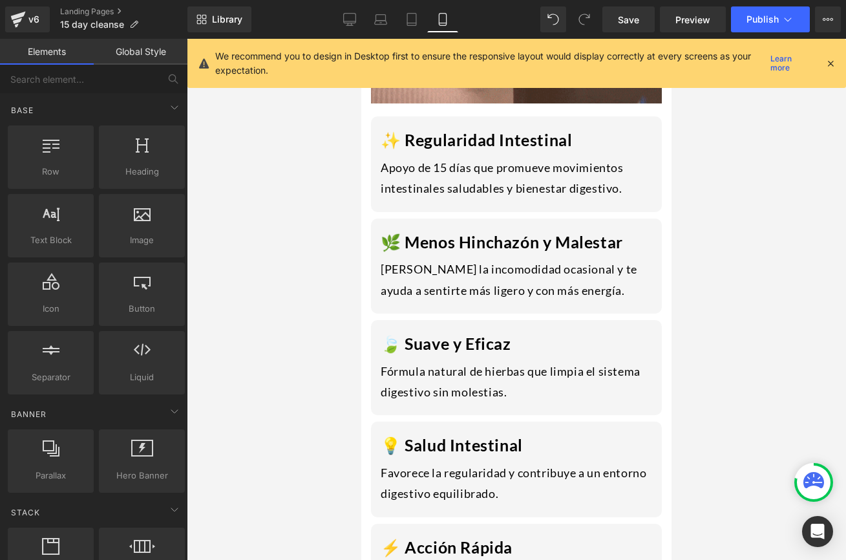
scroll to position [1236, 0]
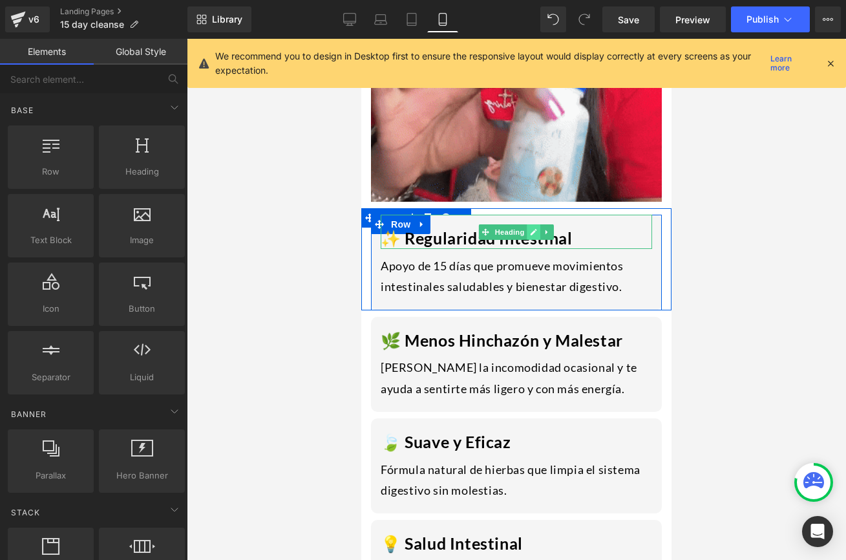
click at [527, 236] on link at bounding box center [534, 232] width 14 height 16
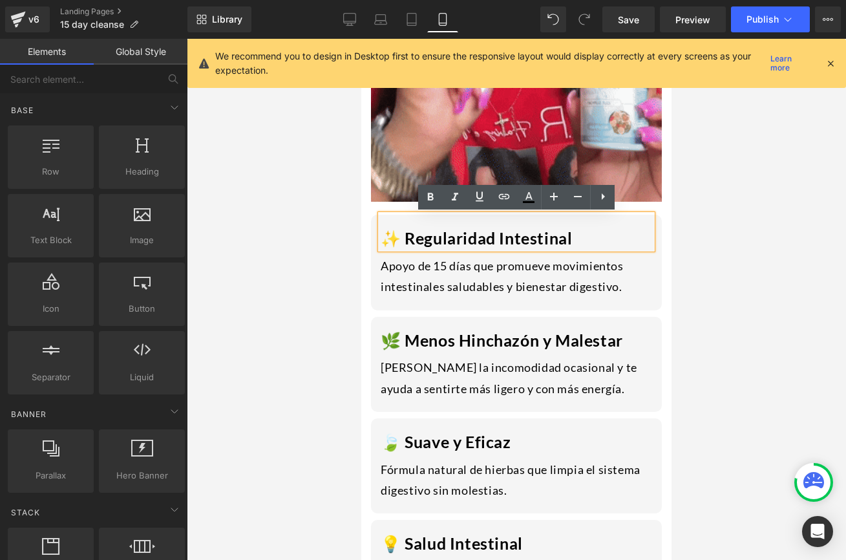
click at [677, 225] on div at bounding box center [516, 299] width 659 height 521
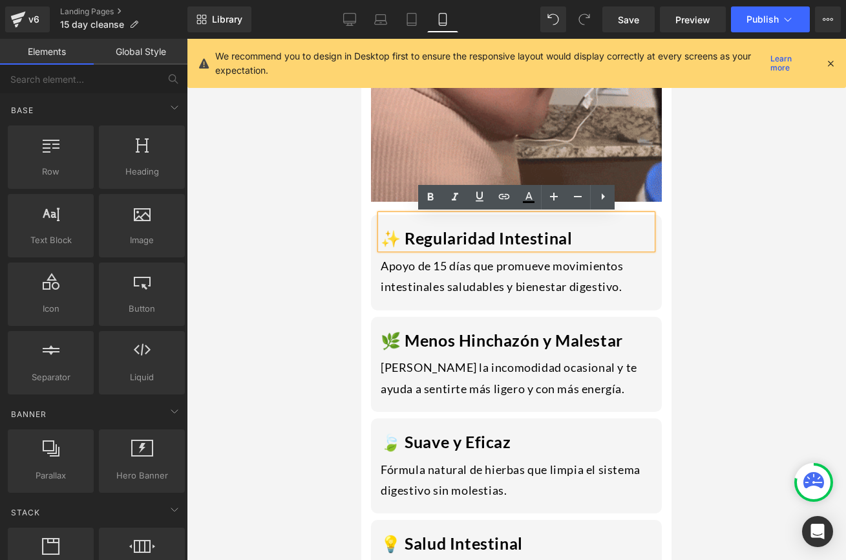
click at [698, 229] on div at bounding box center [516, 299] width 659 height 521
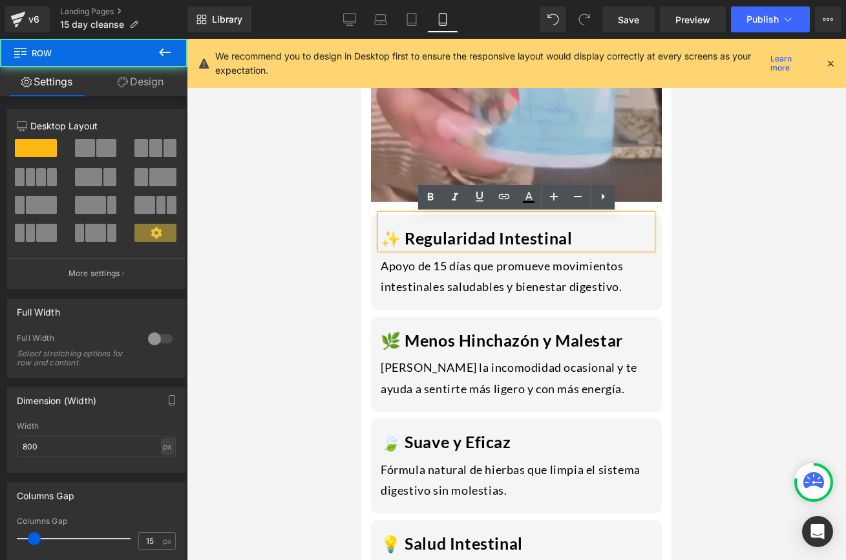
click at [377, 257] on div "✨ Regularidad Intestinal Heading Apoyo de 15 días que promueve movimientos inte…" at bounding box center [516, 259] width 291 height 89
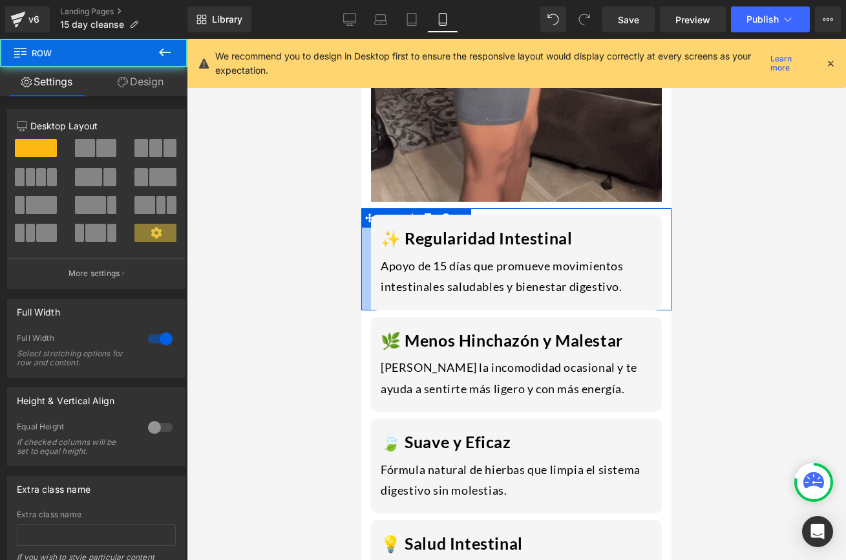
click at [368, 250] on div at bounding box center [366, 258] width 10 height 101
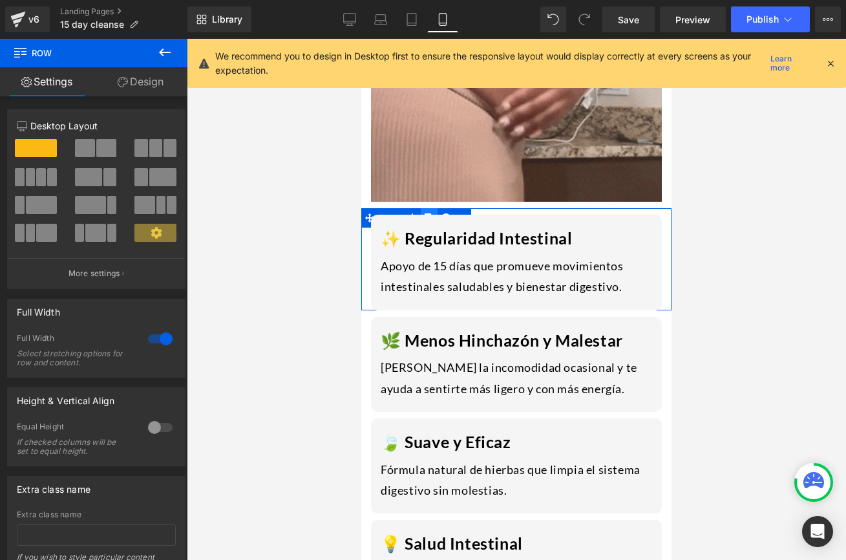
click at [430, 209] on link at bounding box center [429, 217] width 17 height 19
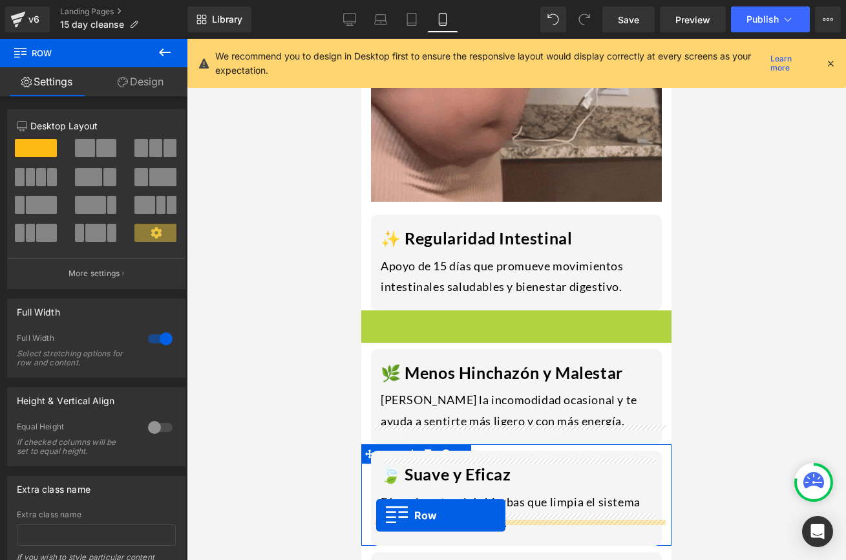
drag, startPoint x: 368, startPoint y: 321, endPoint x: 376, endPoint y: 529, distance: 208.2
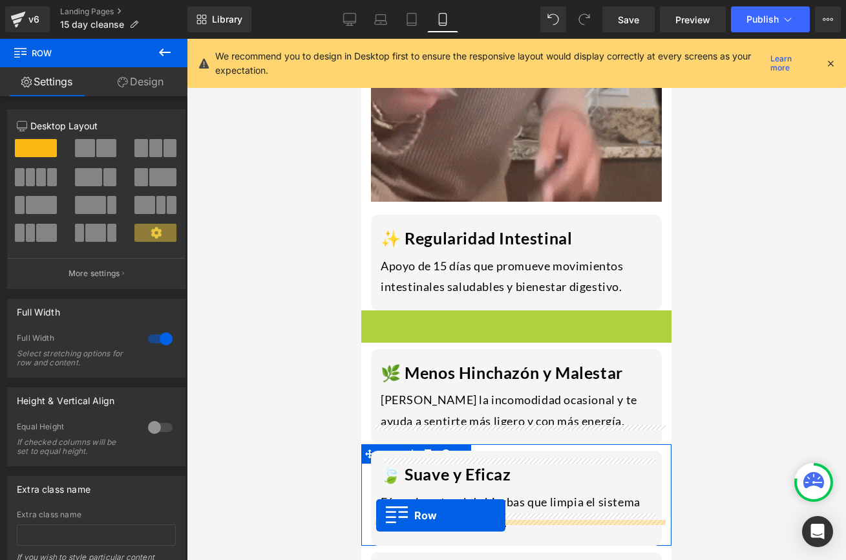
scroll to position [1275, 0]
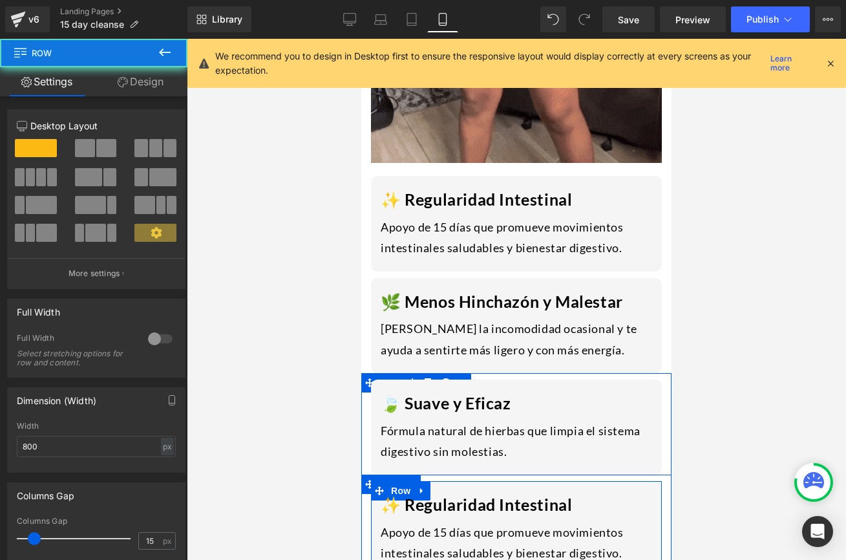
click at [376, 529] on div "✨ Regularidad Intestinal Heading Apoyo de 15 días que promueve movimientos inte…" at bounding box center [516, 525] width 291 height 89
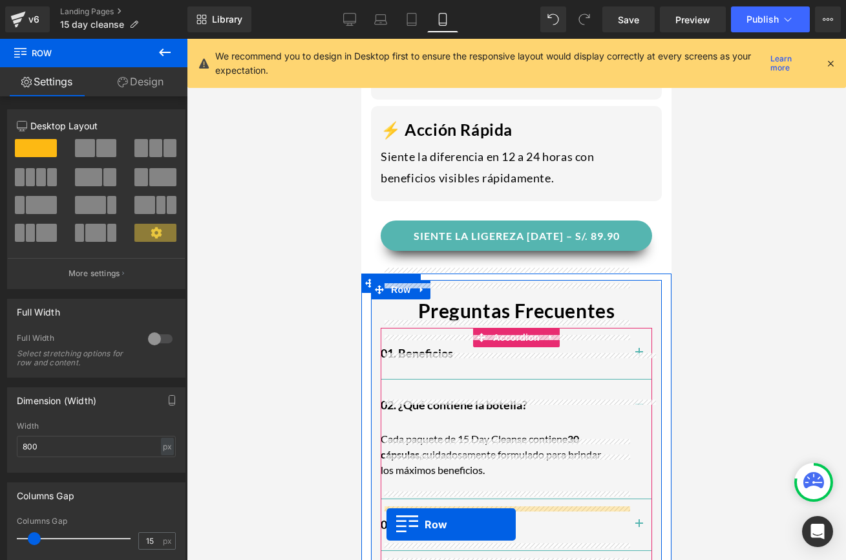
scroll to position [1913, 0]
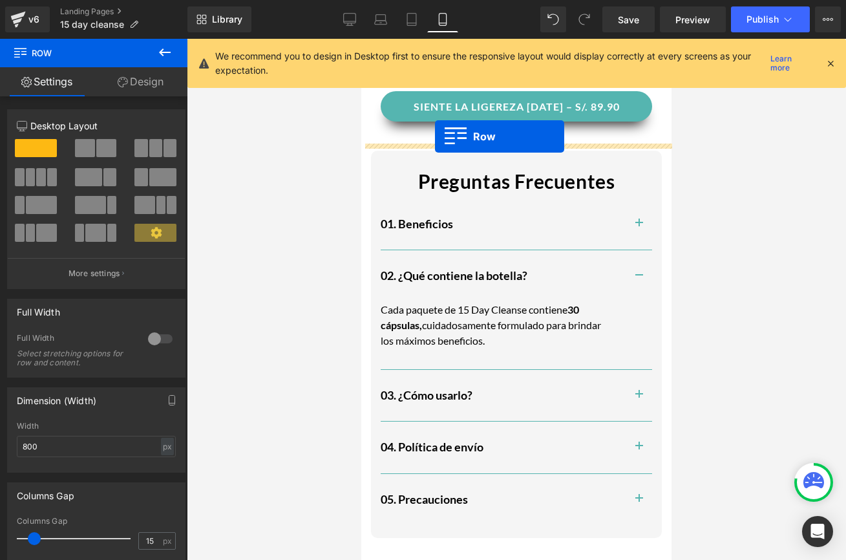
drag, startPoint x: 363, startPoint y: 366, endPoint x: 435, endPoint y: 137, distance: 239.7
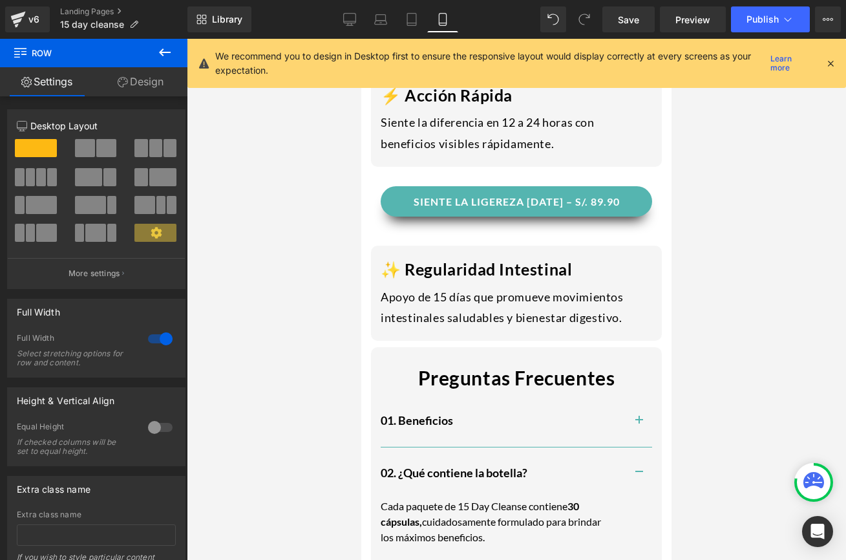
scroll to position [1782, 0]
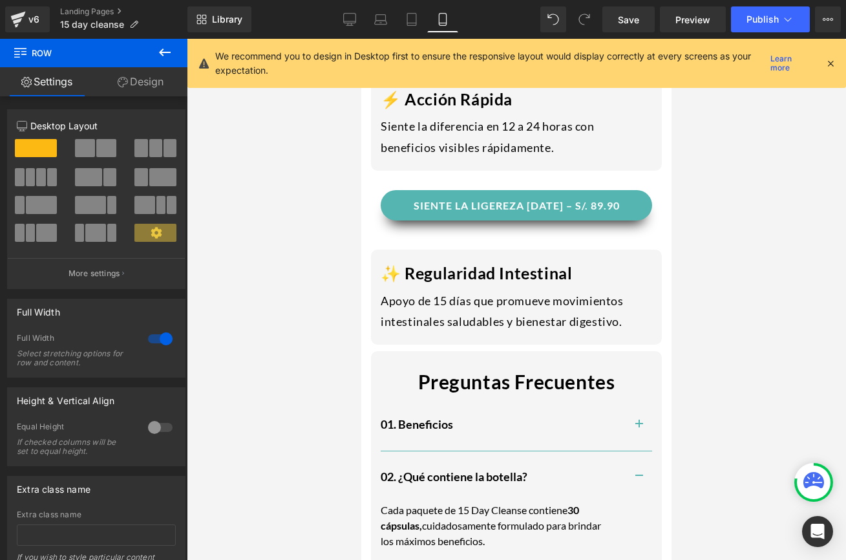
click at [368, 191] on div "SIENTE LA LIGEREZA [DATE] – S/. 89.90 (P) Cart Button Product 32px" at bounding box center [516, 207] width 310 height 72
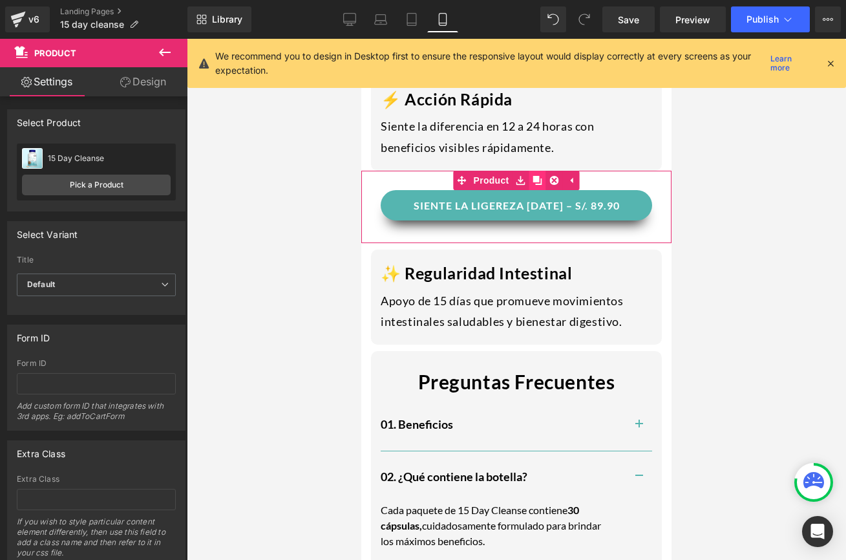
click at [538, 182] on icon at bounding box center [537, 180] width 9 height 9
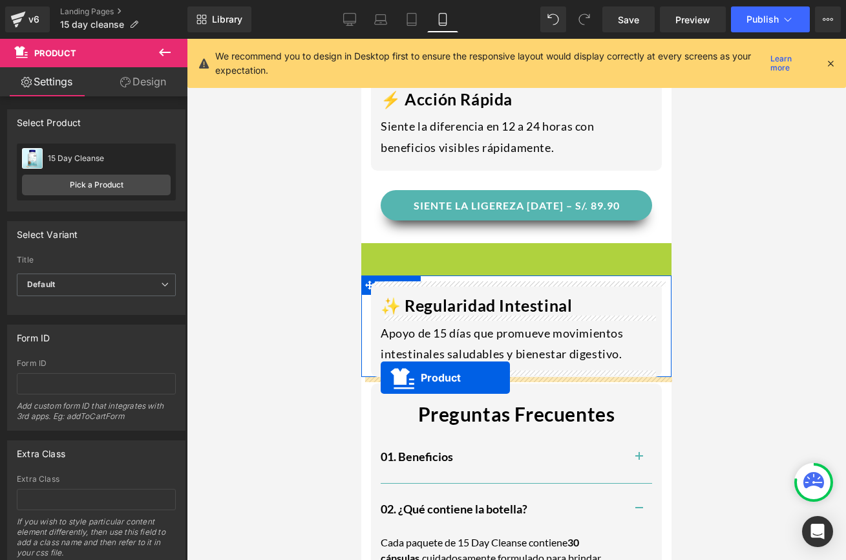
drag, startPoint x: 482, startPoint y: 252, endPoint x: 381, endPoint y: 377, distance: 161.2
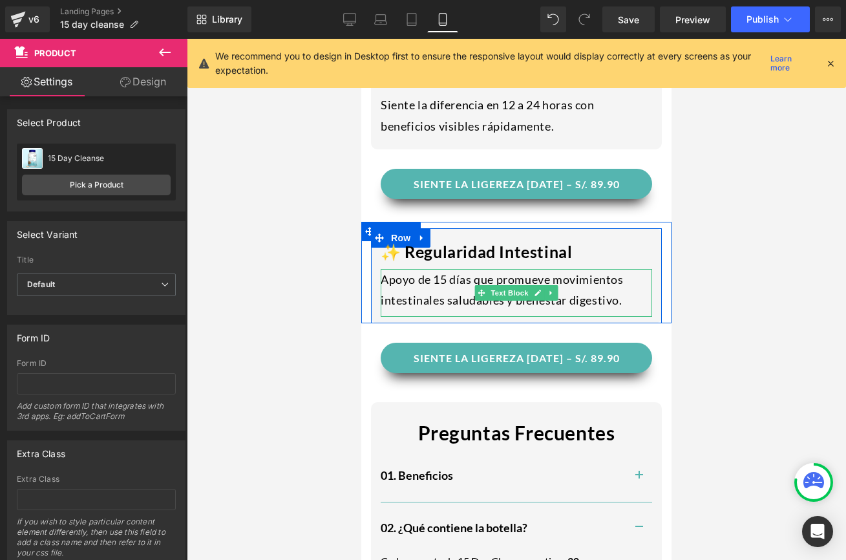
scroll to position [1806, 0]
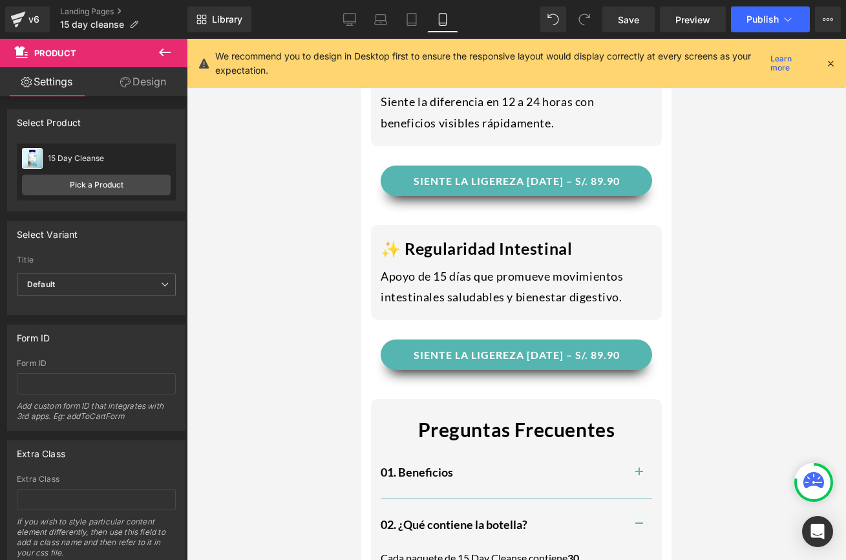
click at [626, 304] on div "Apoyo de 15 días que promueve movimientos intestinales saludables y bienestar d…" at bounding box center [516, 290] width 271 height 48
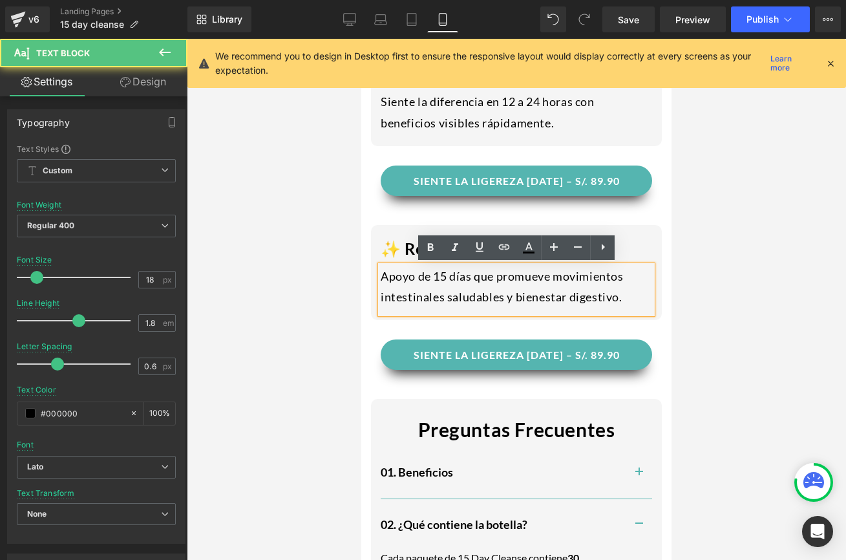
click at [617, 304] on div "Apoyo de 15 días que promueve movimientos intestinales saludables y bienestar d…" at bounding box center [516, 290] width 271 height 48
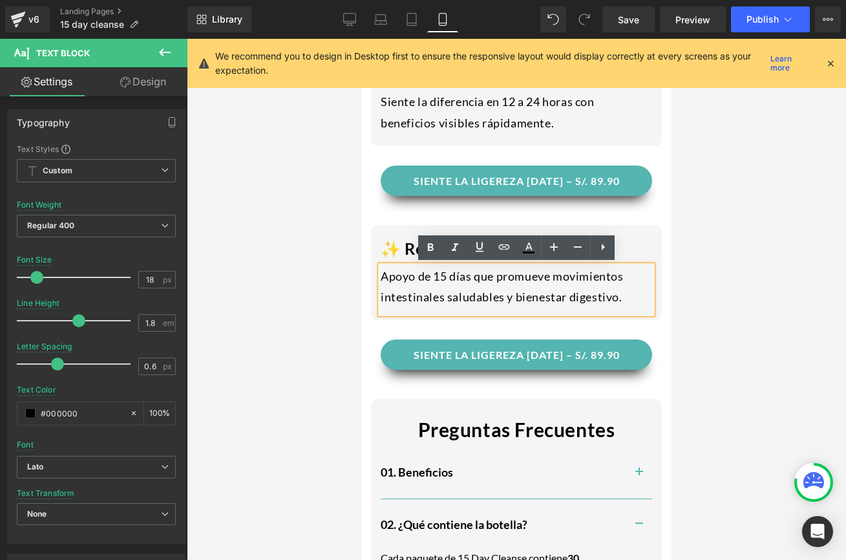
drag, startPoint x: 629, startPoint y: 304, endPoint x: 380, endPoint y: 271, distance: 251.5
click at [381, 271] on div "Apoyo de 15 días que promueve movimientos intestinales saludables y bienestar d…" at bounding box center [516, 290] width 271 height 48
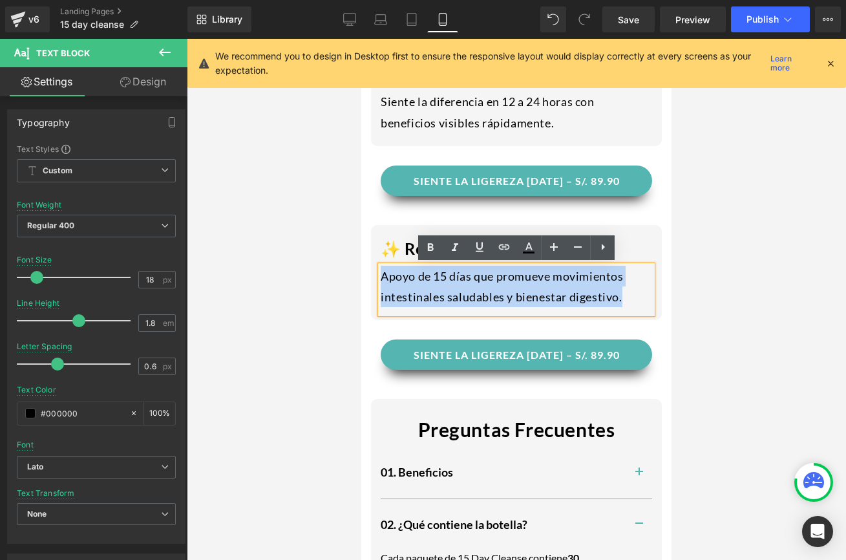
drag, startPoint x: 634, startPoint y: 303, endPoint x: 382, endPoint y: 277, distance: 254.0
click at [382, 277] on div "Apoyo de 15 días que promueve movimientos intestinales saludables y bienestar d…" at bounding box center [516, 290] width 271 height 48
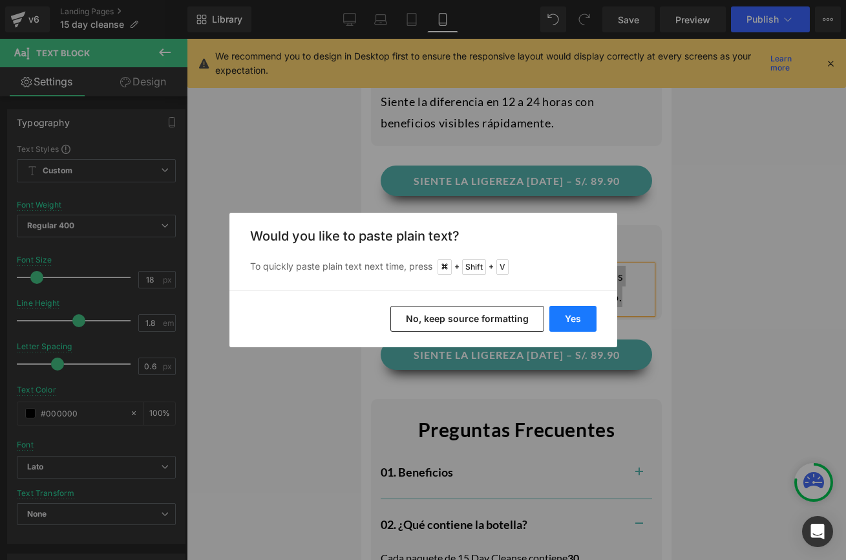
click at [569, 321] on button "Yes" at bounding box center [572, 319] width 47 height 26
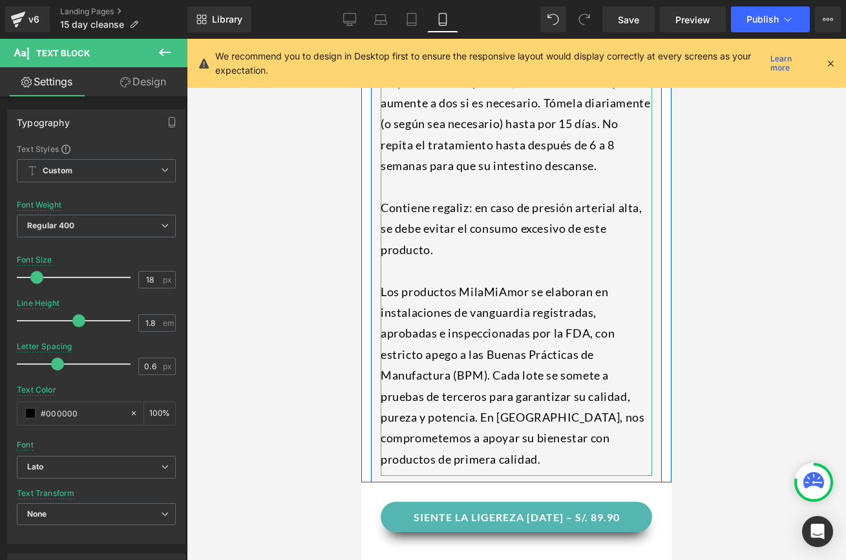
scroll to position [2006, 0]
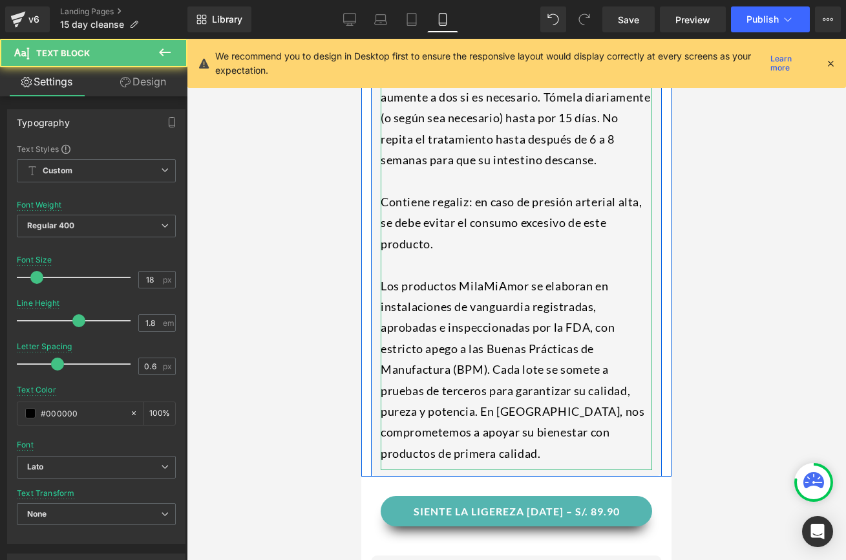
click at [496, 313] on div "Los productos MilaMiAmor se elaboran en instalaciones de vanguardia registradas…" at bounding box center [516, 369] width 271 height 189
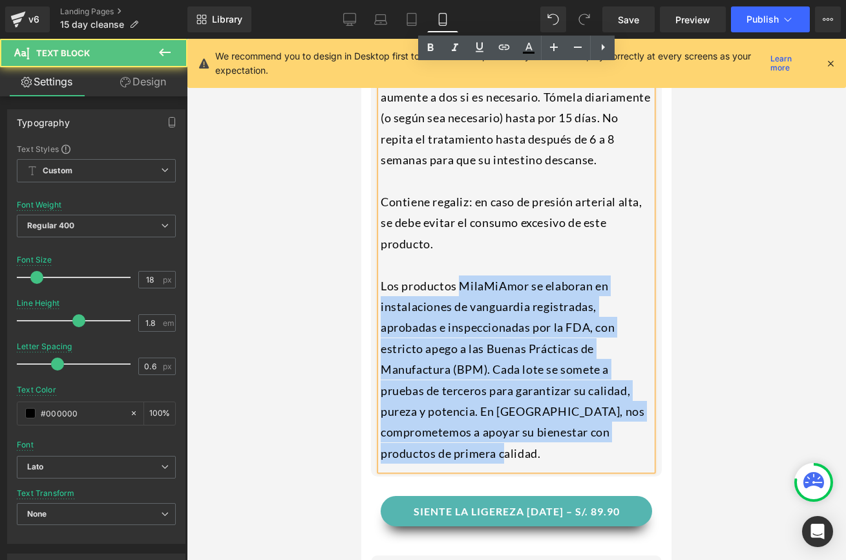
drag, startPoint x: 379, startPoint y: 285, endPoint x: 460, endPoint y: 281, distance: 81.5
click at [460, 281] on div "Empiece con una pastilla, observe el efecto y aumente a dos si es necesario. Tó…" at bounding box center [516, 268] width 271 height 404
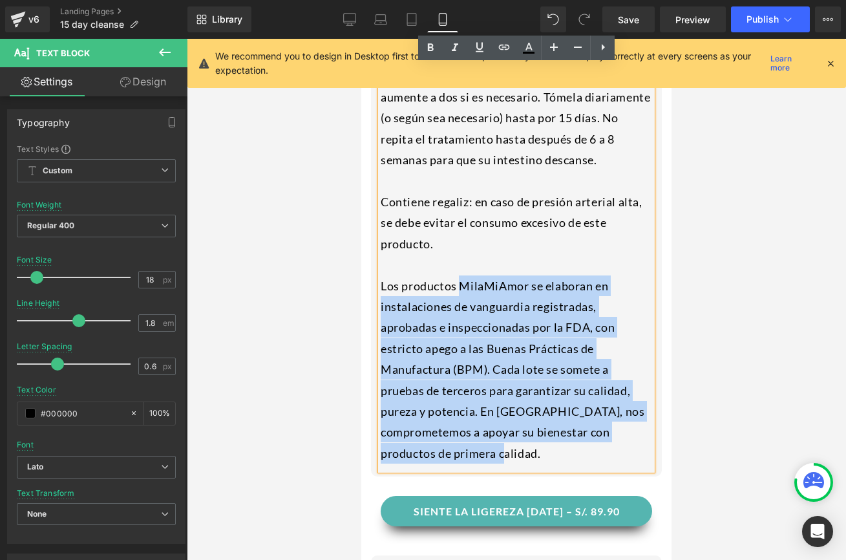
click at [460, 281] on div "Los productos MilaMiAmor se elaboran en instalaciones de vanguardia registradas…" at bounding box center [516, 369] width 271 height 189
drag, startPoint x: 572, startPoint y: 462, endPoint x: 385, endPoint y: 268, distance: 269.1
click at [385, 268] on div "Empiece con una pastilla, observe el efecto y aumente a dos si es necesario. Tó…" at bounding box center [516, 268] width 271 height 404
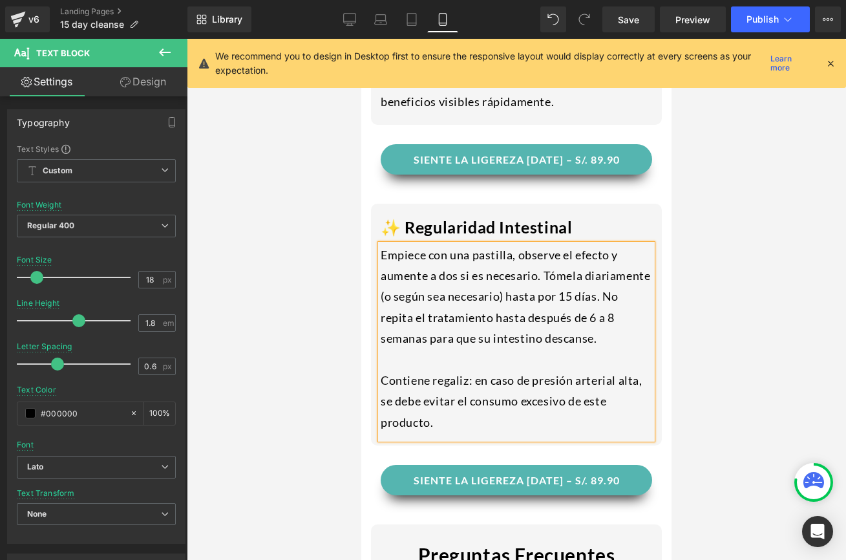
scroll to position [1827, 0]
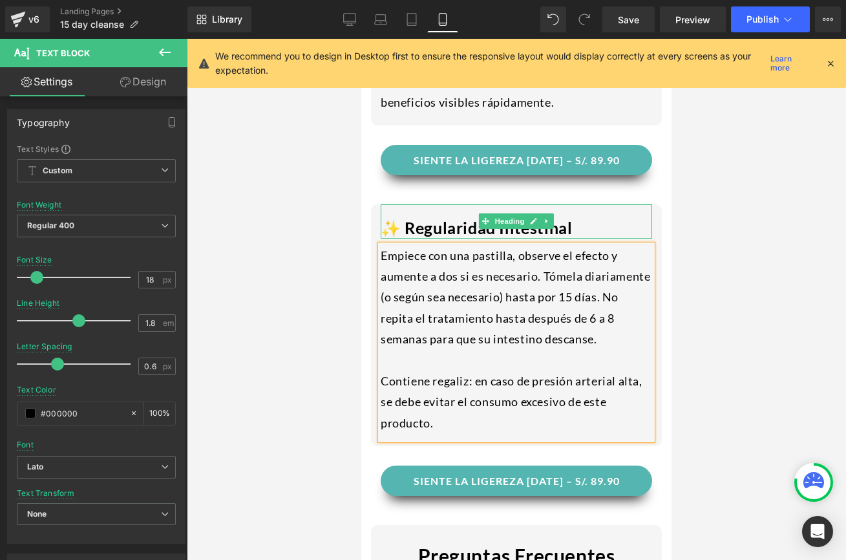
click at [568, 223] on h1 "✨ Regularidad Intestinal" at bounding box center [516, 227] width 271 height 21
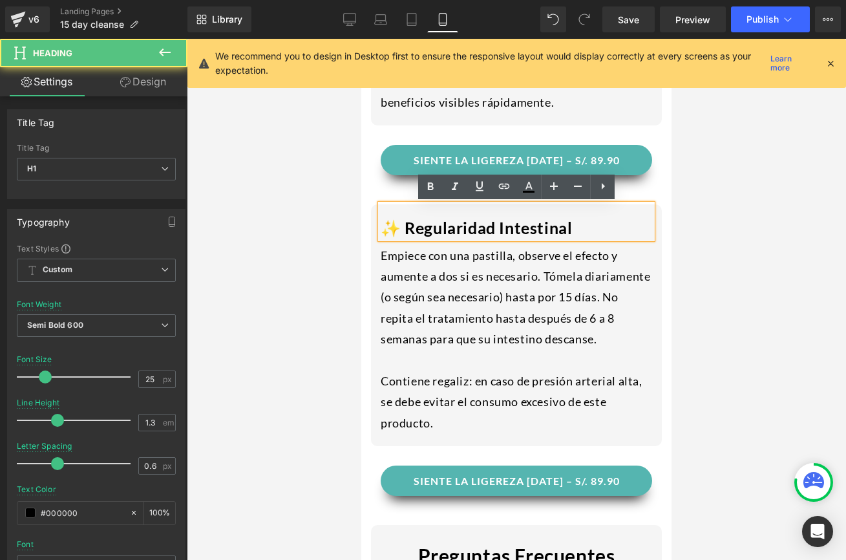
click at [393, 234] on h1 "✨ Regularidad Intestinal" at bounding box center [516, 227] width 271 height 21
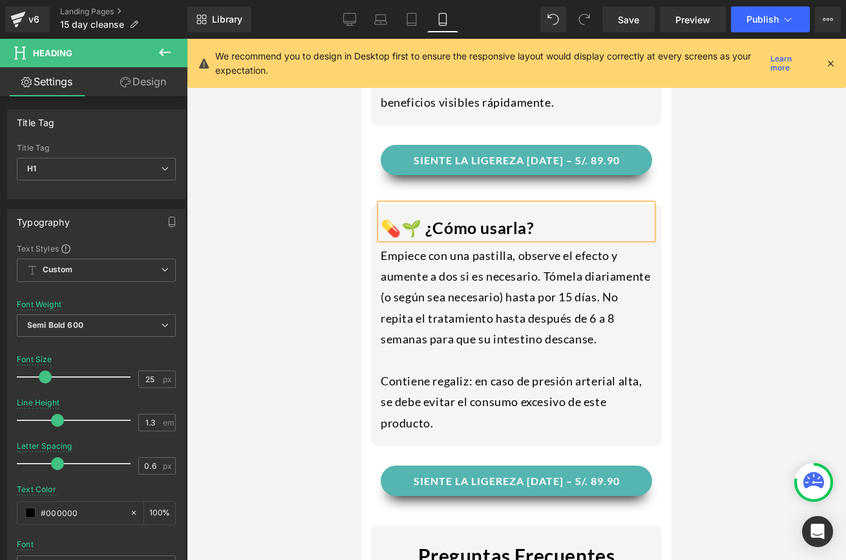
click at [412, 224] on h1 "💊🌱 ¿Cómo usarla?" at bounding box center [516, 227] width 271 height 21
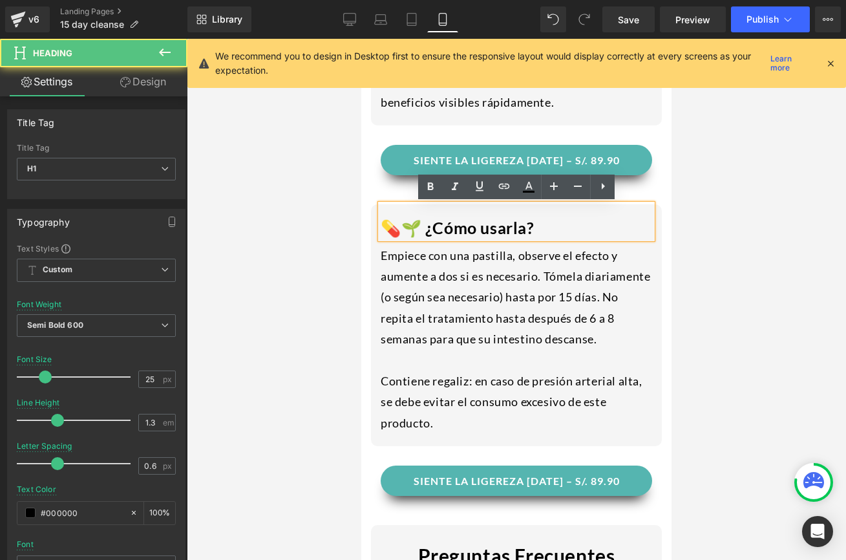
click at [516, 224] on h1 "💊🌱 ¿Cómo usarla?" at bounding box center [516, 227] width 271 height 21
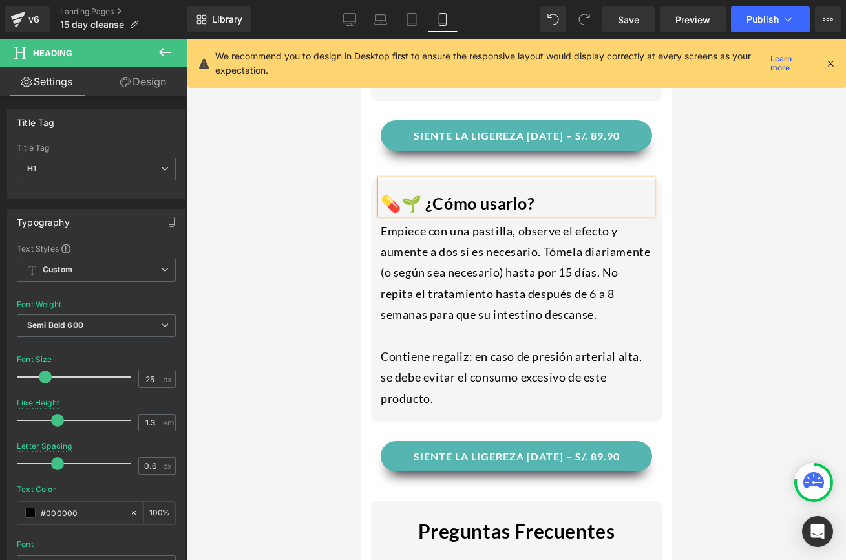
scroll to position [1783, 0]
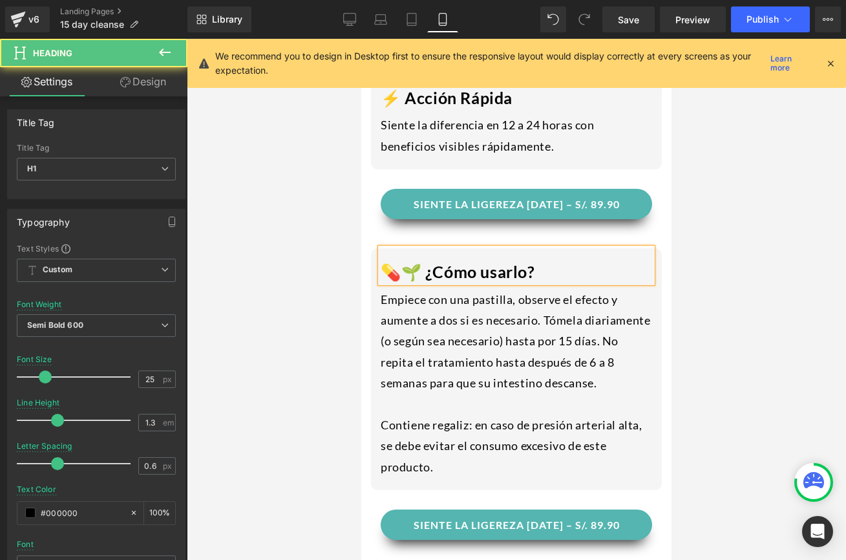
click at [410, 278] on h1 "💊🌱 ¿Cómo usarlo?" at bounding box center [516, 271] width 271 height 21
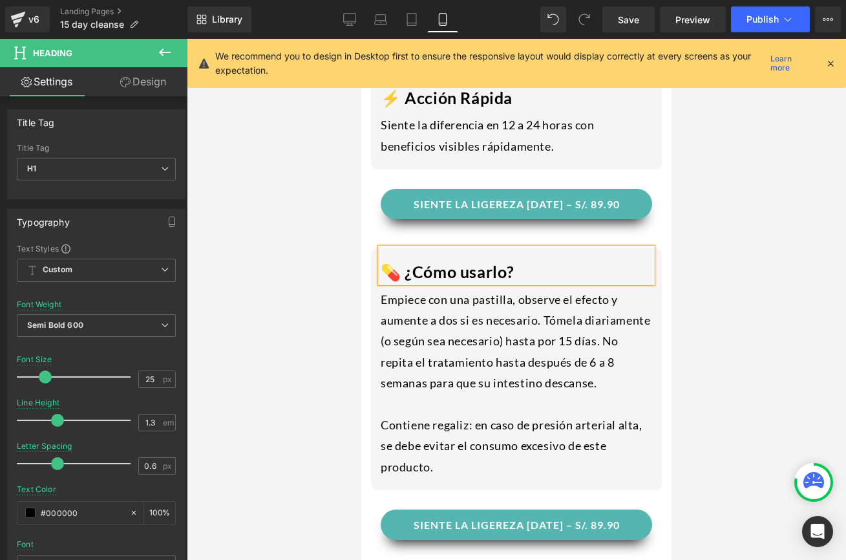
click at [696, 303] on div at bounding box center [516, 299] width 659 height 521
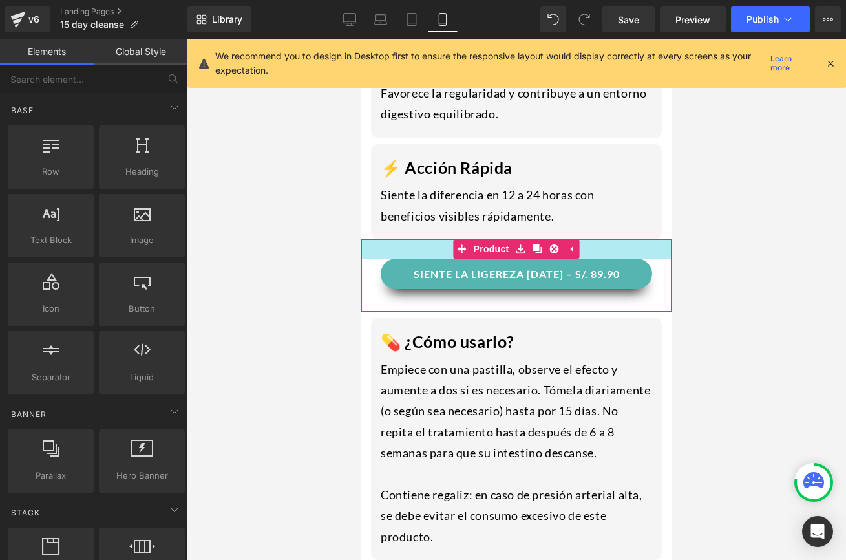
scroll to position [1691, 0]
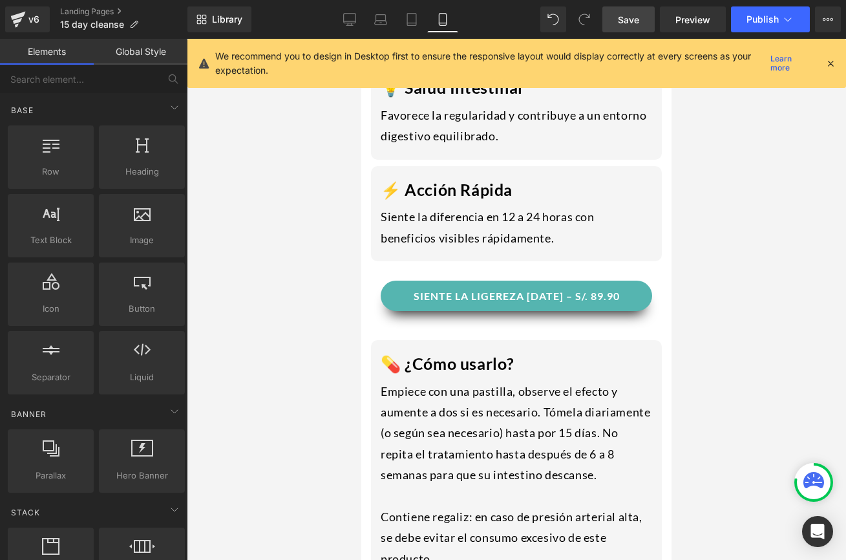
click at [619, 19] on span "Save" at bounding box center [628, 20] width 21 height 14
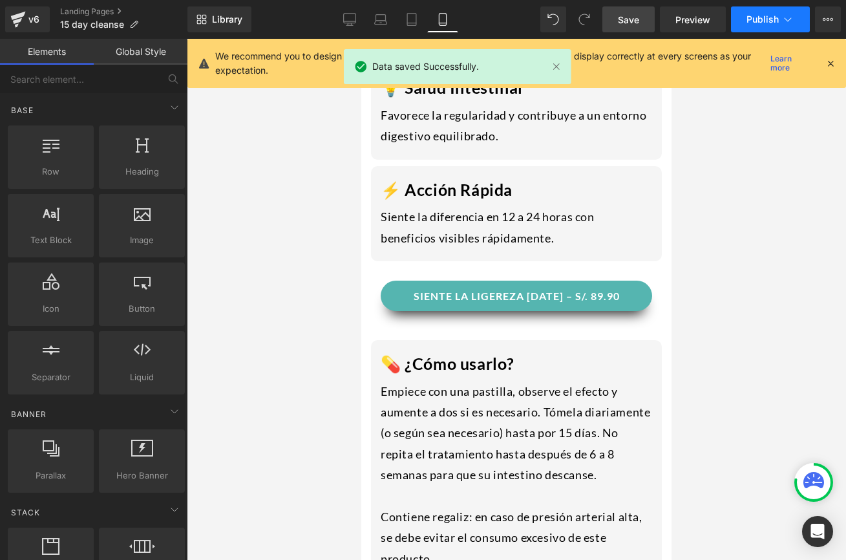
click at [757, 18] on span "Publish" at bounding box center [762, 19] width 32 height 10
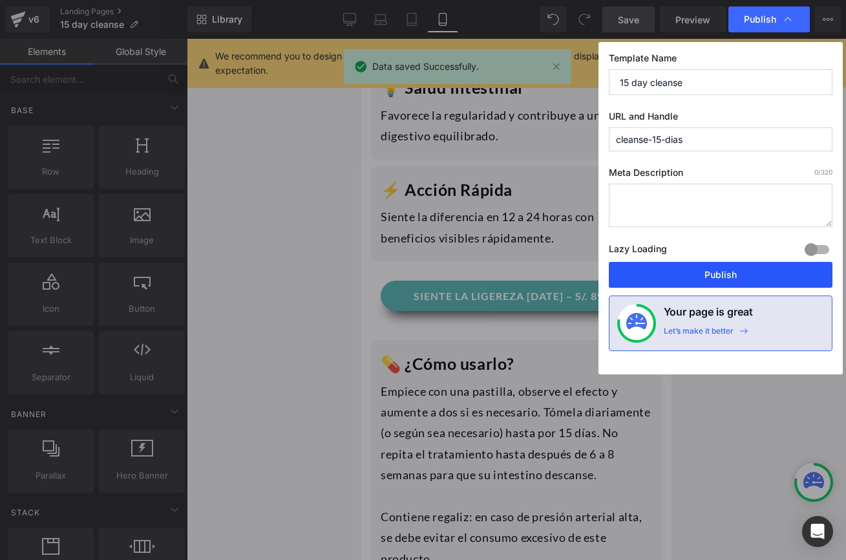
click at [693, 277] on button "Publish" at bounding box center [721, 275] width 224 height 26
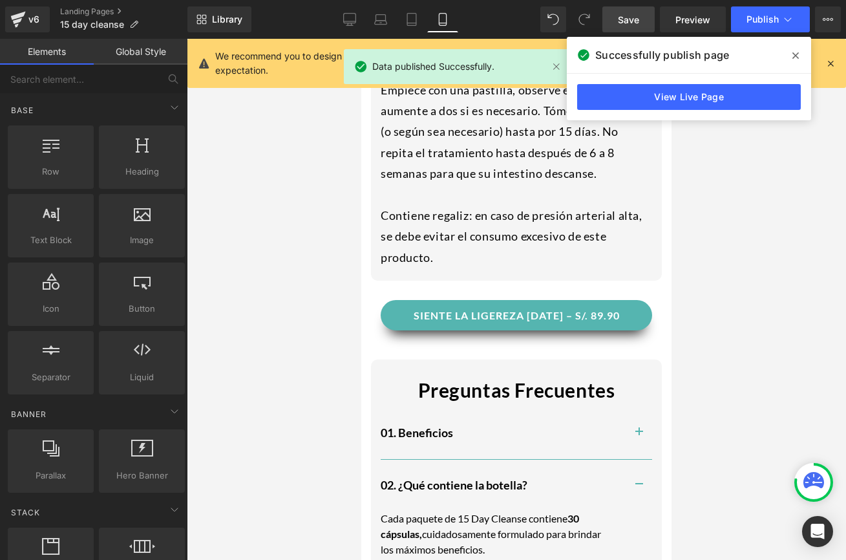
scroll to position [1961, 0]
